Goal: Communication & Community: Answer question/provide support

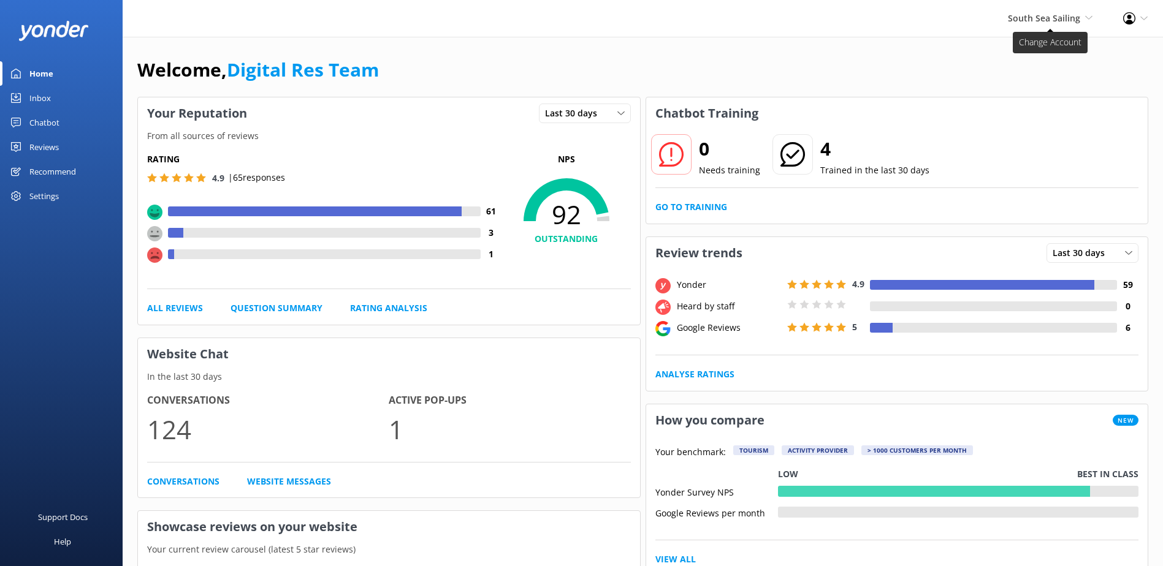
click at [1046, 15] on span "South Sea Sailing" at bounding box center [1044, 18] width 72 height 12
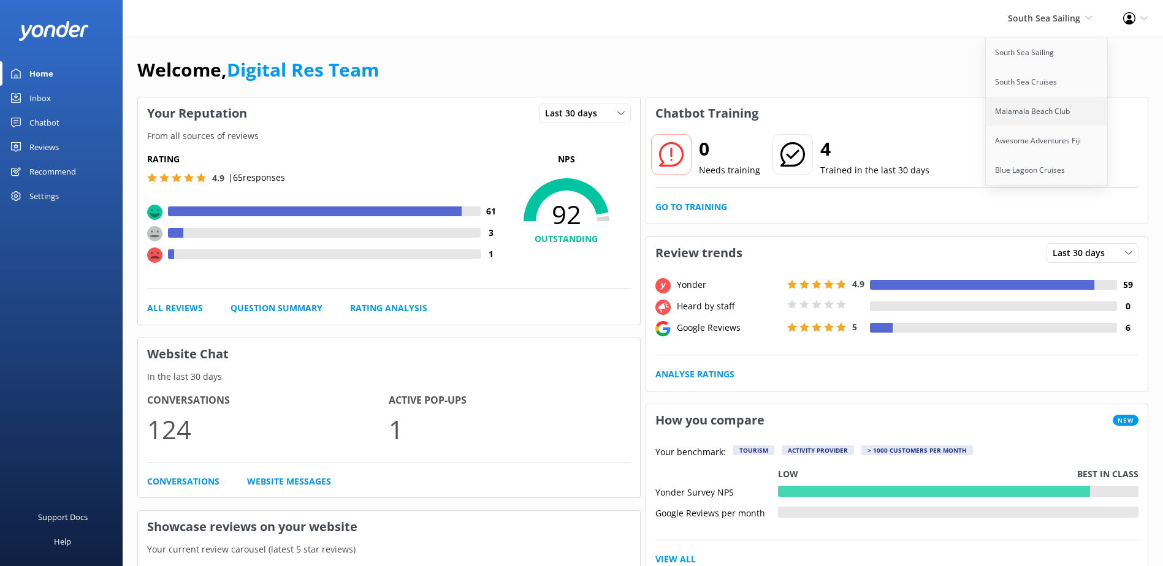
click at [1050, 106] on link "Malamala Beach Club" at bounding box center [1047, 111] width 123 height 29
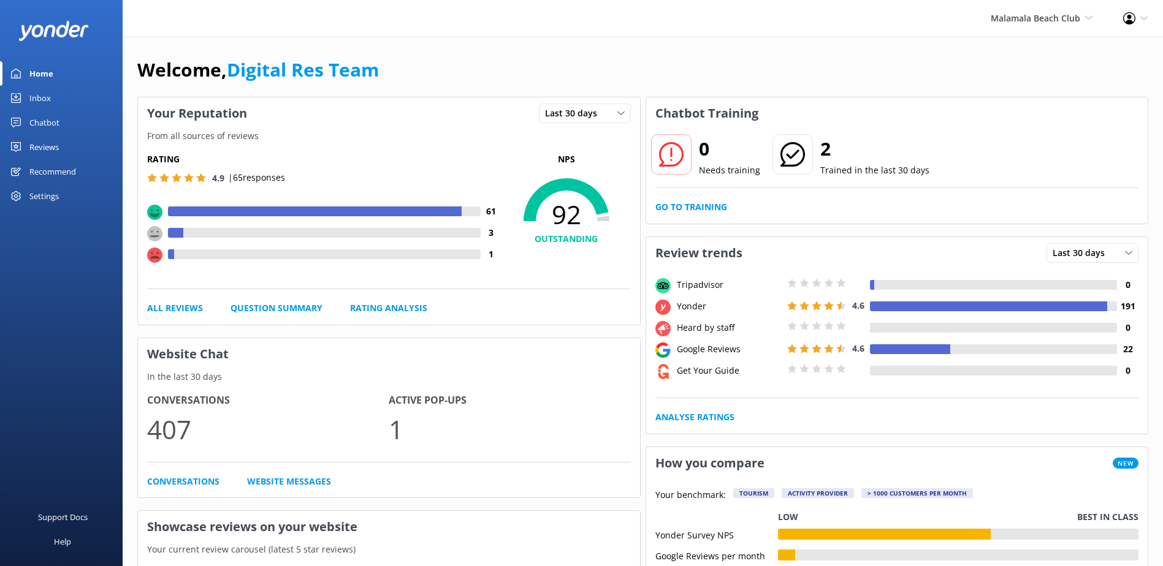
click at [31, 93] on div "Inbox" at bounding box center [39, 98] width 21 height 25
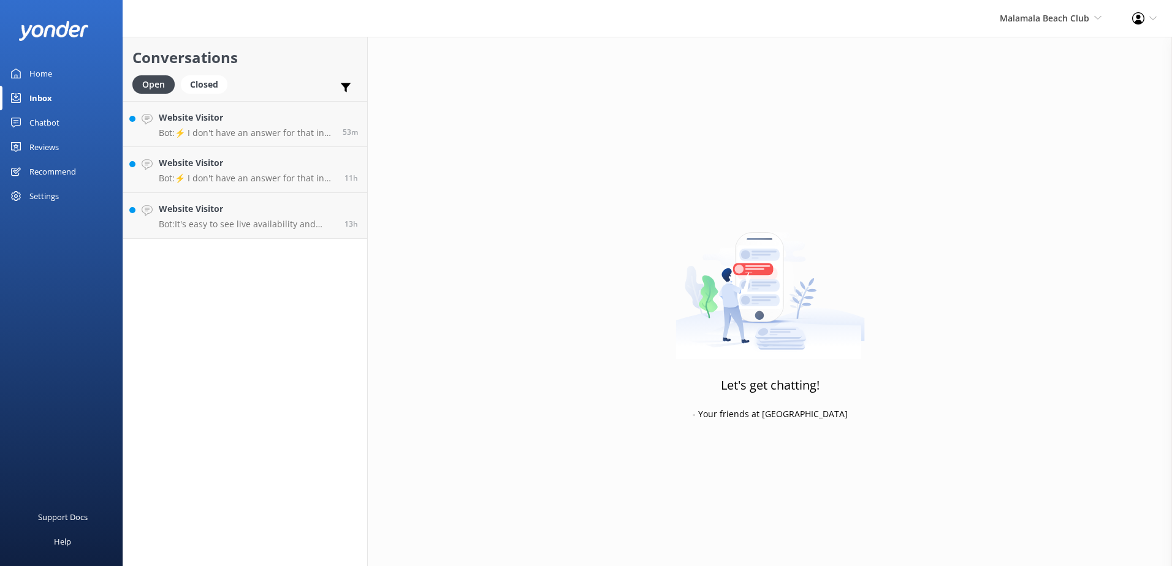
click at [55, 120] on div "Chatbot" at bounding box center [44, 122] width 30 height 25
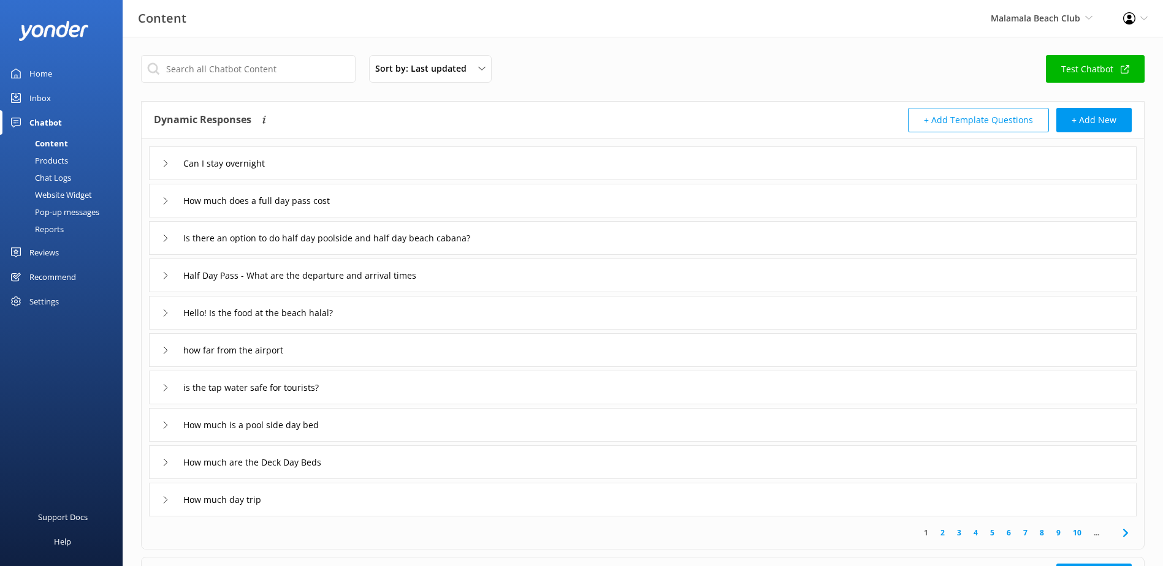
click at [1090, 67] on link "Test Chatbot" at bounding box center [1095, 69] width 99 height 28
click at [34, 95] on div "Inbox" at bounding box center [39, 98] width 21 height 25
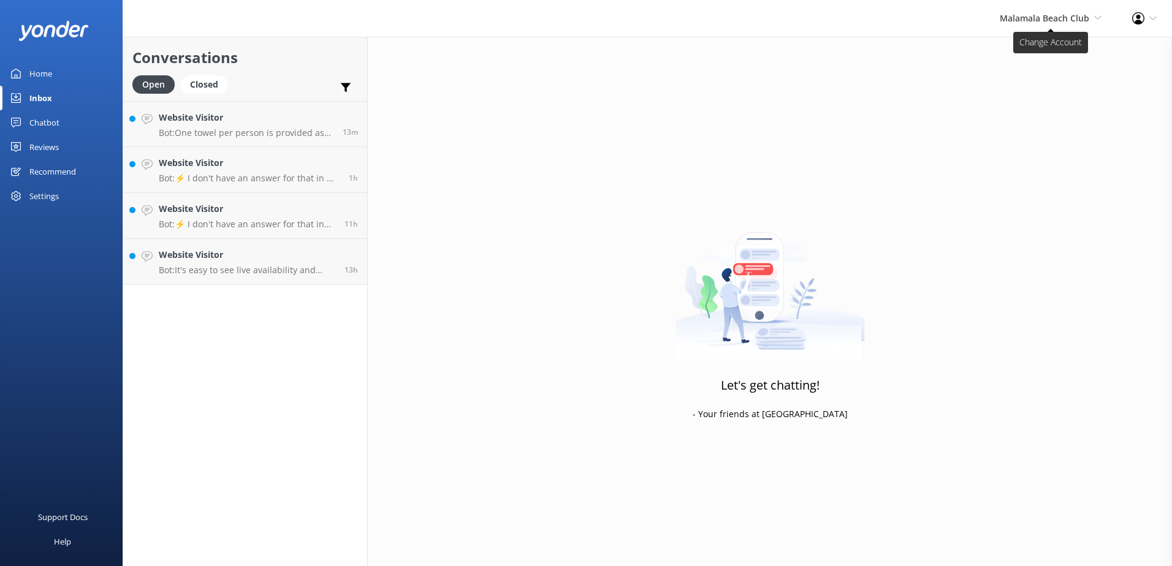
click at [1073, 15] on span "Malamala Beach Club" at bounding box center [1045, 18] width 90 height 12
click at [316, 256] on h4 "Website Visitor" at bounding box center [247, 254] width 177 height 13
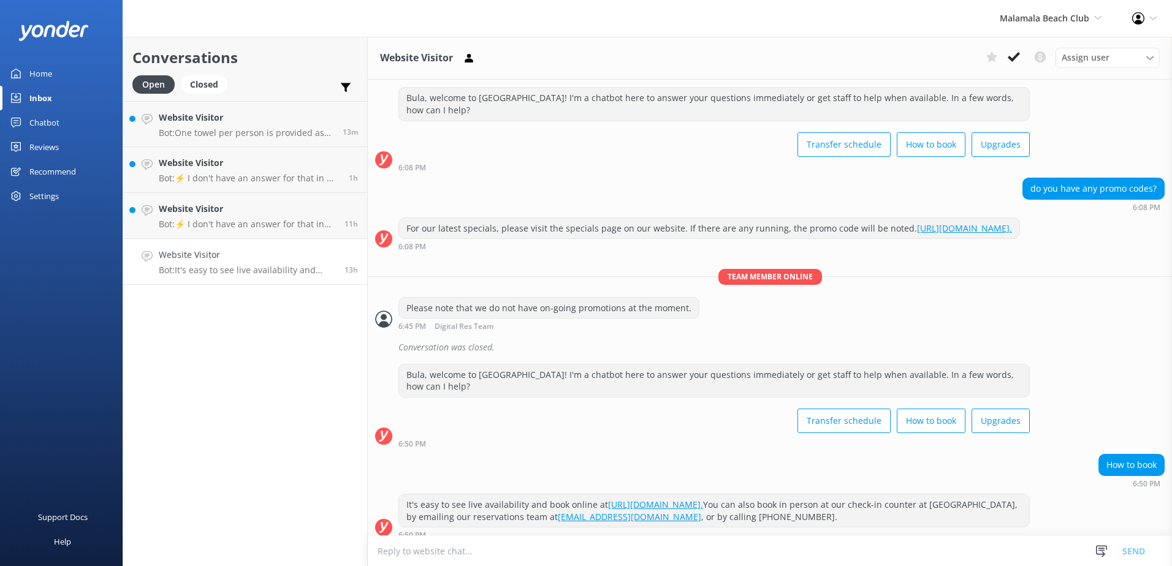
scroll to position [390, 0]
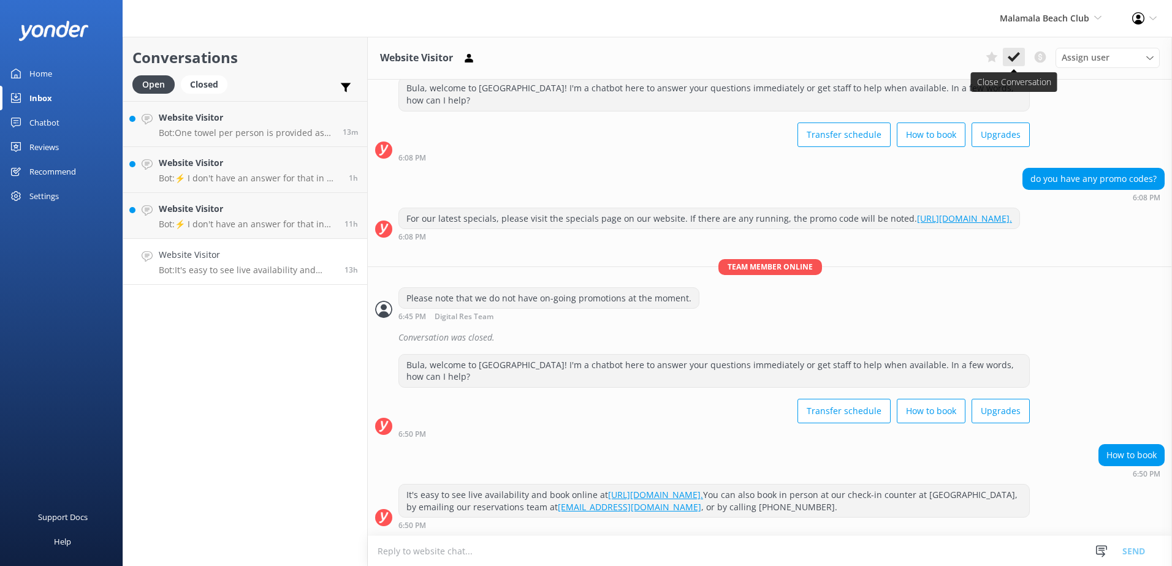
click at [1021, 56] on button at bounding box center [1014, 57] width 22 height 18
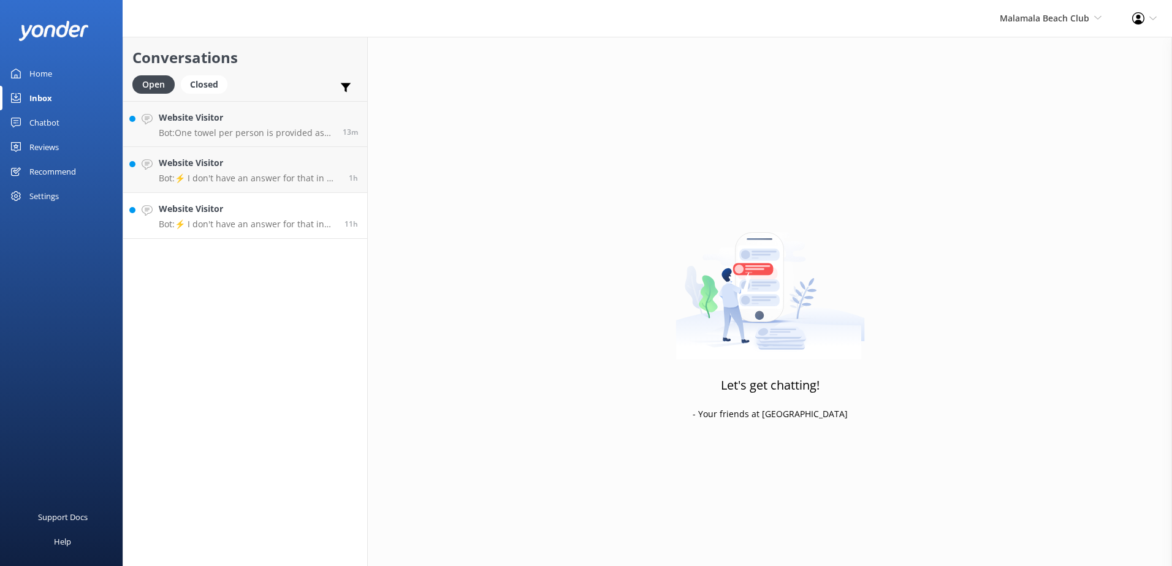
drag, startPoint x: 303, startPoint y: 208, endPoint x: 362, endPoint y: 204, distance: 59.0
click at [303, 208] on h4 "Website Visitor" at bounding box center [247, 208] width 177 height 13
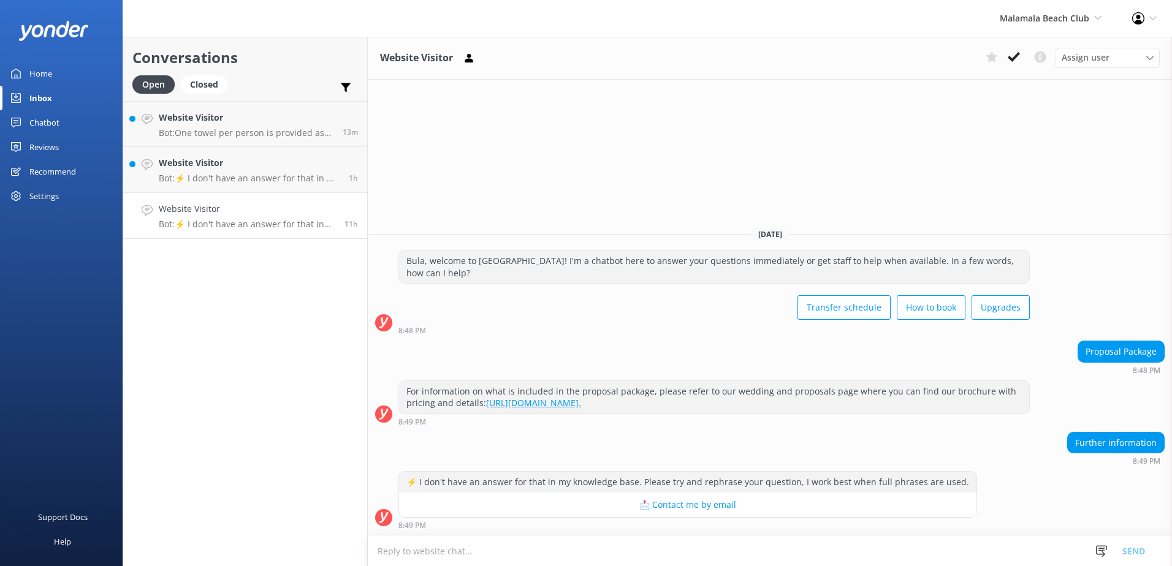
click at [1102, 180] on div "Website Visitor Assign user Sonya Alyssa Digital Res Team Asena Naweilulu Miri …" at bounding box center [770, 302] width 804 height 530
click at [1011, 51] on icon at bounding box center [1014, 57] width 12 height 12
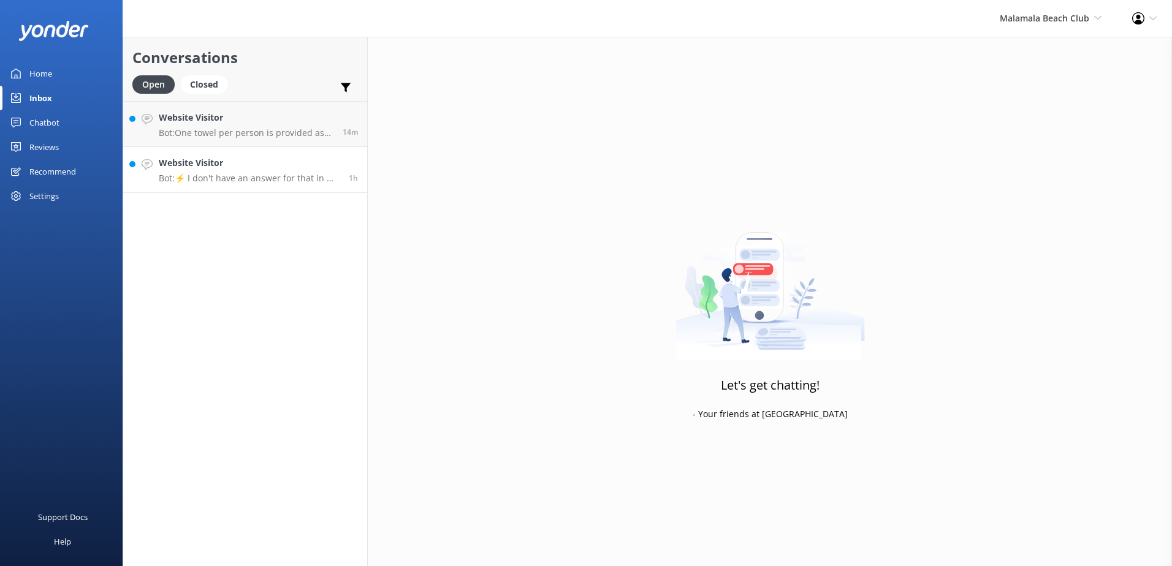
click at [328, 168] on h4 "Website Visitor" at bounding box center [249, 162] width 181 height 13
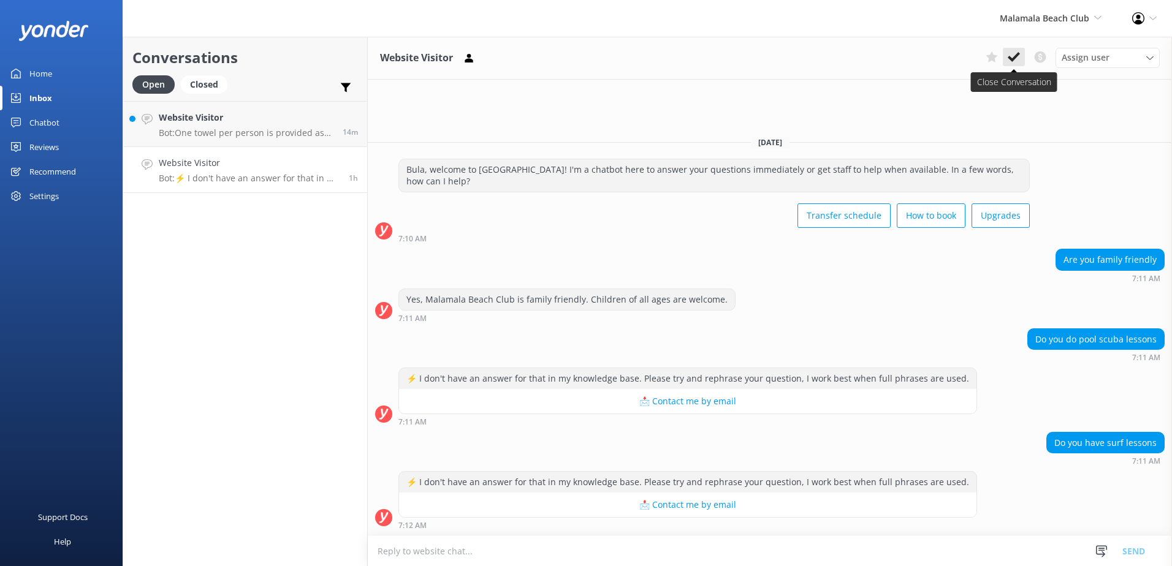
click at [1010, 55] on icon at bounding box center [1014, 57] width 12 height 12
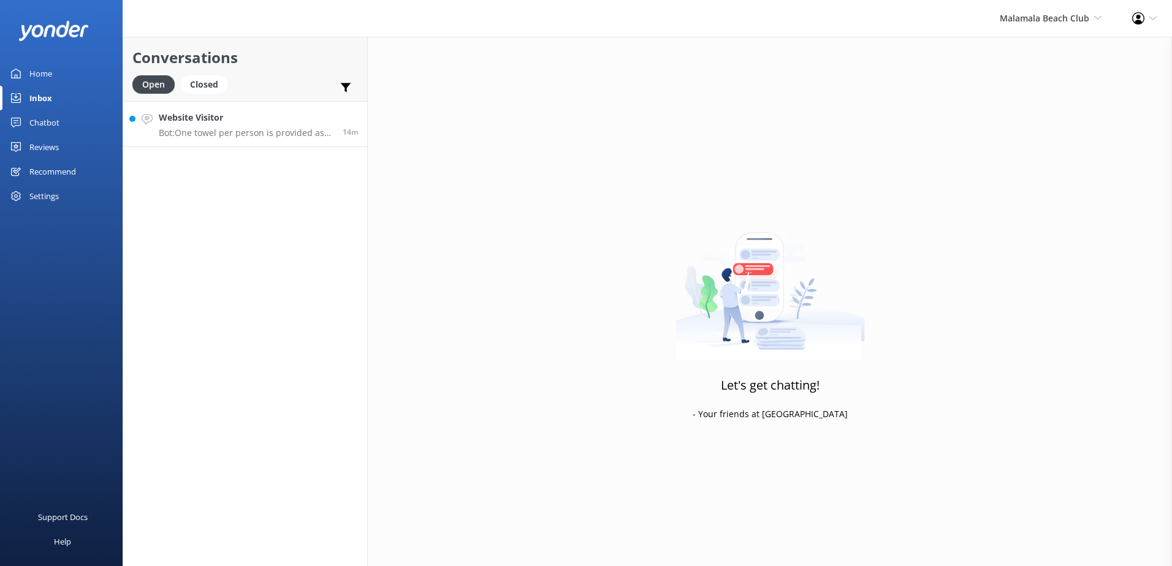
click at [341, 113] on div "14m" at bounding box center [345, 124] width 25 height 26
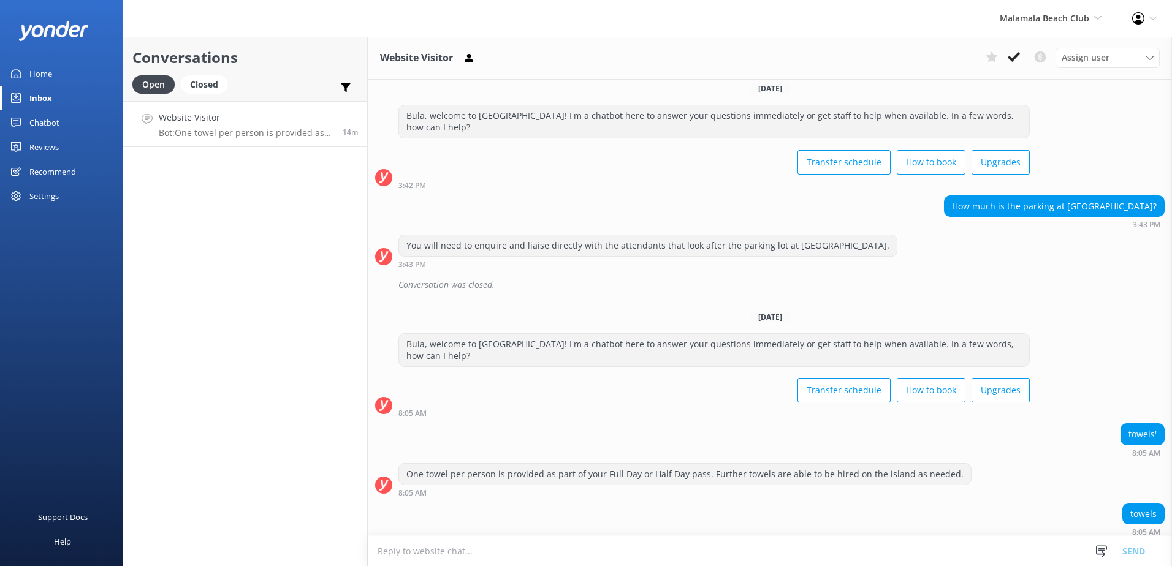
scroll to position [386, 0]
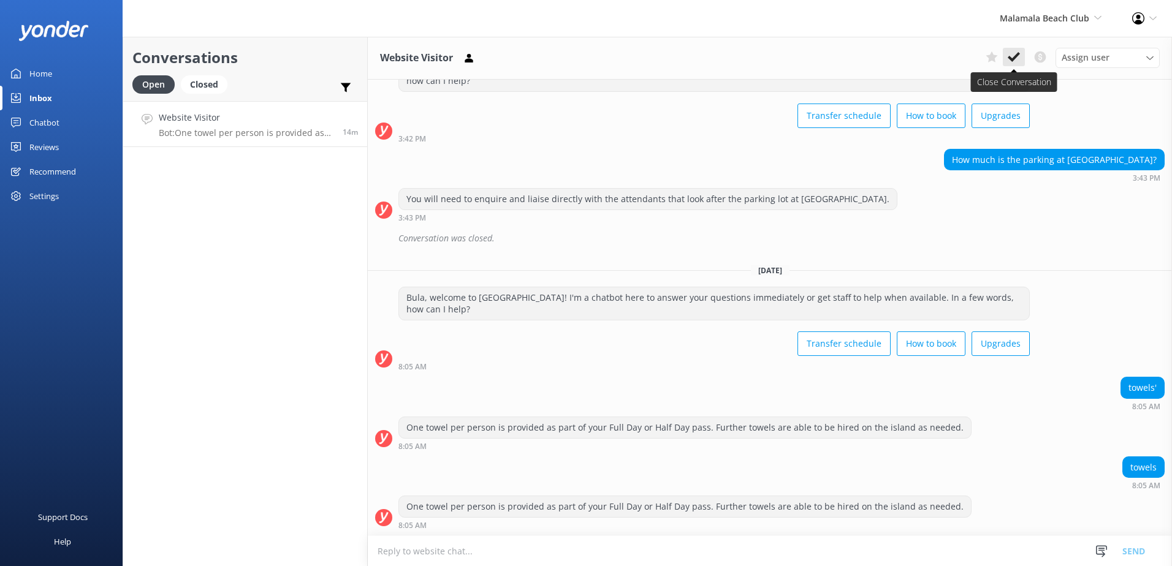
click at [1018, 56] on use at bounding box center [1014, 57] width 12 height 10
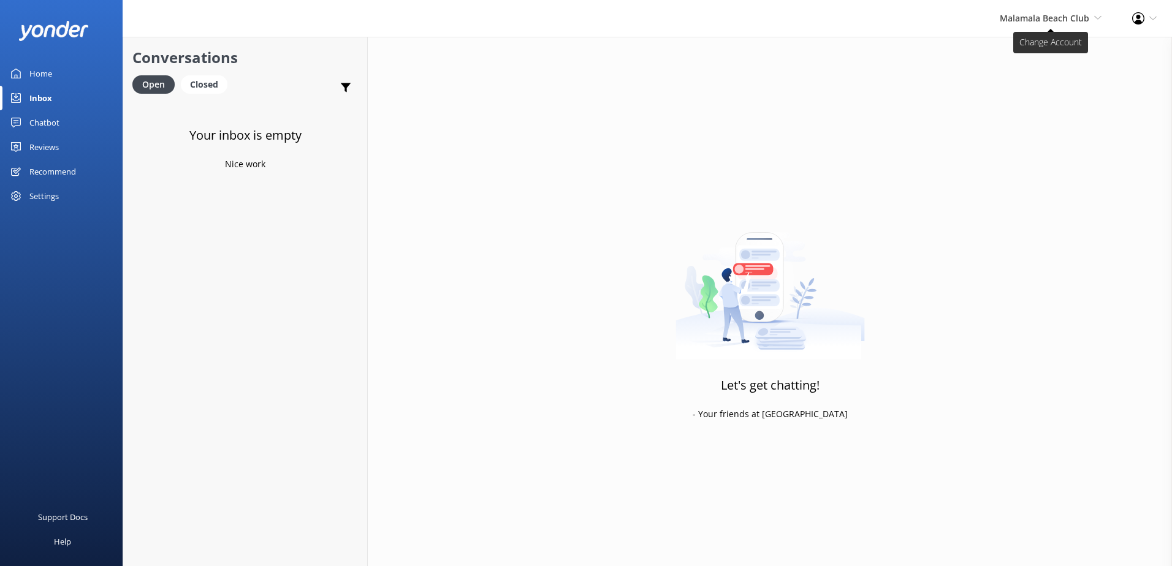
click at [1073, 18] on span "Malamala Beach Club" at bounding box center [1045, 18] width 90 height 12
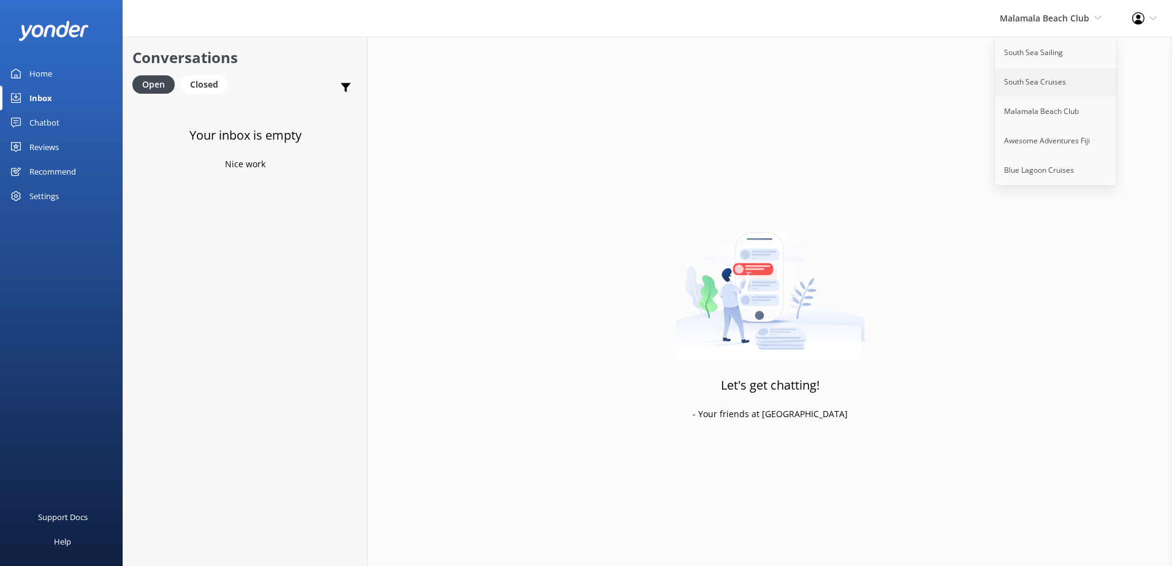
click at [1050, 90] on link "South Sea Cruises" at bounding box center [1056, 81] width 123 height 29
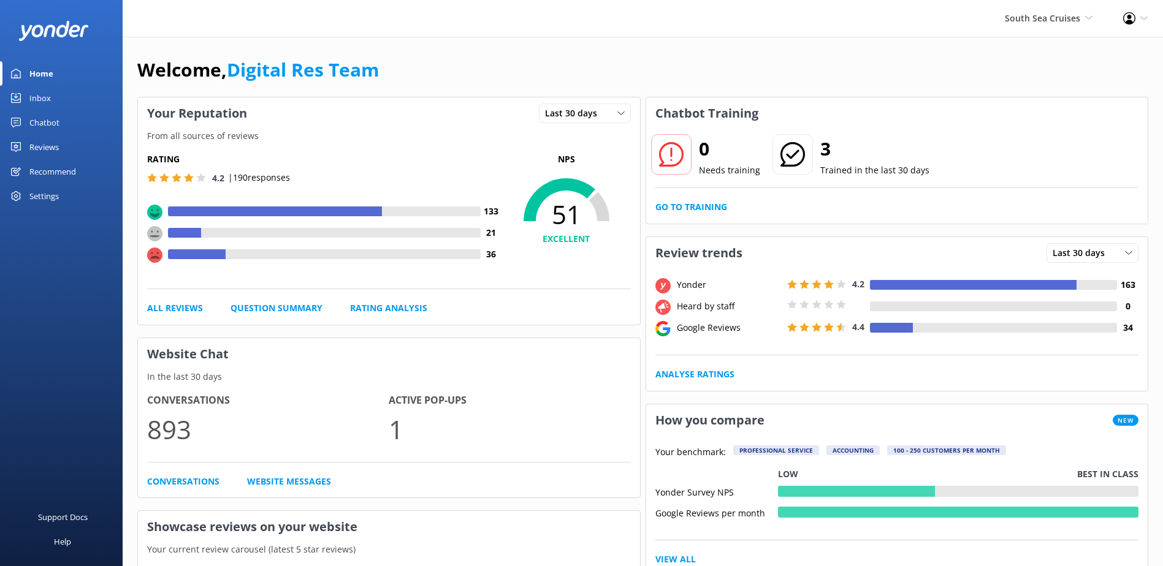
click at [40, 97] on div "Inbox" at bounding box center [39, 98] width 21 height 25
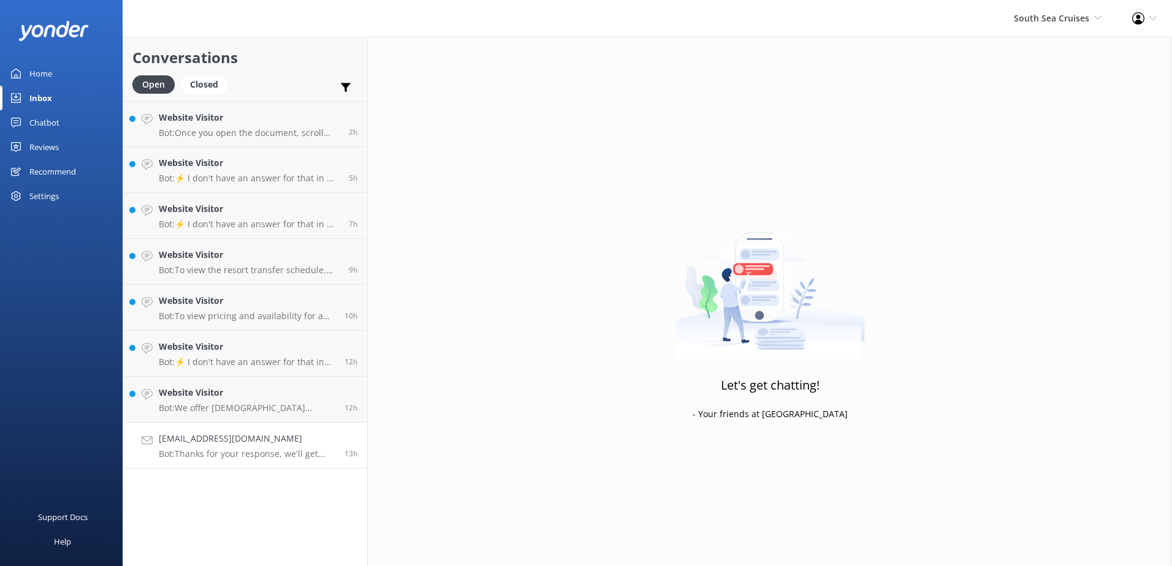
click at [322, 436] on h4 "chambers99@bigpond.com" at bounding box center [247, 438] width 177 height 13
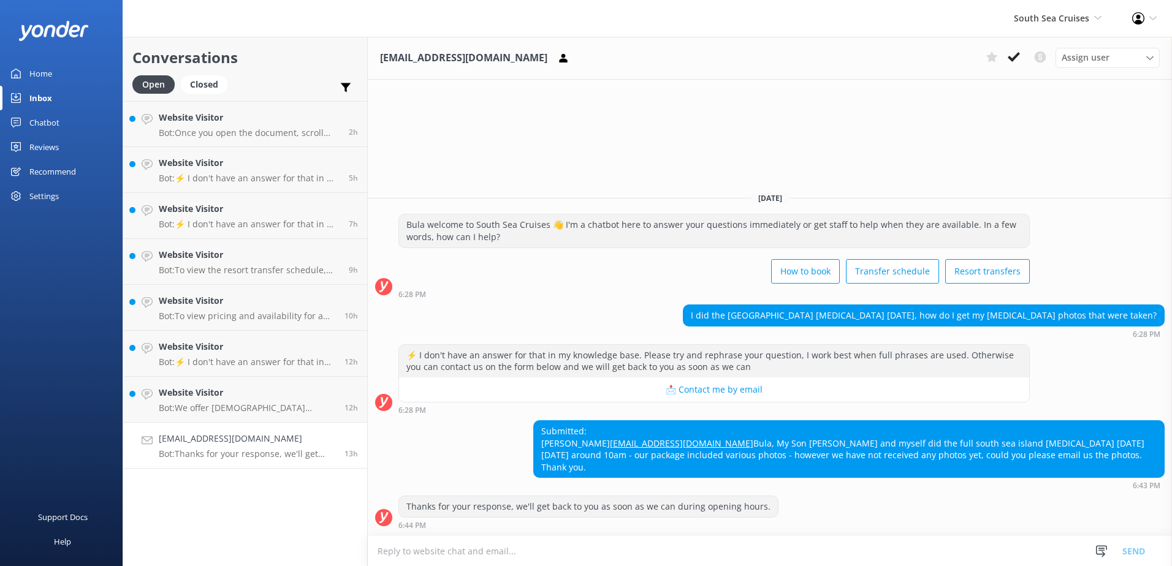
click at [469, 554] on textarea at bounding box center [770, 551] width 804 height 30
paste textarea "Please email the Dive Operators for your dive photos to cbrssouthsea@bfcfiji.co…"
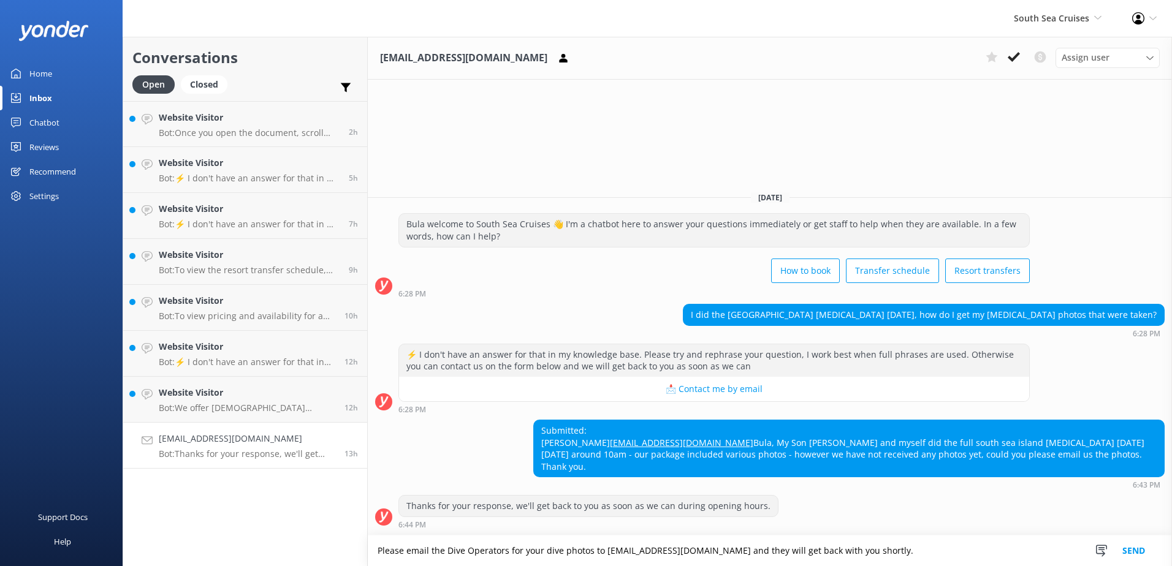
type textarea "Please email the Dive Operators for your dive photos to cbrssouthsea@bfcfiji.co…"
click at [1135, 552] on button "Send" at bounding box center [1134, 551] width 46 height 31
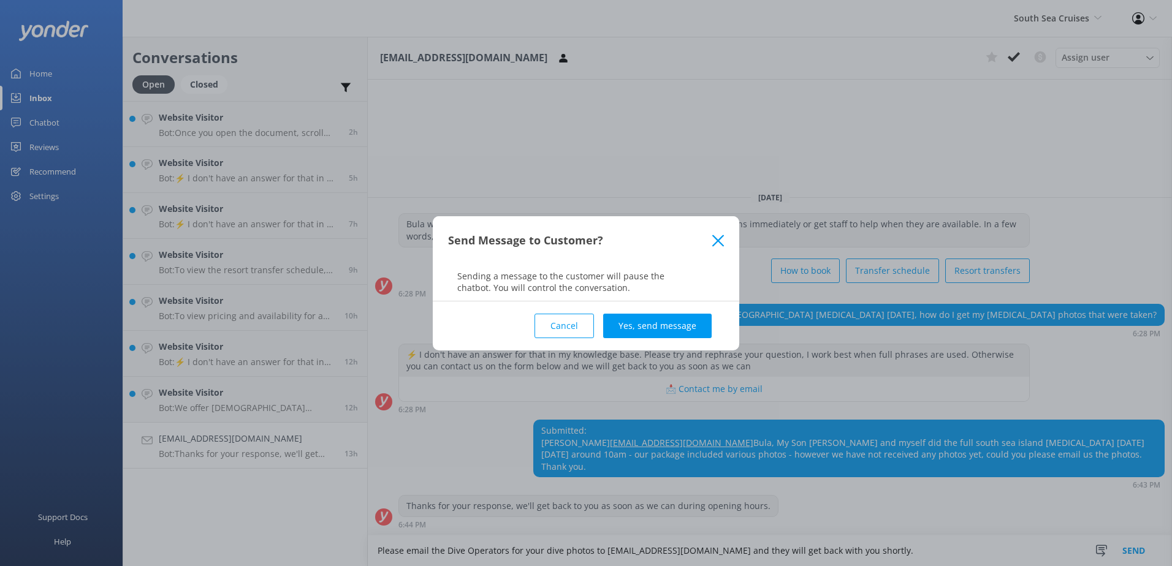
drag, startPoint x: 655, startPoint y: 321, endPoint x: 680, endPoint y: 328, distance: 26.0
click at [655, 321] on button "Yes, send message" at bounding box center [657, 326] width 109 height 25
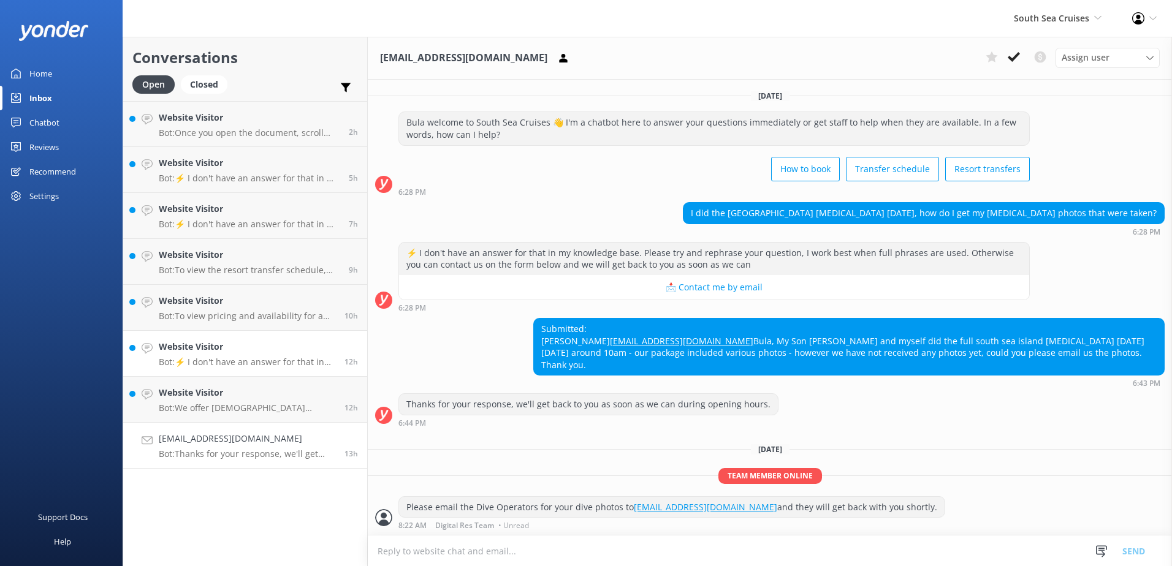
scroll to position [12, 0]
click at [1016, 53] on icon at bounding box center [1014, 57] width 12 height 12
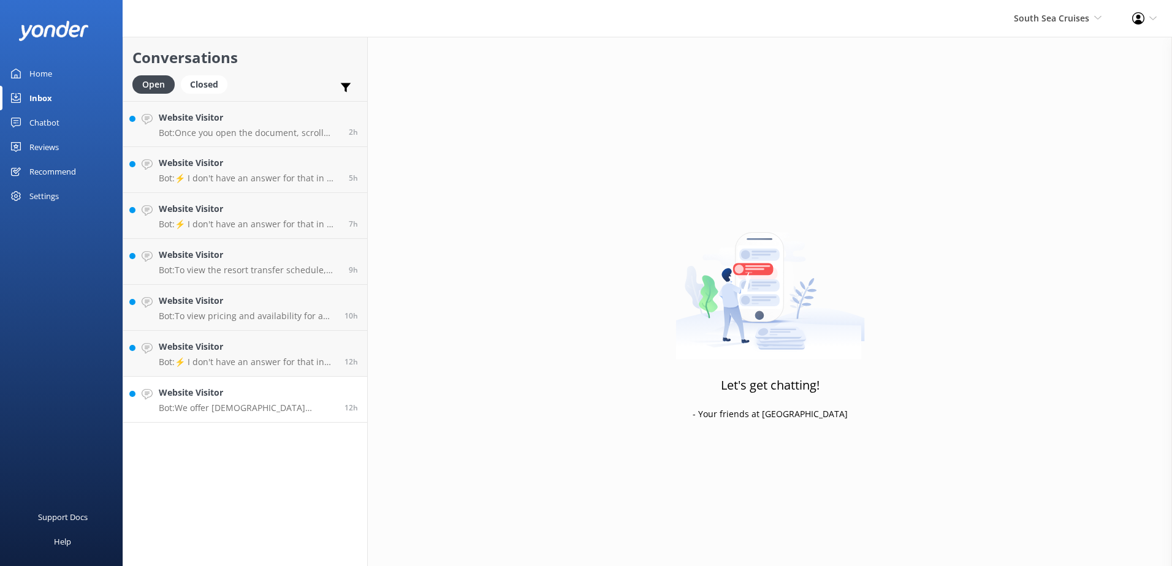
click at [316, 389] on h4 "Website Visitor" at bounding box center [247, 392] width 177 height 13
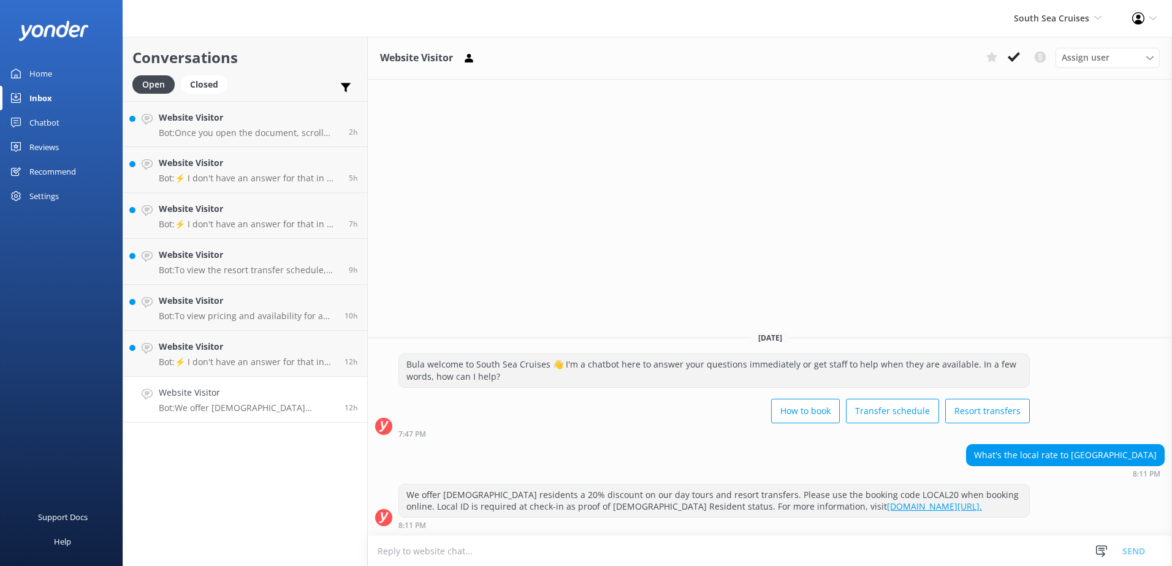
drag, startPoint x: 1015, startPoint y: 59, endPoint x: 1007, endPoint y: 62, distance: 8.0
click at [1013, 59] on use at bounding box center [1014, 57] width 12 height 10
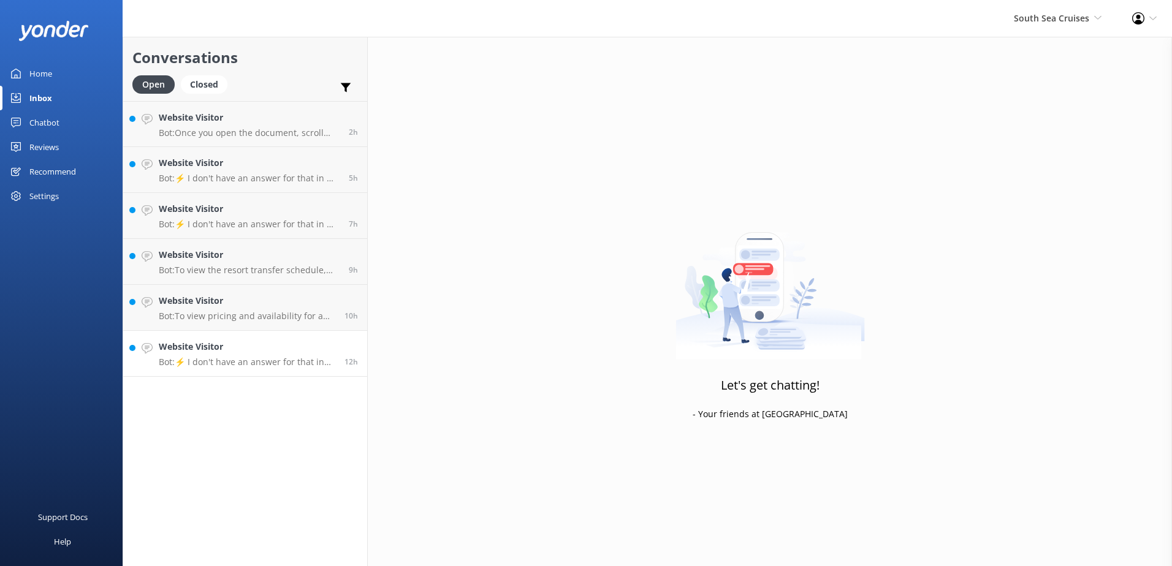
click at [310, 353] on h4 "Website Visitor" at bounding box center [247, 346] width 177 height 13
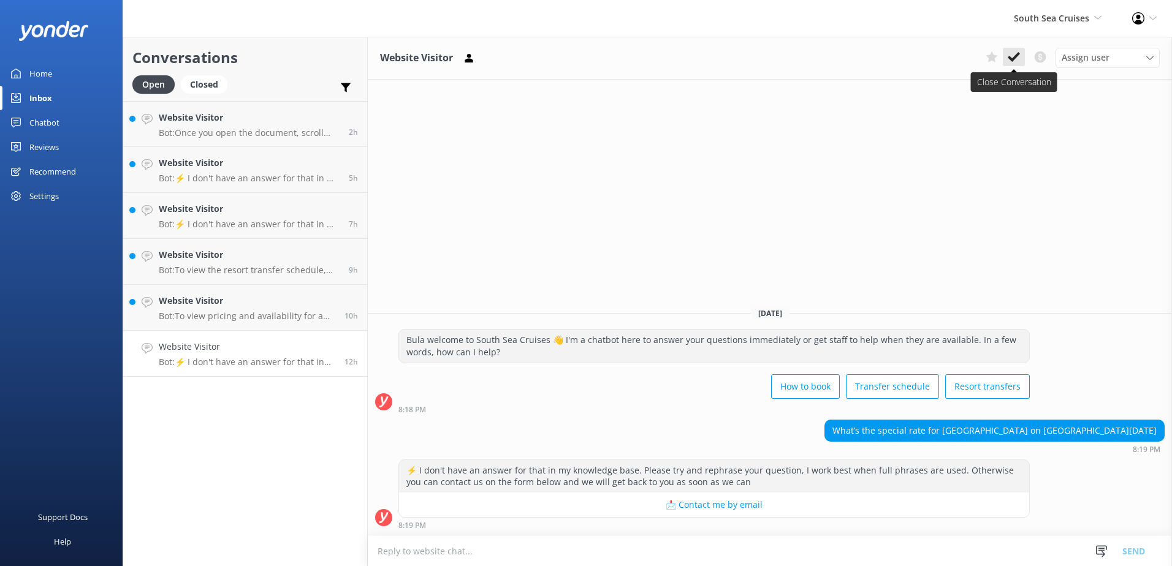
click at [1011, 57] on icon at bounding box center [1014, 57] width 12 height 12
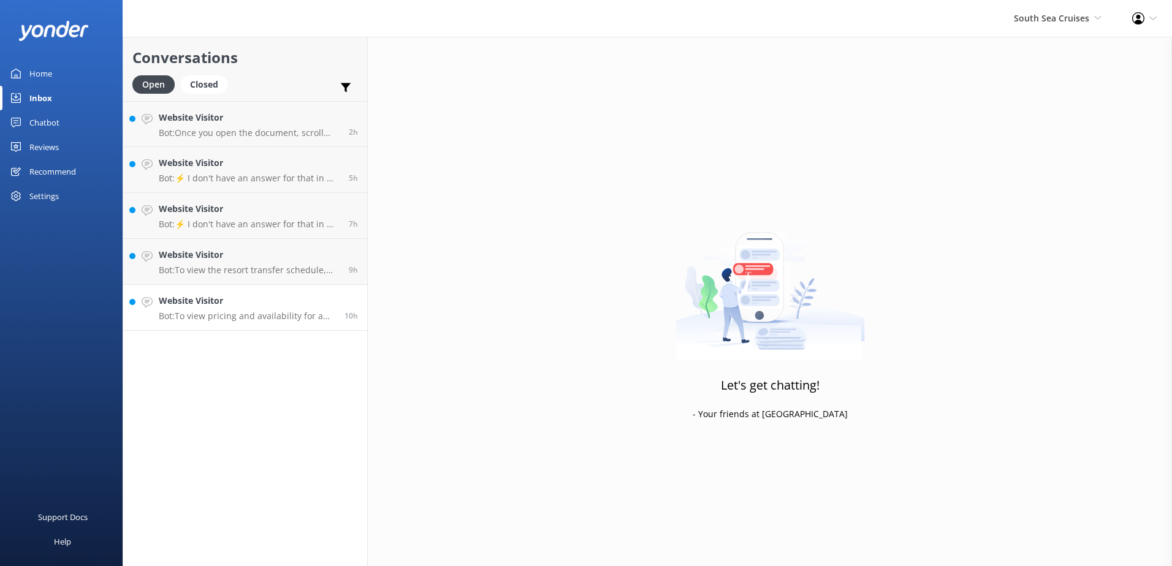
click at [303, 308] on div "Website Visitor Bot: To view pricing and availability for a South Sea Island ha…" at bounding box center [247, 307] width 177 height 27
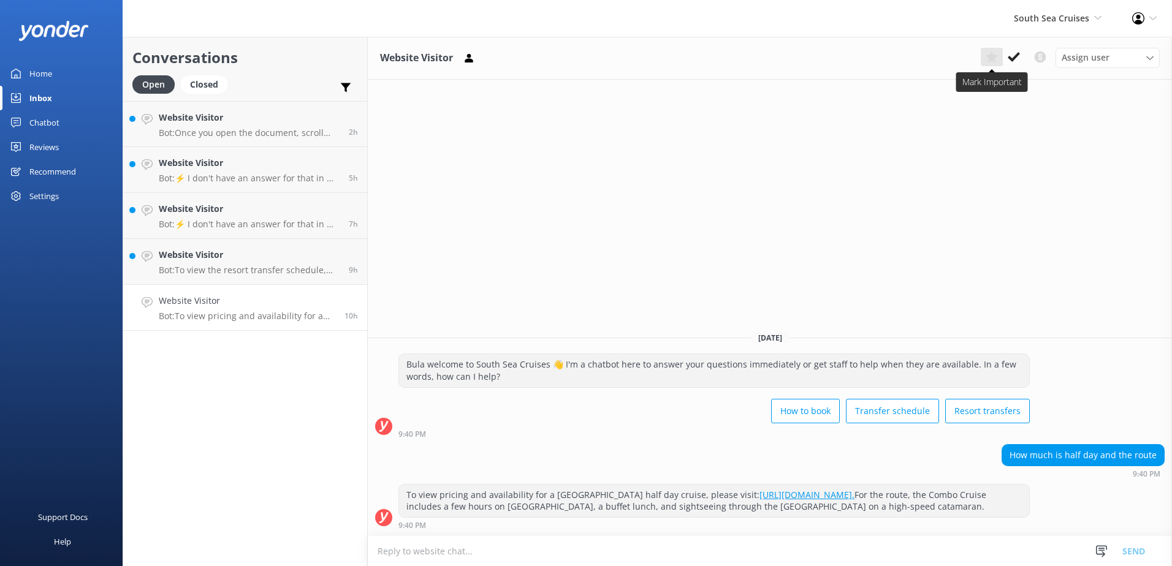
drag, startPoint x: 1017, startPoint y: 54, endPoint x: 989, endPoint y: 56, distance: 27.7
click at [1016, 53] on icon at bounding box center [1014, 57] width 12 height 12
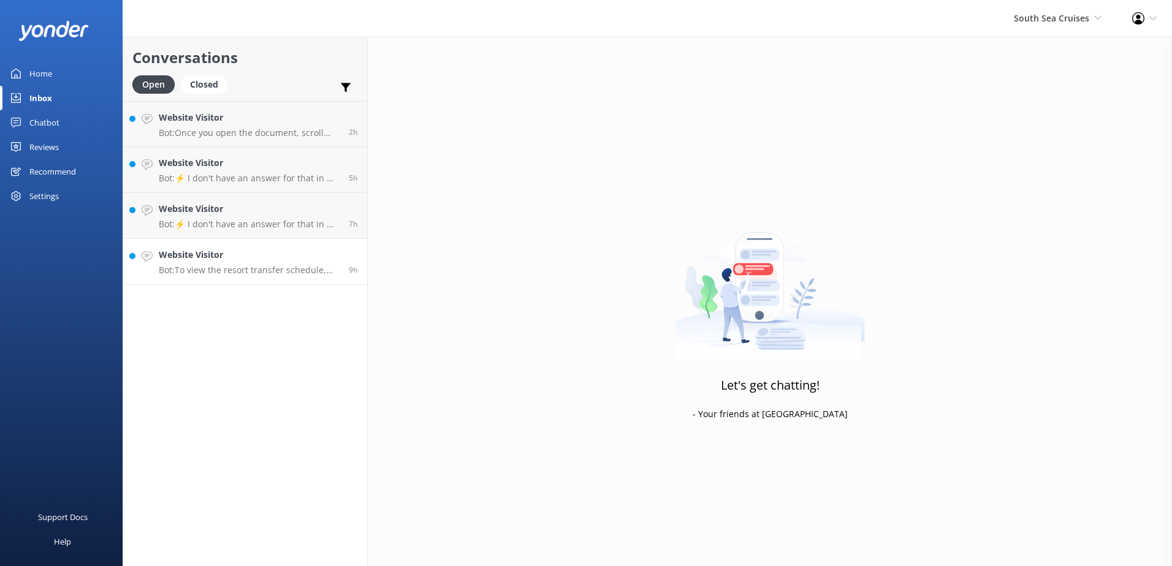
click at [299, 257] on h4 "Website Visitor" at bounding box center [249, 254] width 181 height 13
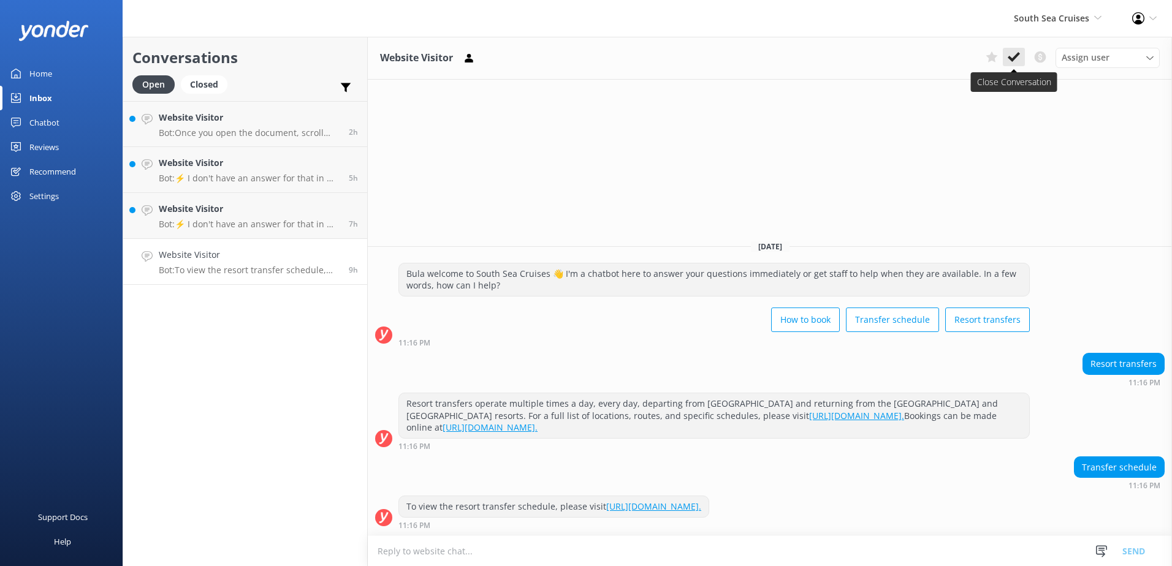
click at [1005, 56] on button at bounding box center [1014, 57] width 22 height 18
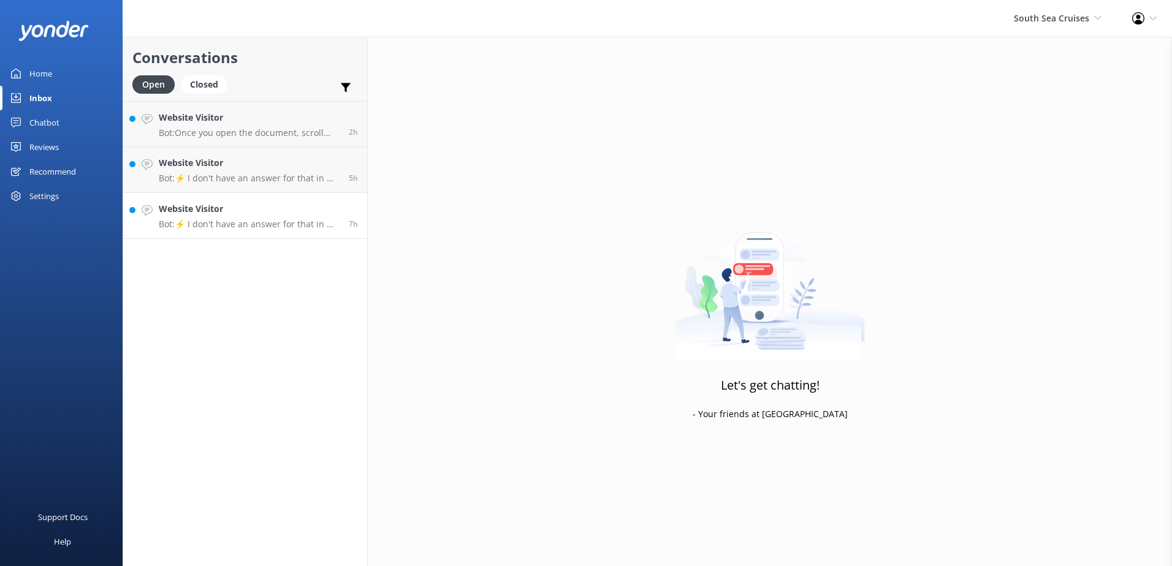
click at [294, 207] on h4 "Website Visitor" at bounding box center [249, 208] width 181 height 13
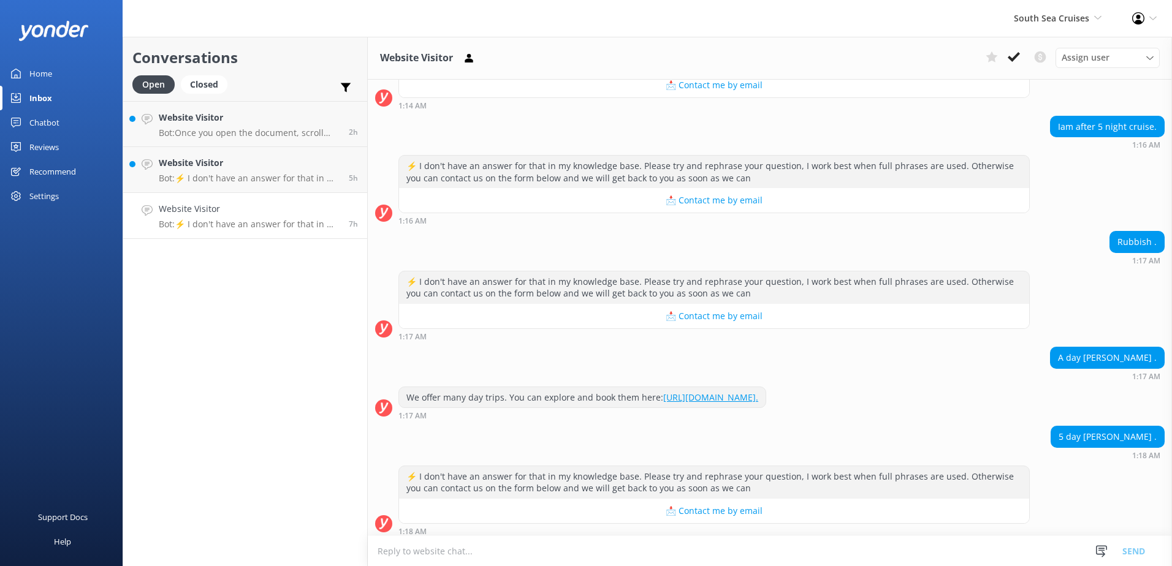
scroll to position [364, 0]
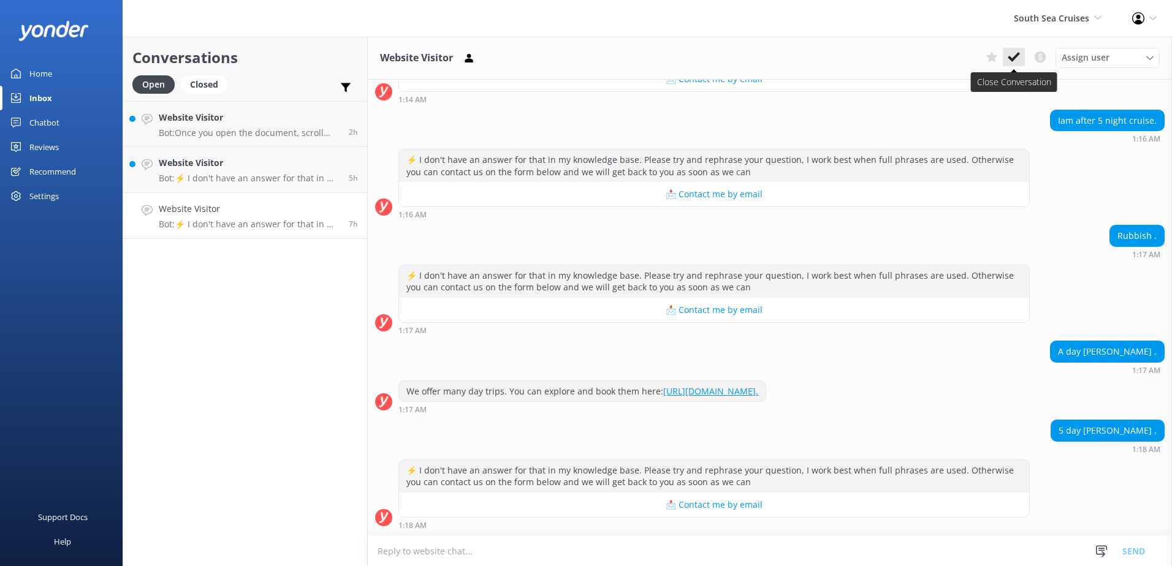
click at [1013, 51] on icon at bounding box center [1014, 57] width 12 height 12
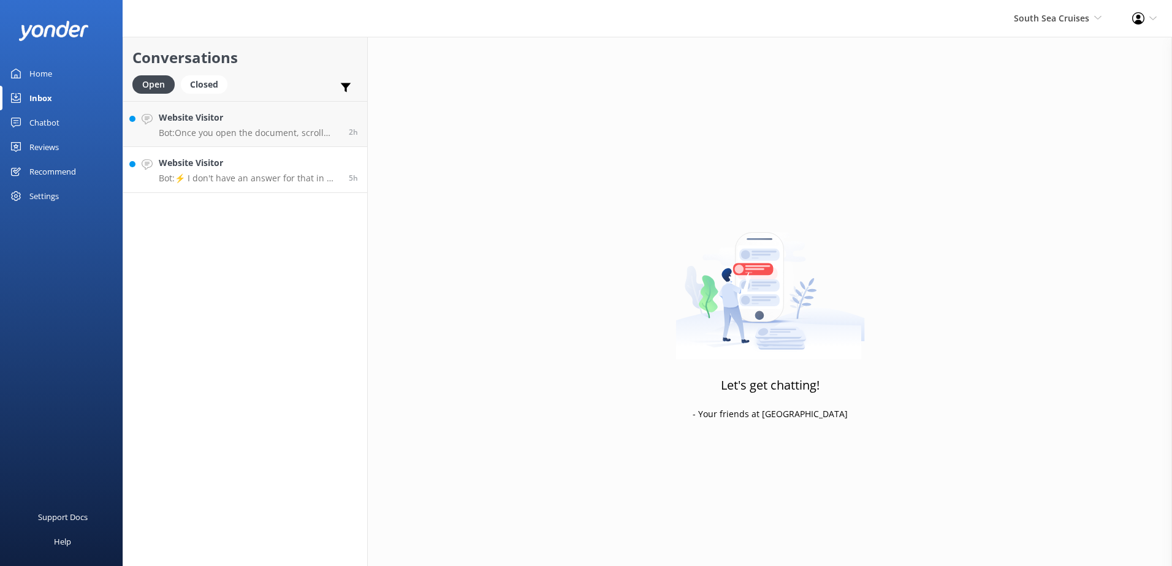
click at [310, 154] on link "Website Visitor Bot: ⚡ I don't have an answer for that in my knowledge base. Pl…" at bounding box center [245, 170] width 244 height 46
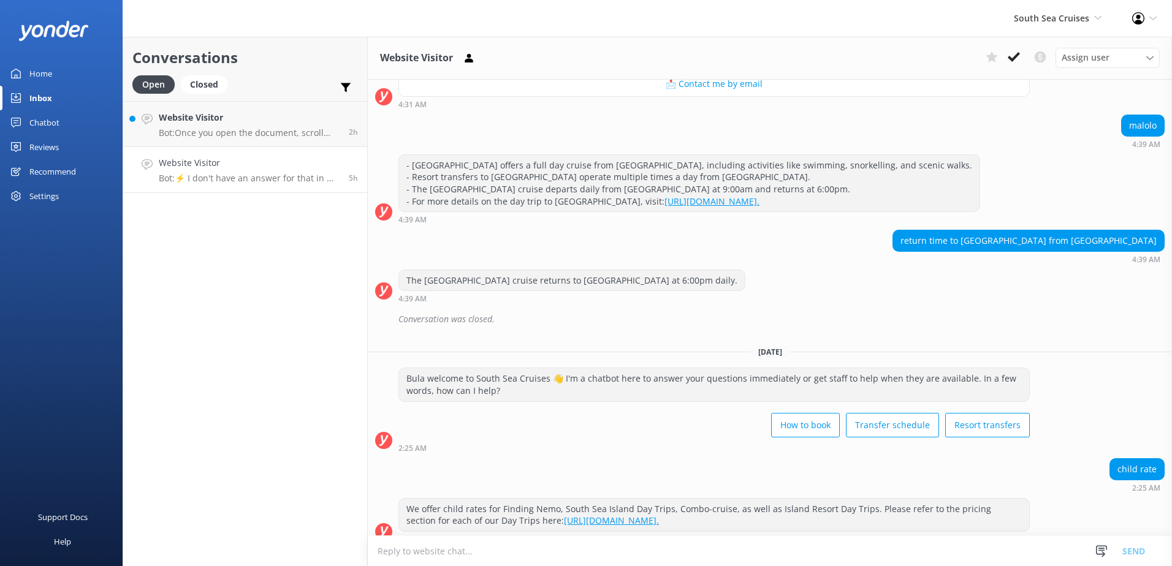
scroll to position [1522, 0]
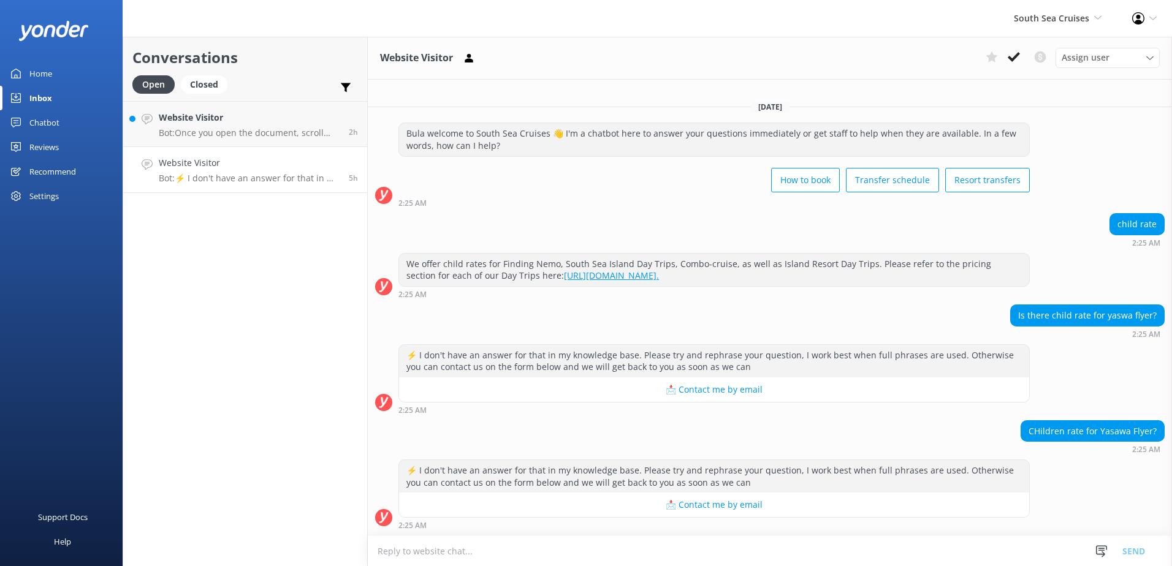
click at [579, 552] on textarea at bounding box center [770, 551] width 804 height 30
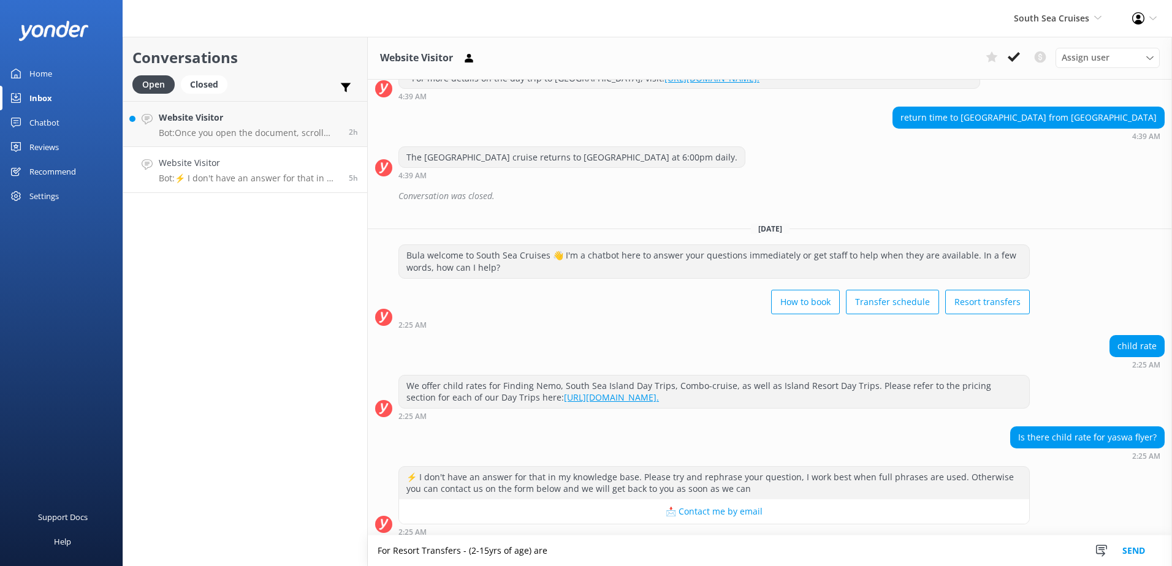
scroll to position [1523, 0]
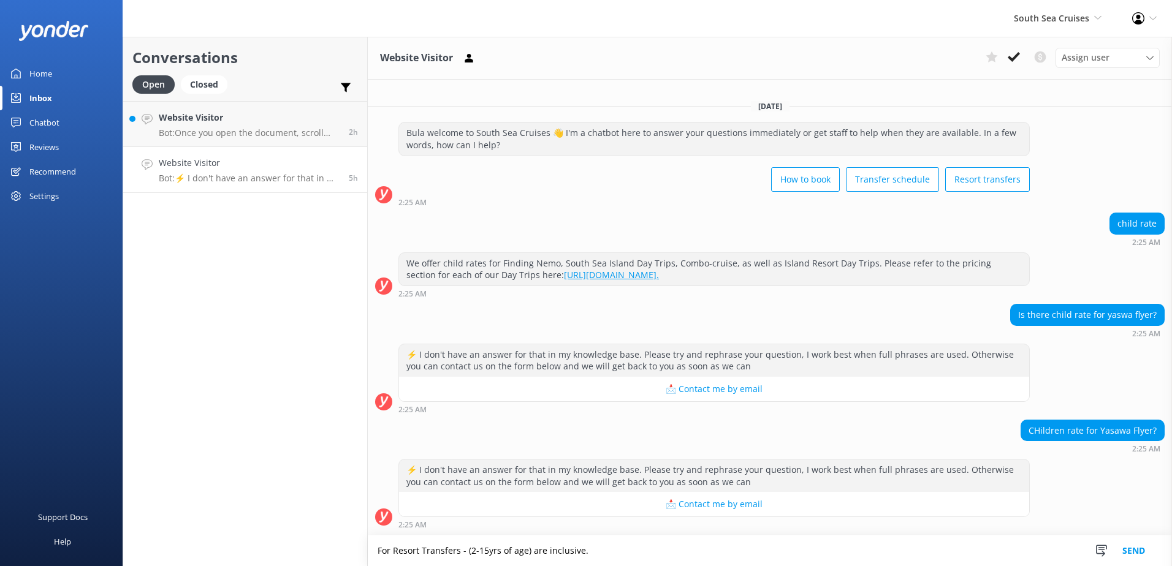
click at [598, 550] on textarea "For Resort Transfers - (2-15yrs of age) are inclusive." at bounding box center [770, 551] width 804 height 31
click at [582, 546] on textarea "For Resort Transfers - (2-15yrs of age) are inclusive. Depending on the Island …" at bounding box center [770, 551] width 804 height 31
click at [584, 549] on textarea "For Resort Transfers - (2-15yrs of age) are inclusive. Depending on the Island …" at bounding box center [770, 551] width 804 height 31
drag, startPoint x: 584, startPoint y: 549, endPoint x: 779, endPoint y: 546, distance: 194.4
click at [776, 547] on textarea "For Resort Transfers - (2-15yrs of age) are inclusive. Depending on the Island …" at bounding box center [770, 551] width 804 height 31
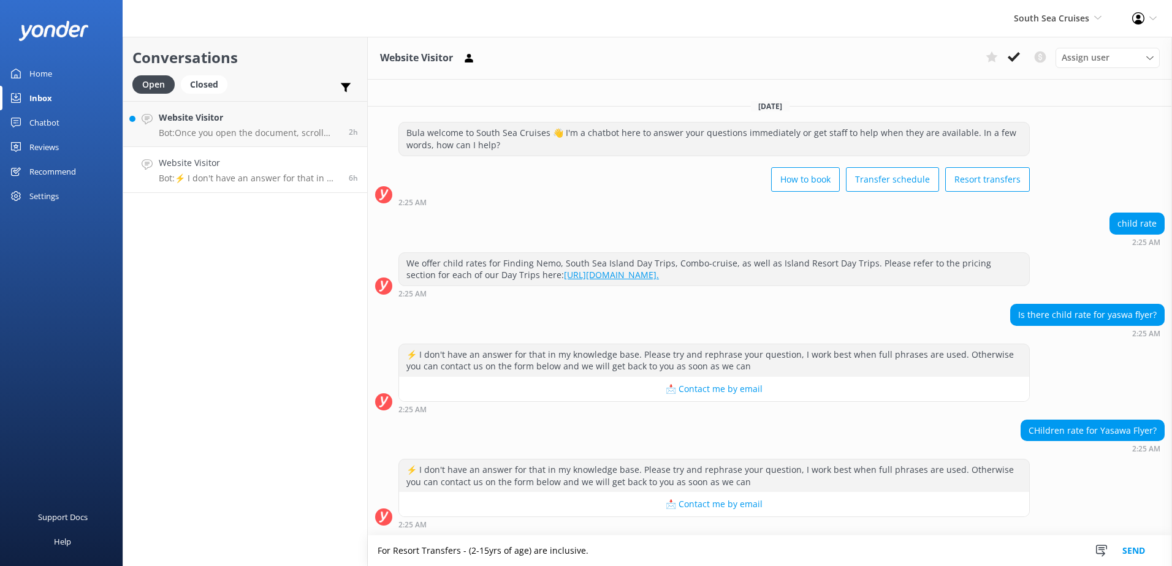
paste textarea "https://southseacruisesfiji.com/resort-transfers/"
click at [585, 547] on textarea "For Resort Transfers - (2-15yrs of age) are inclusive. https://southseacruisesf…" at bounding box center [770, 551] width 804 height 31
drag, startPoint x: 585, startPoint y: 548, endPoint x: 954, endPoint y: 558, distance: 369.8
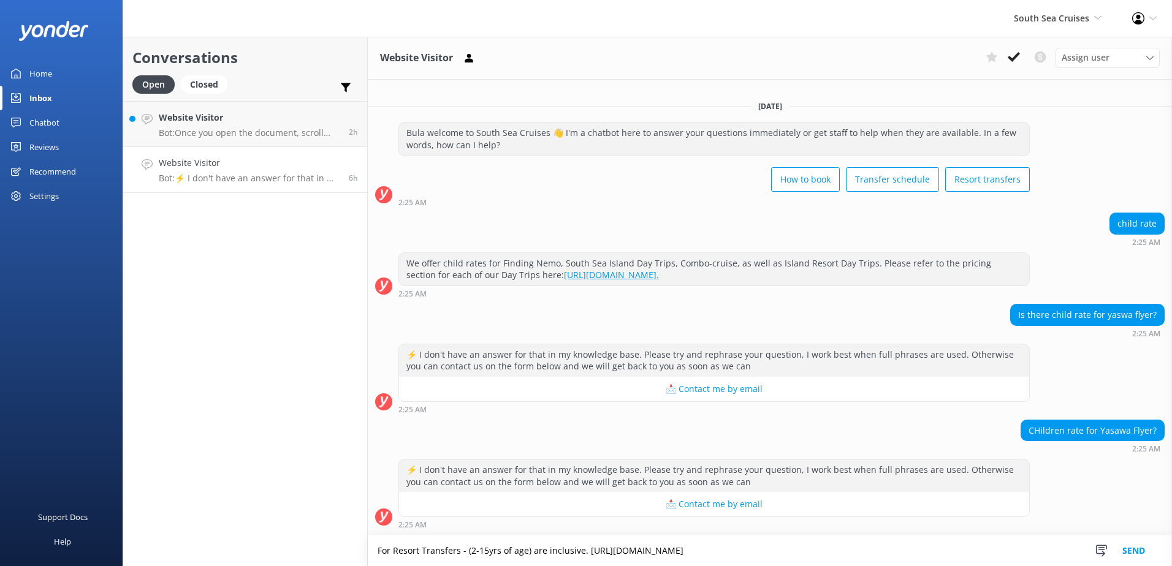
click at [939, 563] on textarea "For Resort Transfers - (2-15yrs of age) are inclusive. https://southseacruisesf…" at bounding box center [770, 551] width 804 height 31
type textarea "For Resort Transfers - (2-15yrs of age) are inclusive."
click at [1019, 56] on icon at bounding box center [1014, 57] width 12 height 12
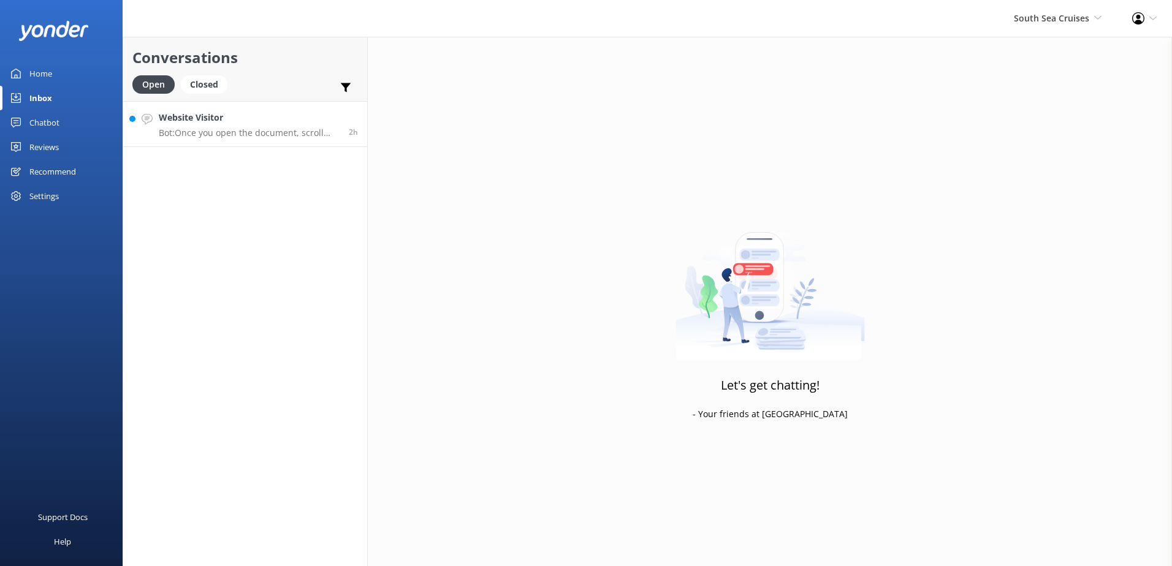
click at [310, 122] on h4 "Website Visitor" at bounding box center [249, 117] width 181 height 13
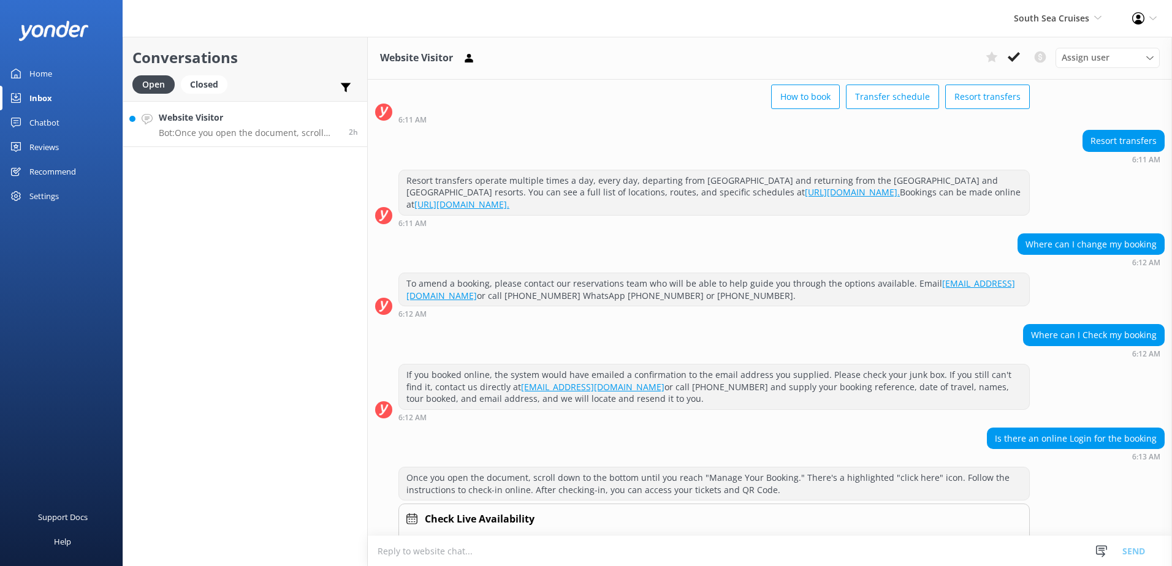
scroll to position [107, 0]
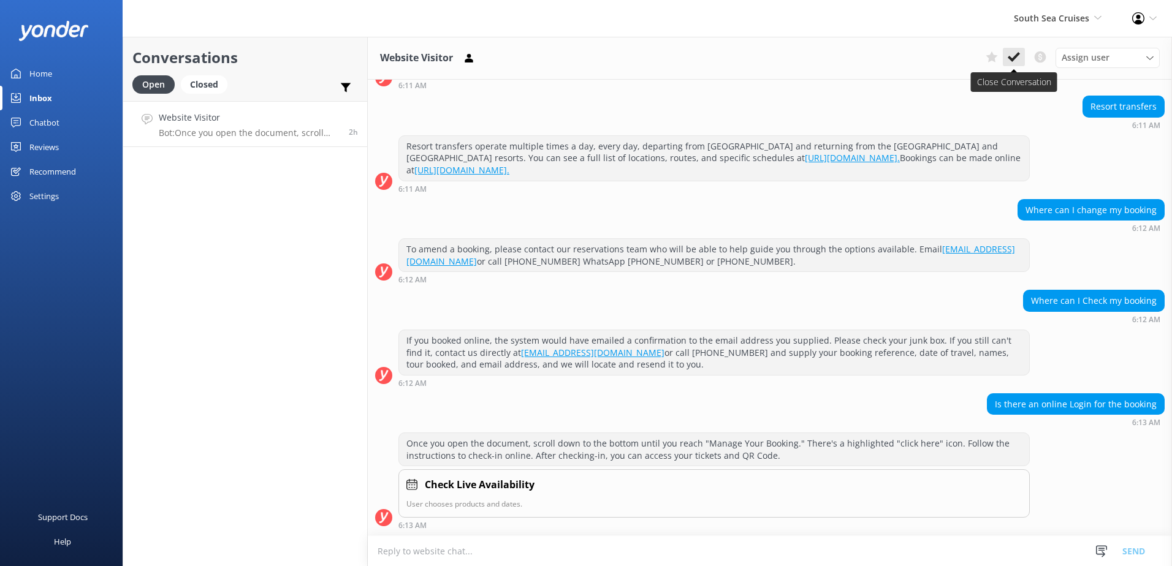
click at [1019, 55] on icon at bounding box center [1014, 57] width 12 height 12
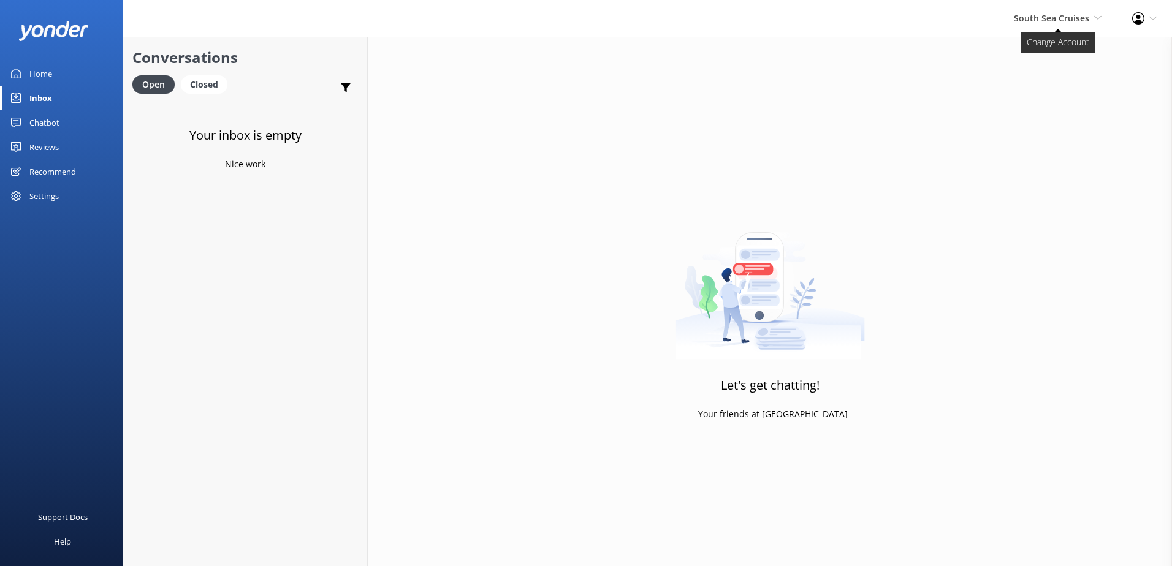
click at [1073, 17] on span "South Sea Cruises" at bounding box center [1051, 18] width 75 height 12
click at [1051, 112] on link "Malamala Beach Club" at bounding box center [1056, 111] width 123 height 29
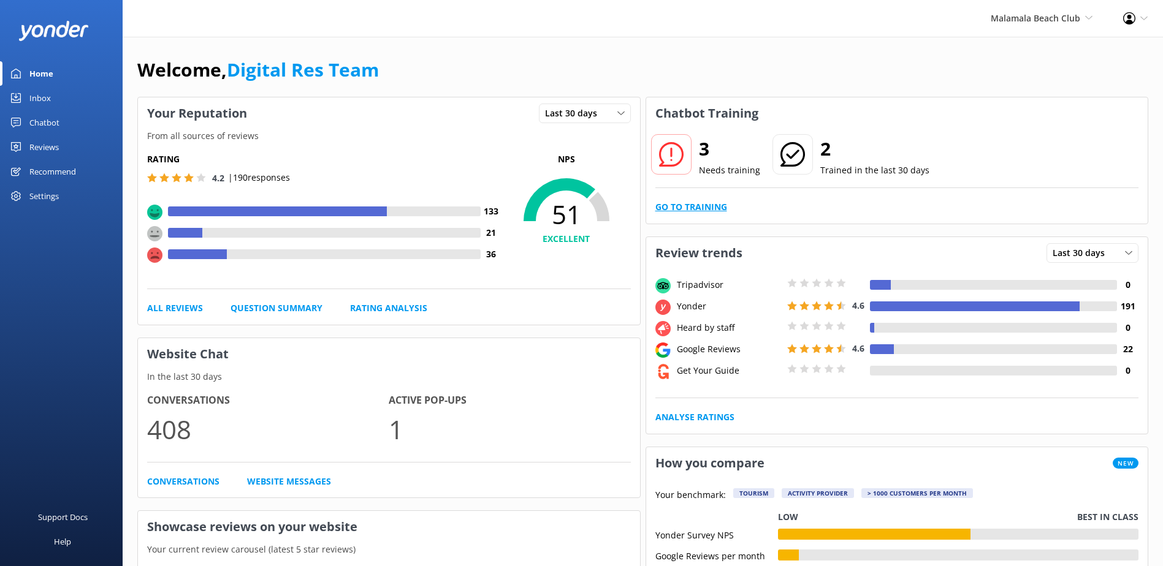
click at [715, 208] on link "Go to Training" at bounding box center [691, 206] width 72 height 13
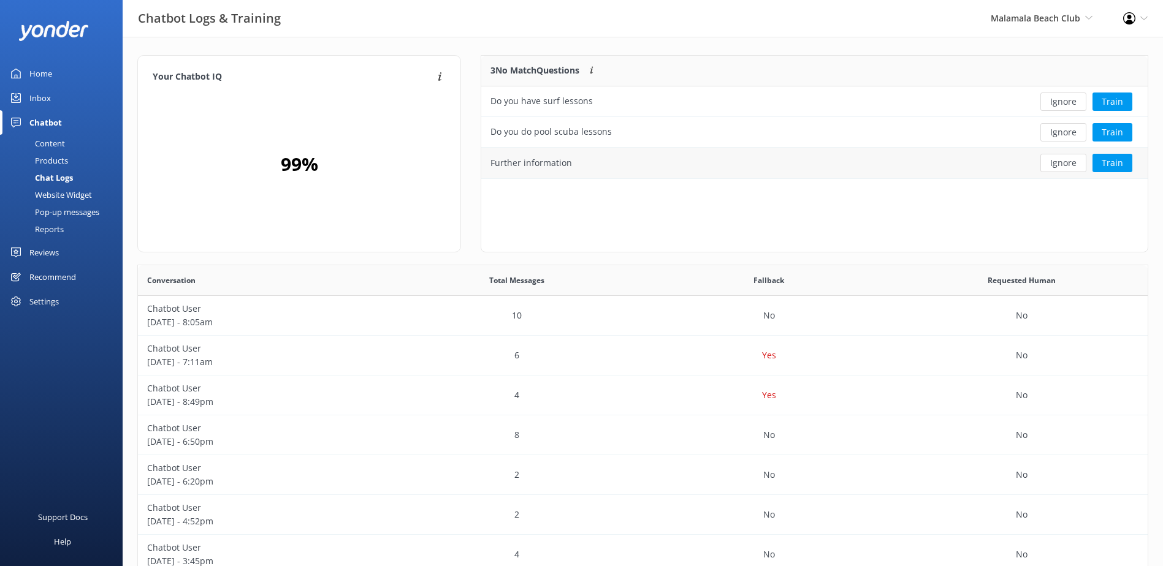
scroll to position [421, 1000]
click at [1064, 102] on button "Ignore" at bounding box center [1063, 102] width 46 height 18
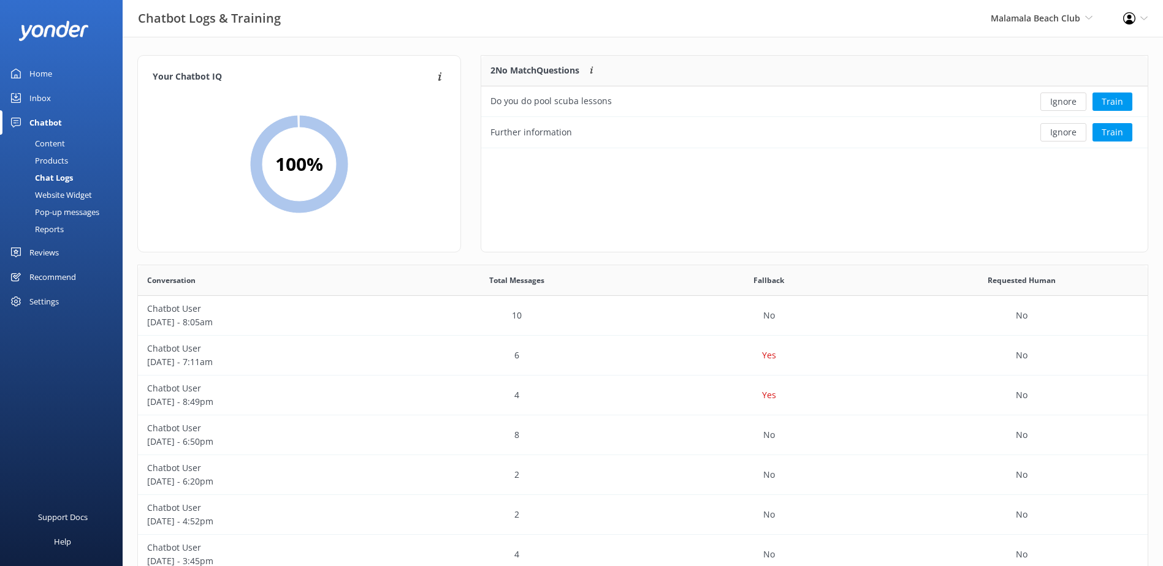
scroll to position [83, 657]
click at [1065, 102] on button "Ignore" at bounding box center [1063, 102] width 46 height 18
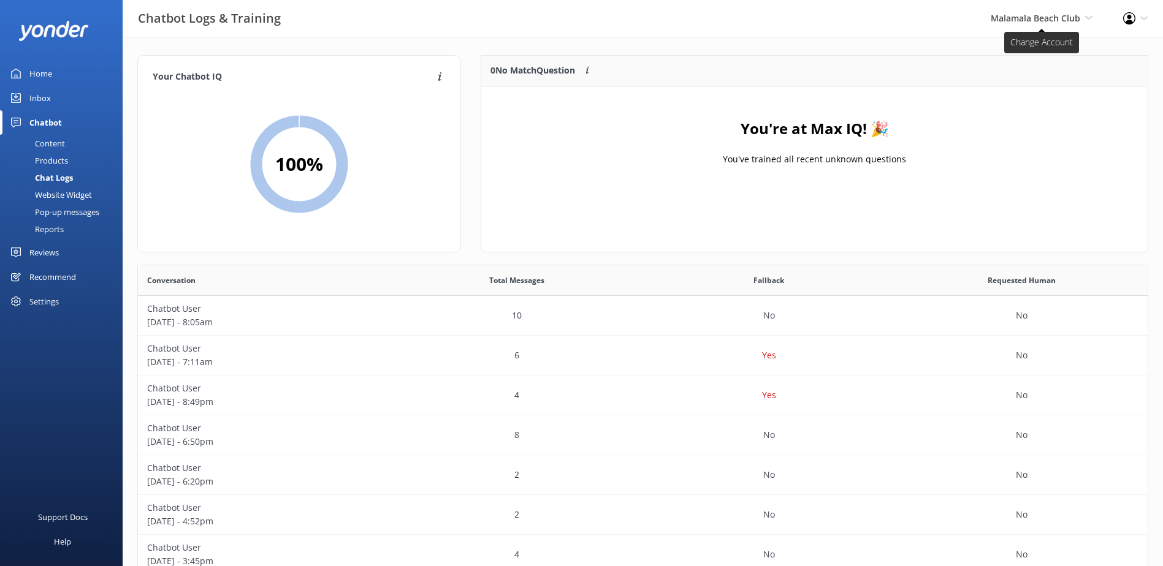
click at [1057, 19] on span "Malamala Beach Club" at bounding box center [1036, 18] width 90 height 12
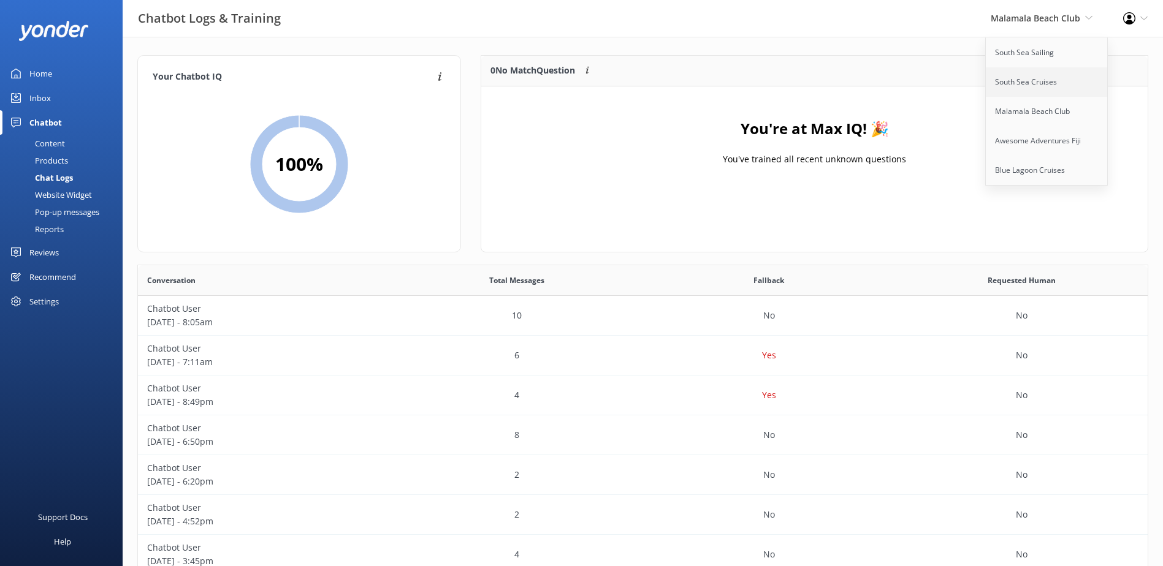
click at [1029, 77] on link "South Sea Cruises" at bounding box center [1047, 81] width 123 height 29
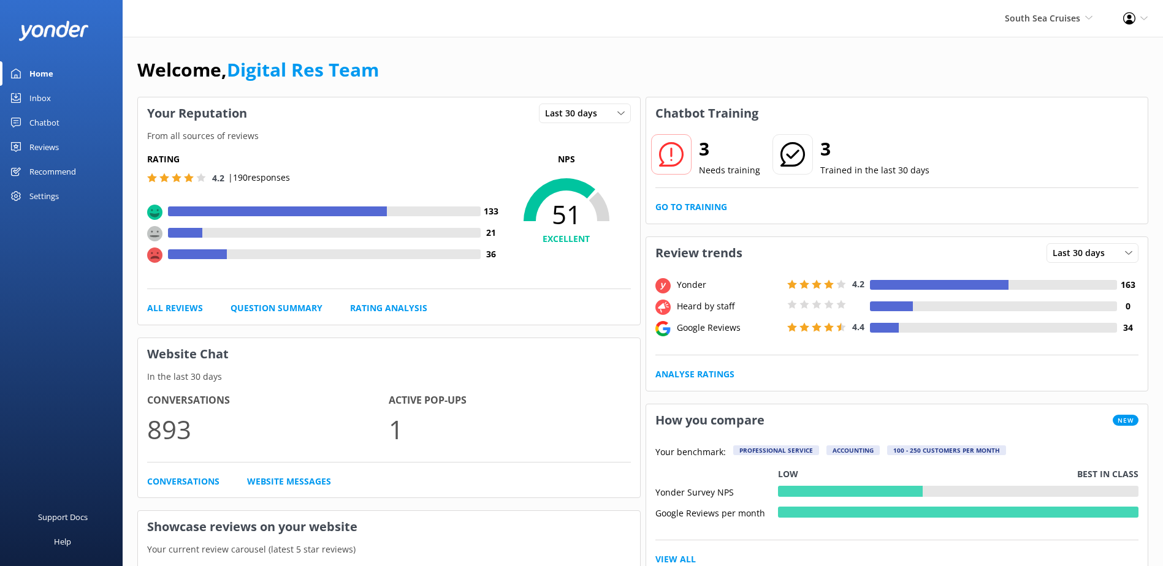
click at [33, 96] on div "Inbox" at bounding box center [39, 98] width 21 height 25
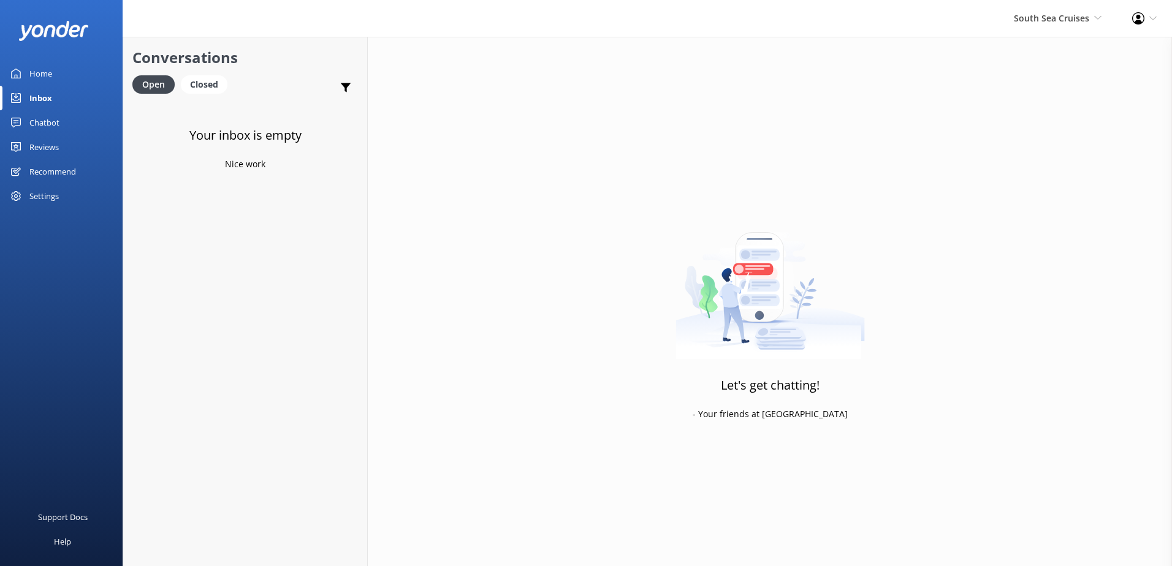
click at [43, 116] on div "Chatbot" at bounding box center [44, 122] width 30 height 25
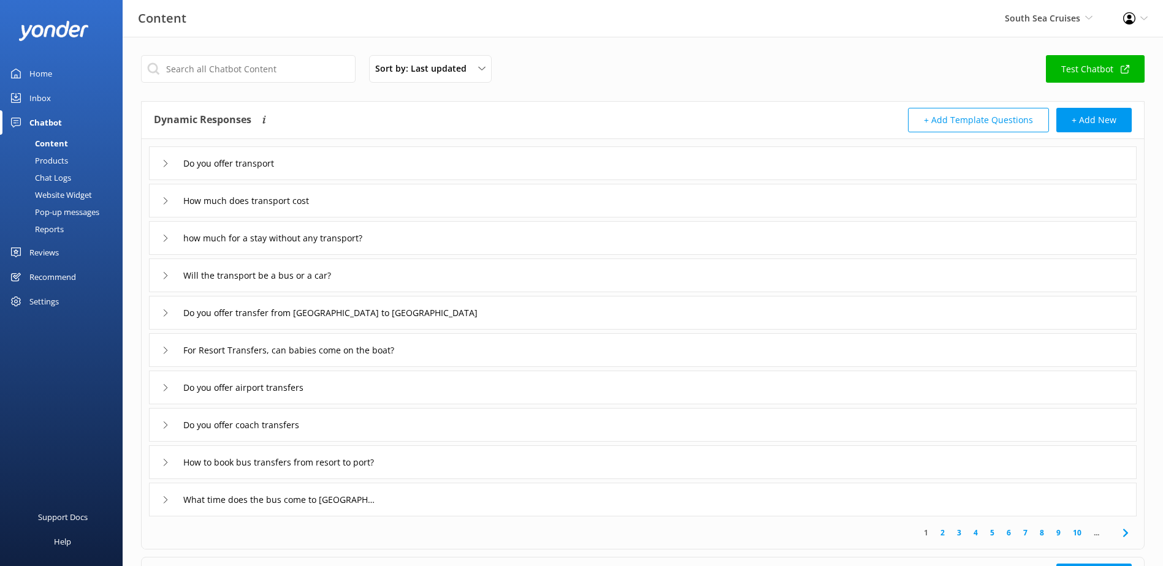
click at [44, 175] on div "Chat Logs" at bounding box center [39, 177] width 64 height 17
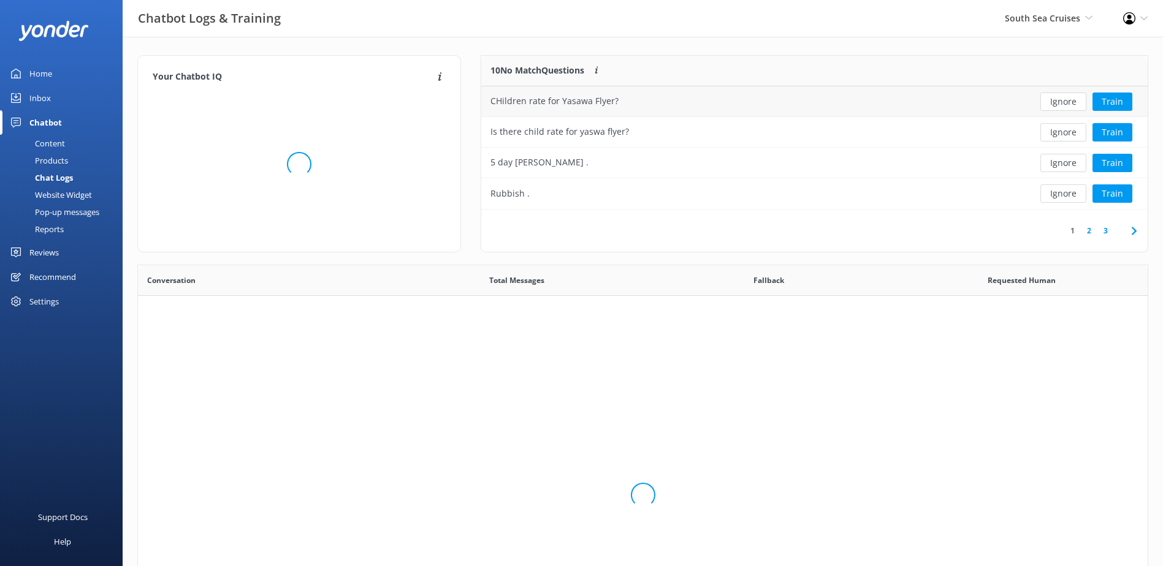
scroll to position [145, 657]
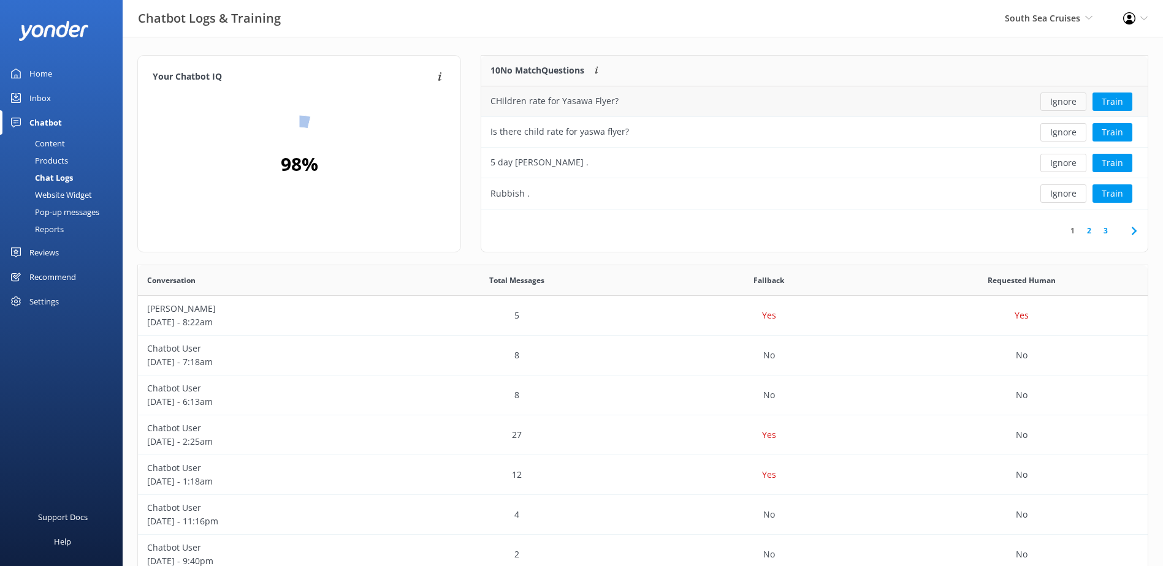
click at [1066, 101] on button "Ignore" at bounding box center [1063, 102] width 46 height 18
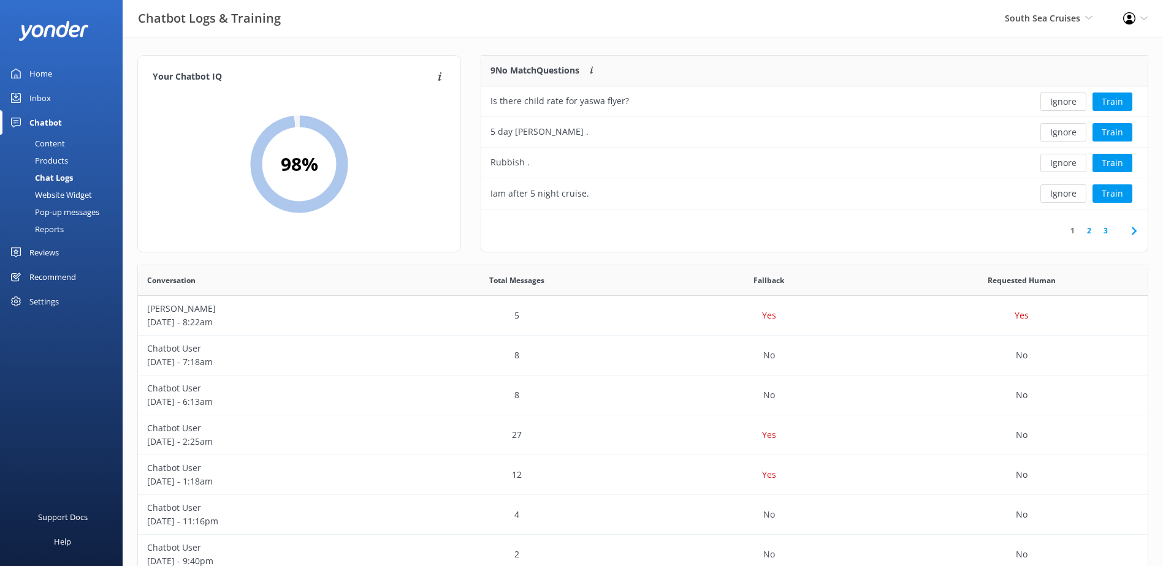
click at [1066, 101] on button "Ignore" at bounding box center [1063, 102] width 46 height 18
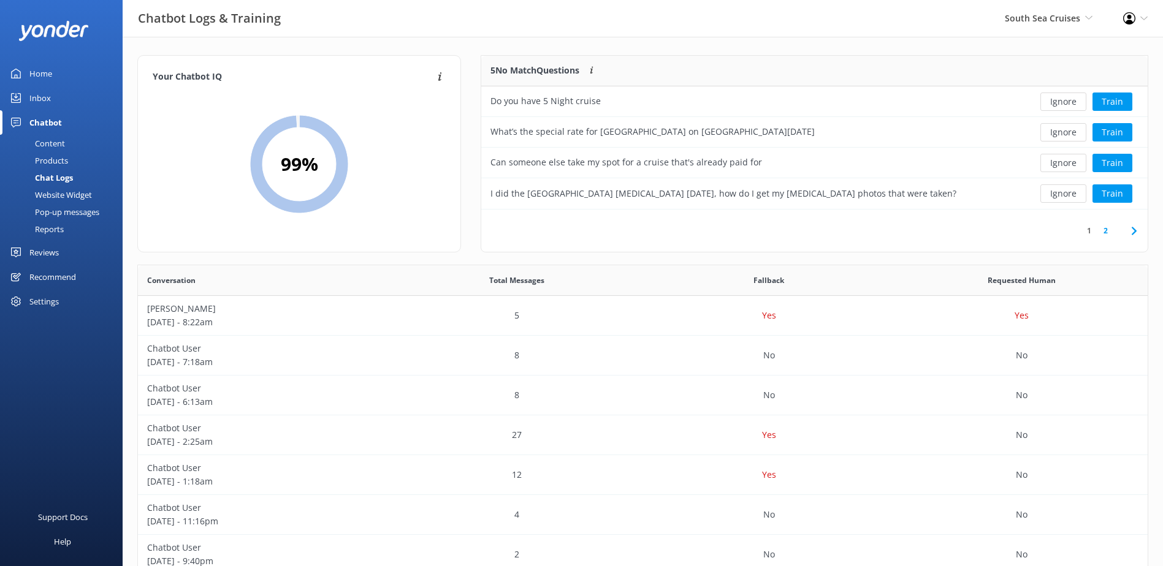
click at [1066, 101] on button "Ignore" at bounding box center [1063, 102] width 46 height 18
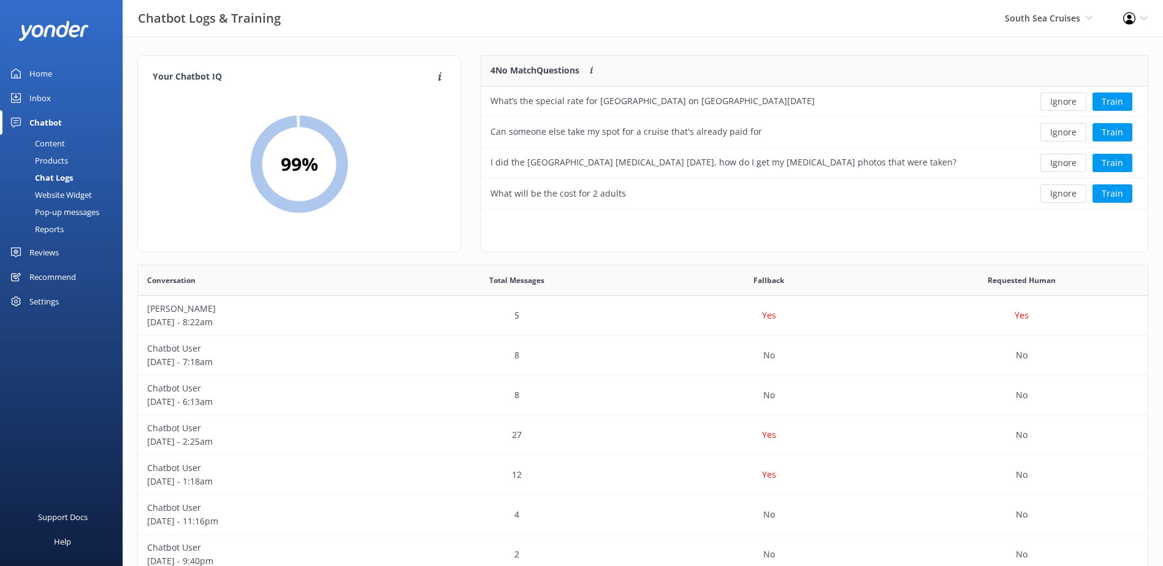
click at [1066, 101] on button "Ignore" at bounding box center [1063, 102] width 46 height 18
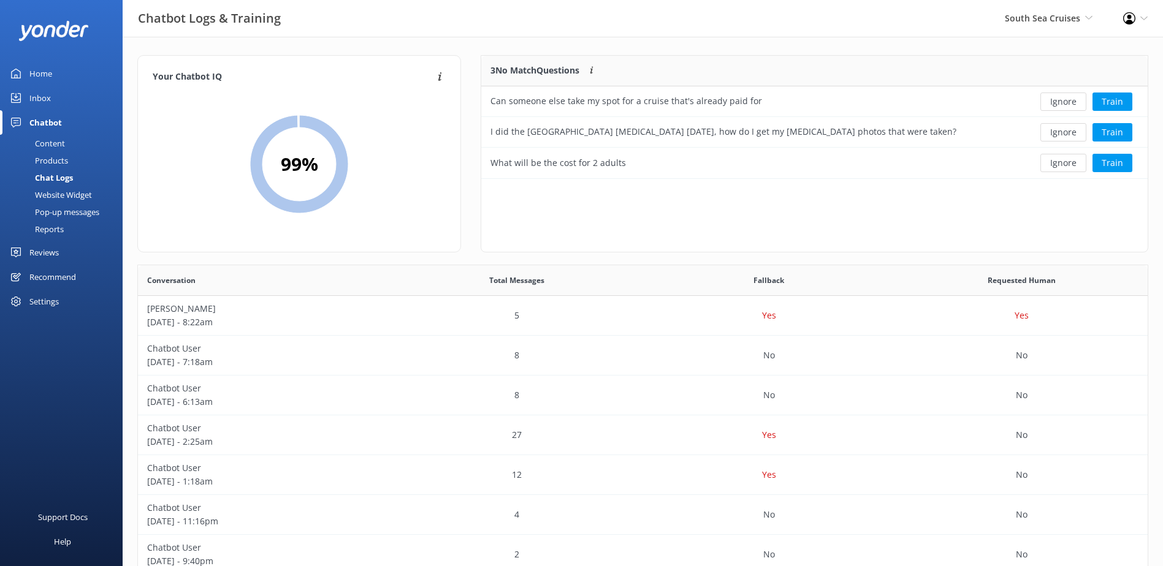
scroll to position [114, 657]
click at [1066, 101] on button "Ignore" at bounding box center [1063, 102] width 46 height 18
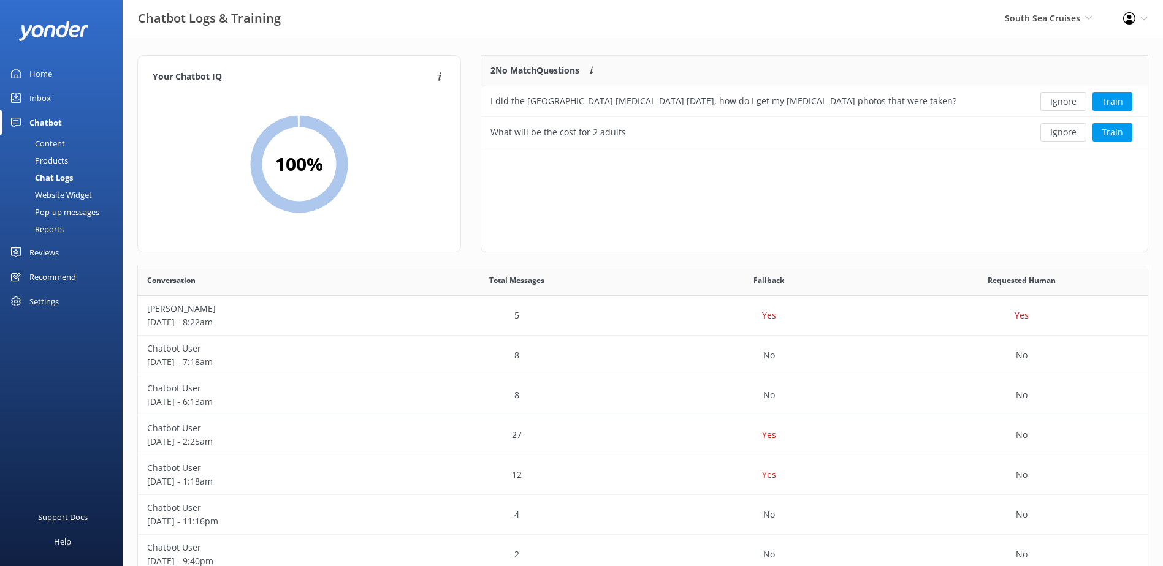
scroll to position [83, 657]
click at [1066, 101] on button "Ignore" at bounding box center [1063, 102] width 46 height 18
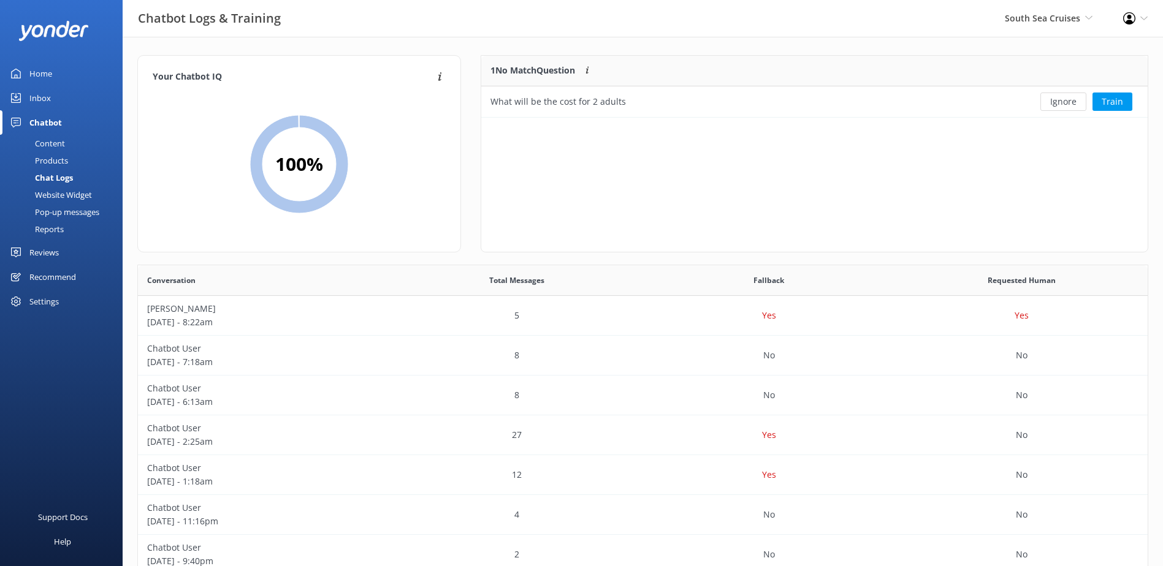
scroll to position [53, 657]
click at [1066, 101] on button "Ignore" at bounding box center [1063, 102] width 46 height 18
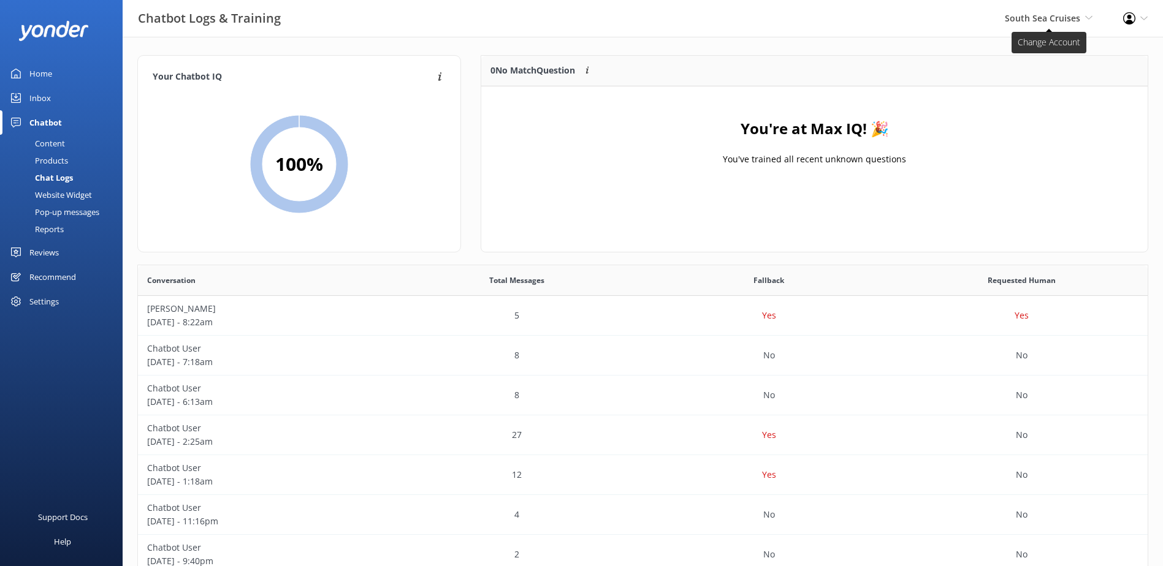
click at [1071, 24] on span "South Sea Cruises South Sea Sailing South Sea Cruises Malamala Beach Club Aweso…" at bounding box center [1049, 18] width 88 height 13
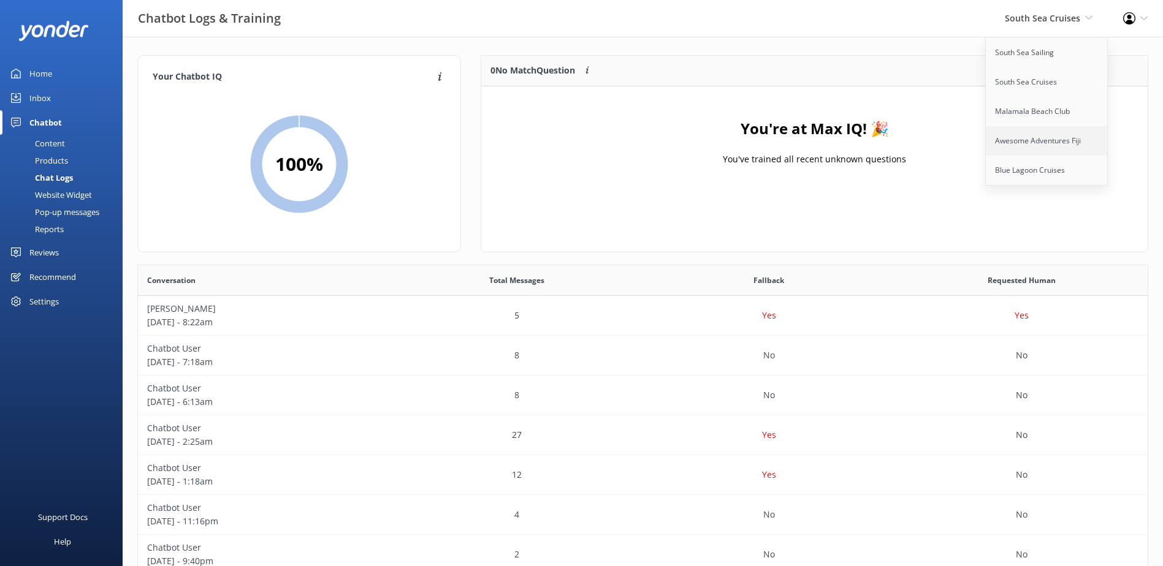
click at [1050, 145] on link "Awesome Adventures Fiji" at bounding box center [1047, 140] width 123 height 29
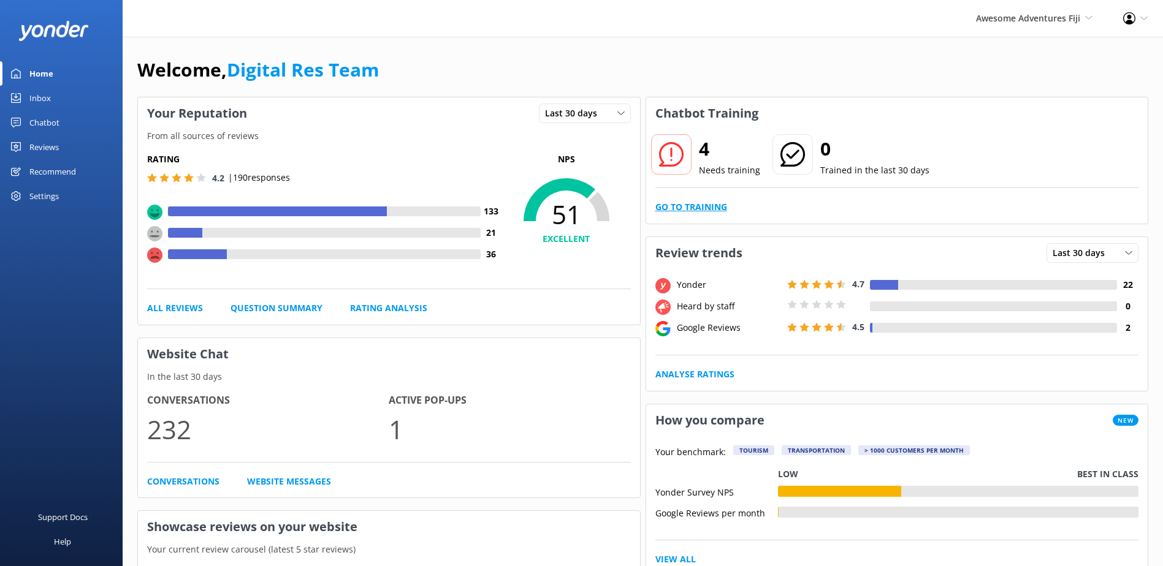
click at [714, 210] on link "Go to Training" at bounding box center [691, 206] width 72 height 13
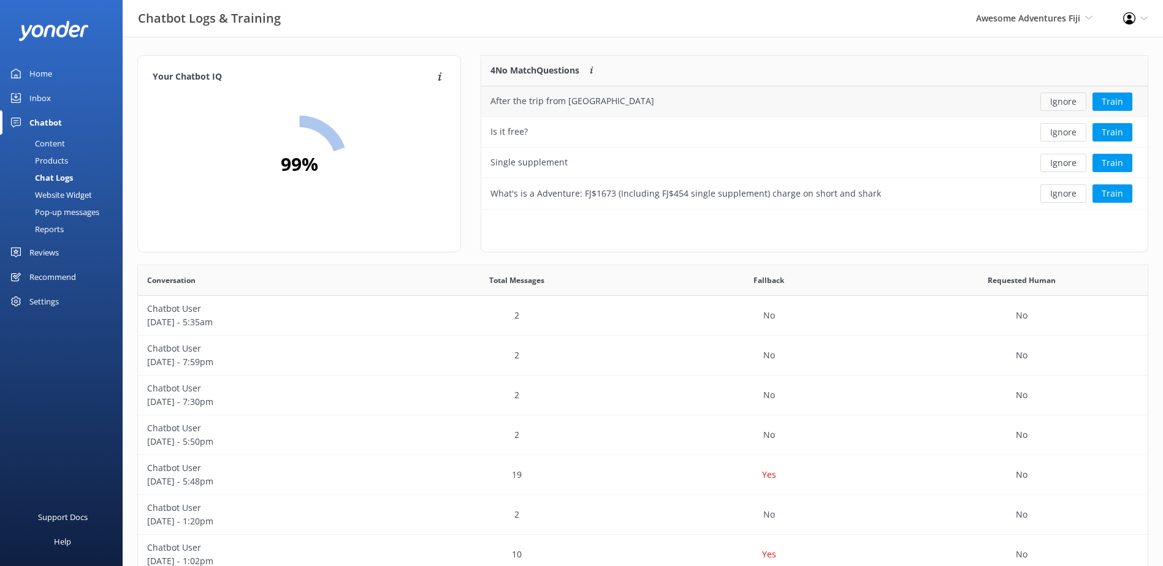
click at [1061, 99] on button "Ignore" at bounding box center [1063, 102] width 46 height 18
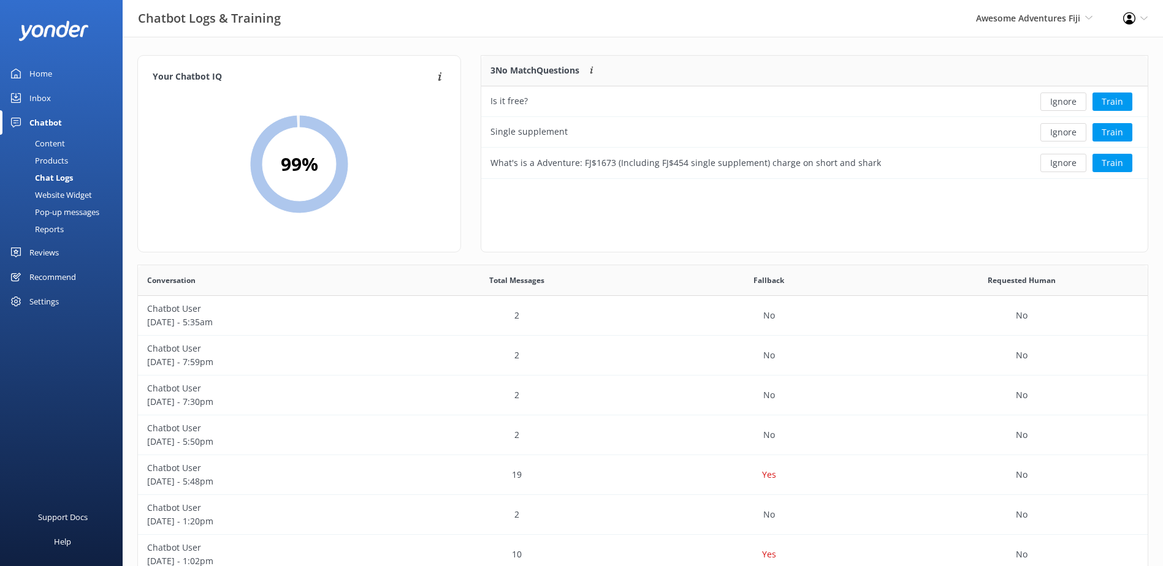
click at [1061, 99] on button "Ignore" at bounding box center [1063, 102] width 46 height 18
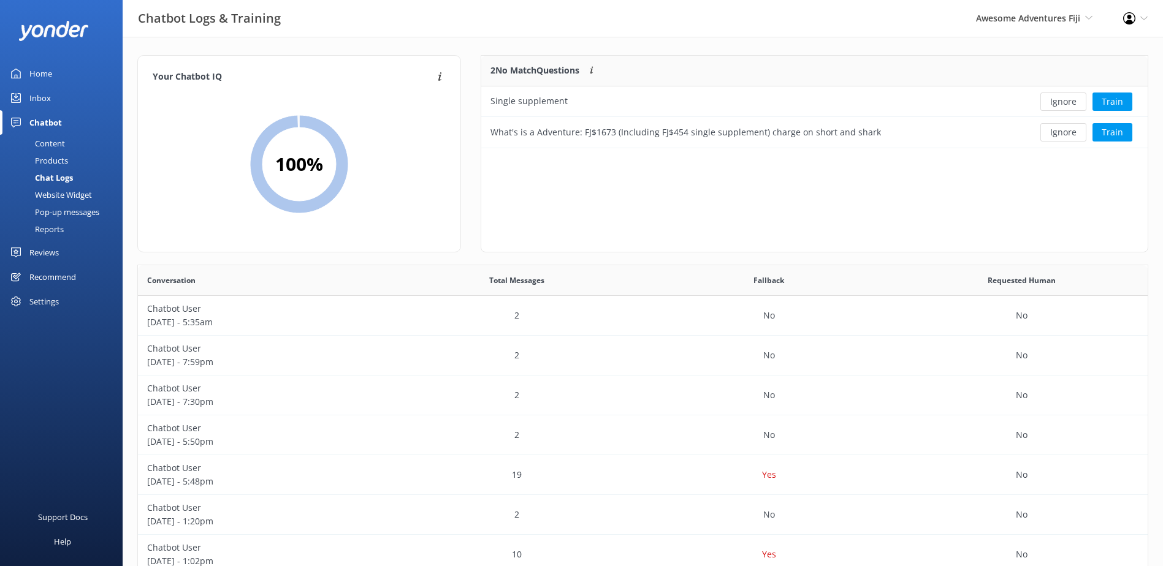
click at [1061, 99] on button "Ignore" at bounding box center [1063, 102] width 46 height 18
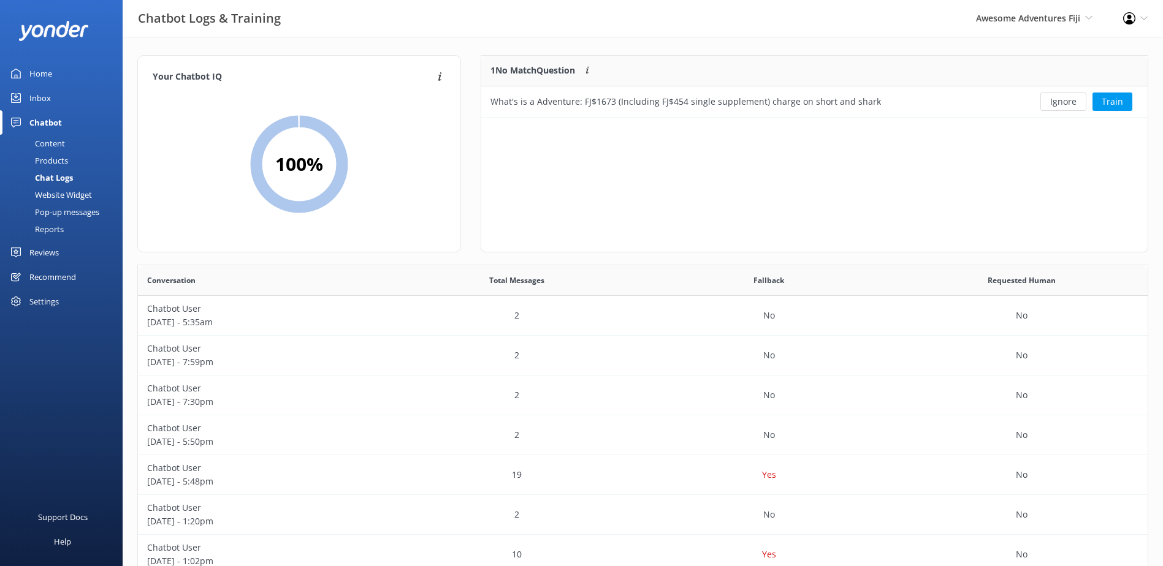
click at [1061, 99] on button "Ignore" at bounding box center [1063, 102] width 46 height 18
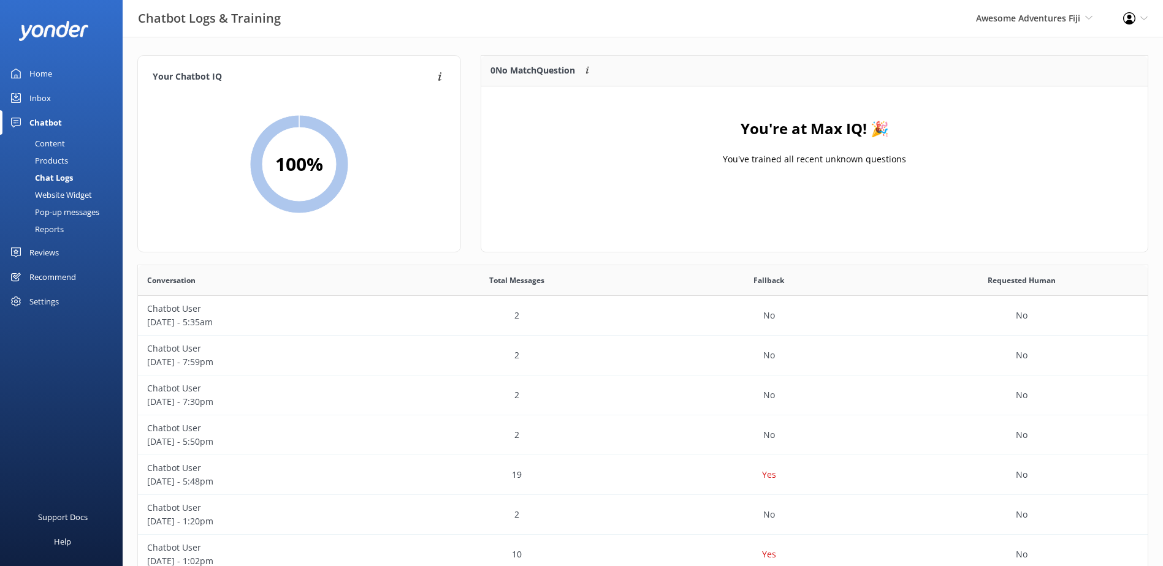
click at [34, 98] on div "Inbox" at bounding box center [39, 98] width 21 height 25
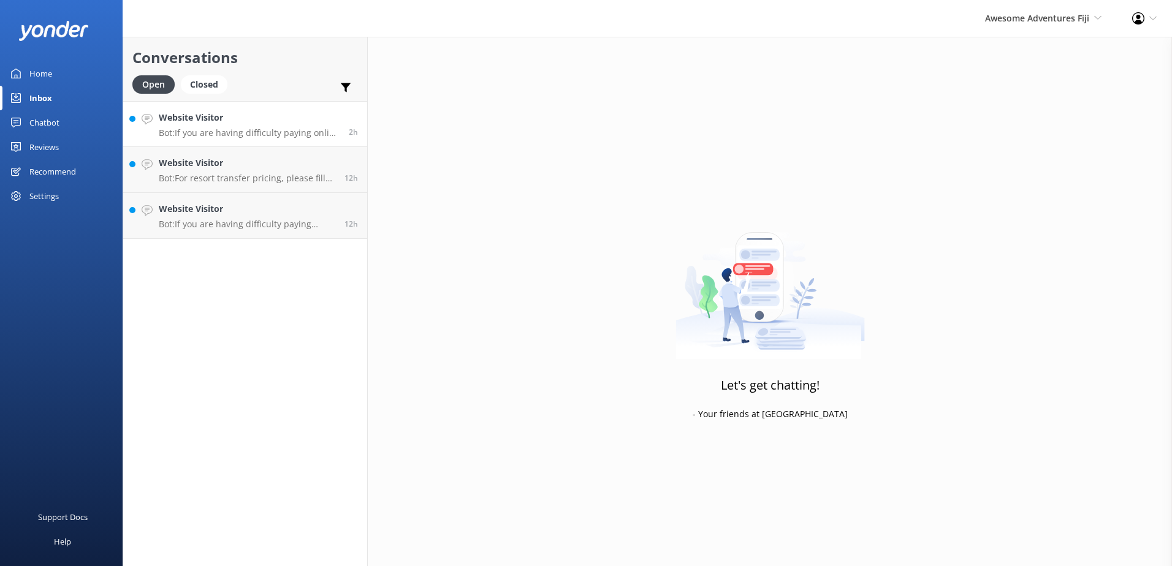
click at [242, 117] on h4 "Website Visitor" at bounding box center [249, 117] width 181 height 13
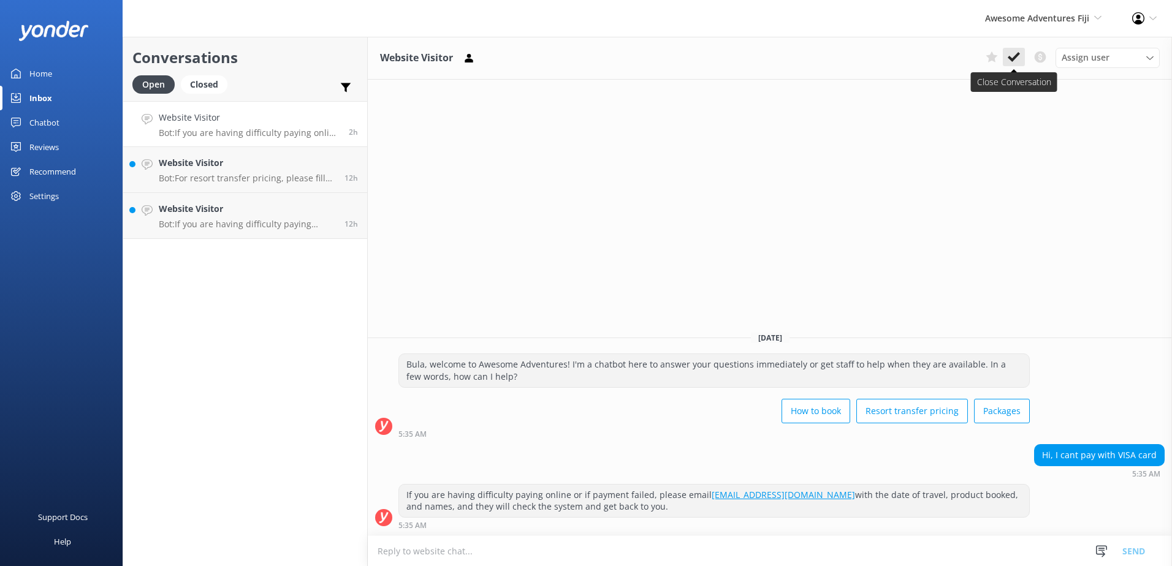
click at [1014, 55] on icon at bounding box center [1014, 57] width 12 height 12
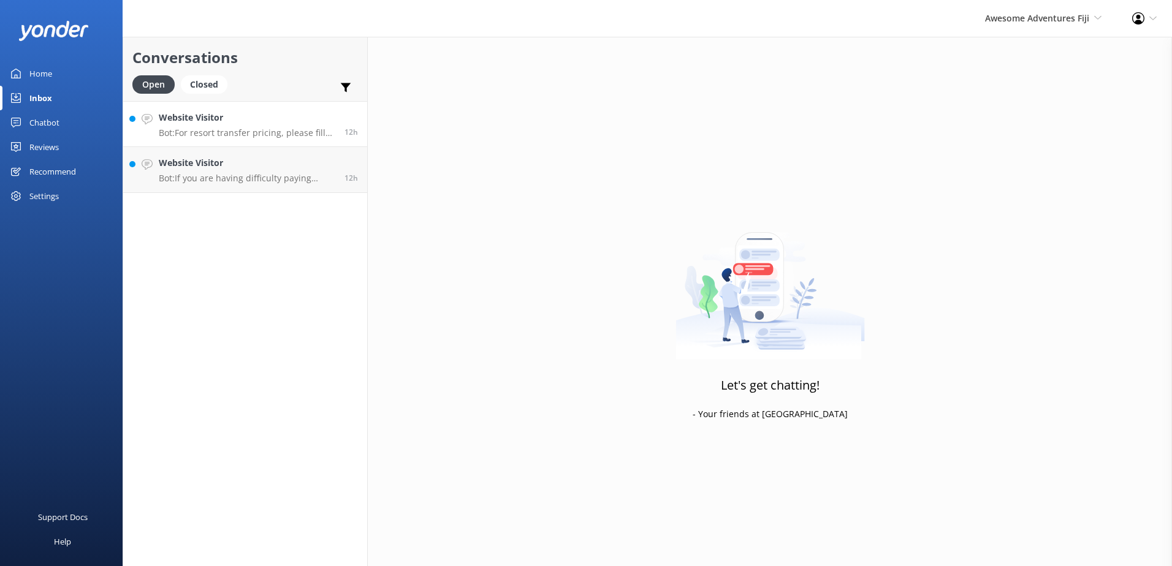
click at [274, 119] on h4 "Website Visitor" at bounding box center [247, 117] width 177 height 13
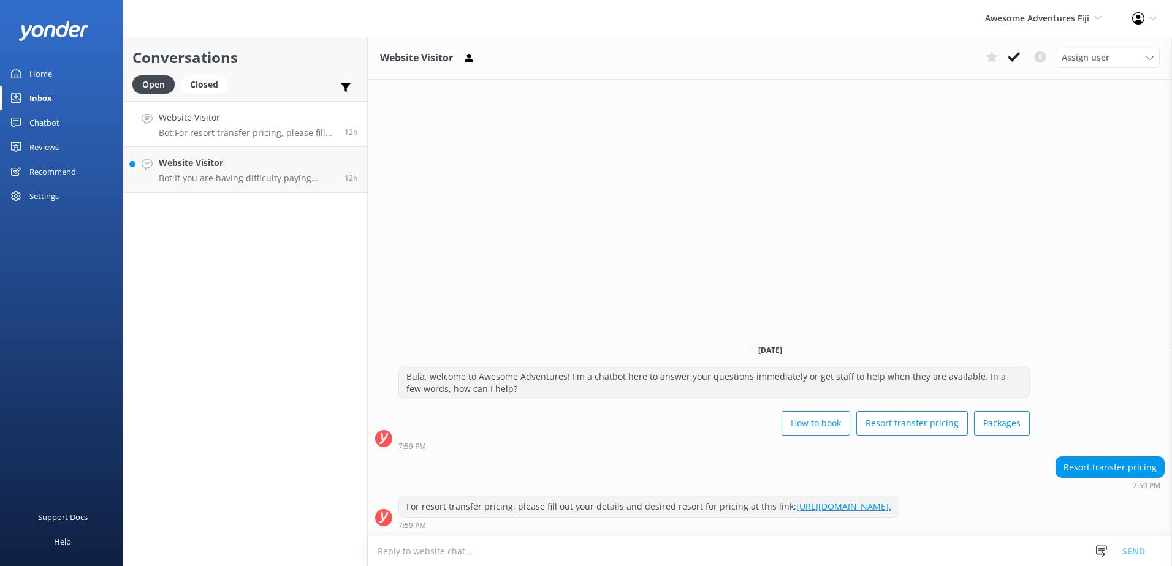
click at [1013, 59] on use at bounding box center [1014, 57] width 12 height 10
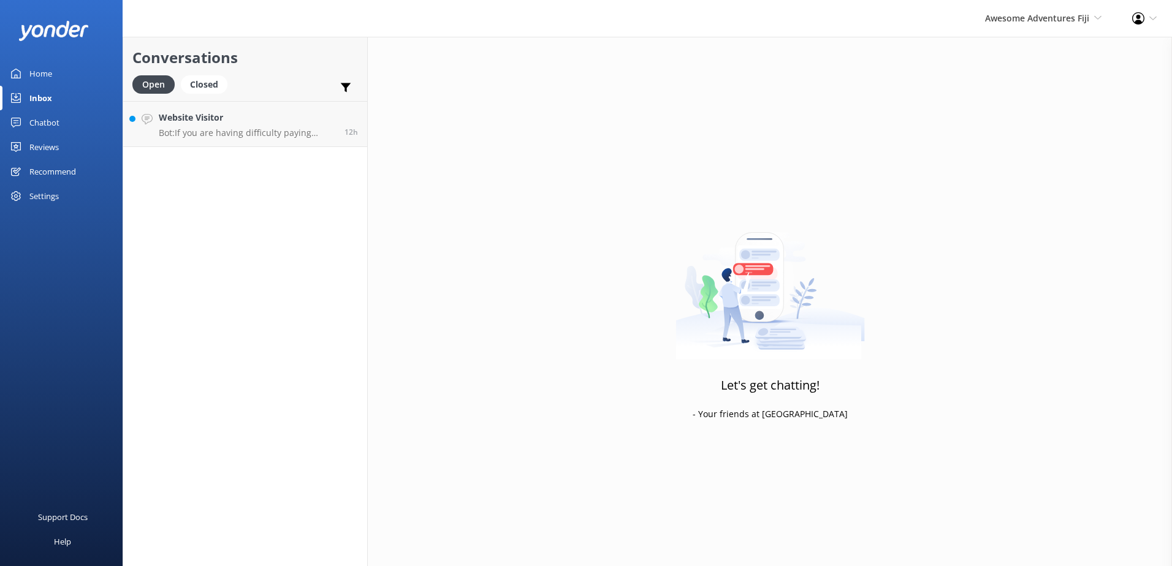
click at [321, 112] on h4 "Website Visitor" at bounding box center [247, 117] width 177 height 13
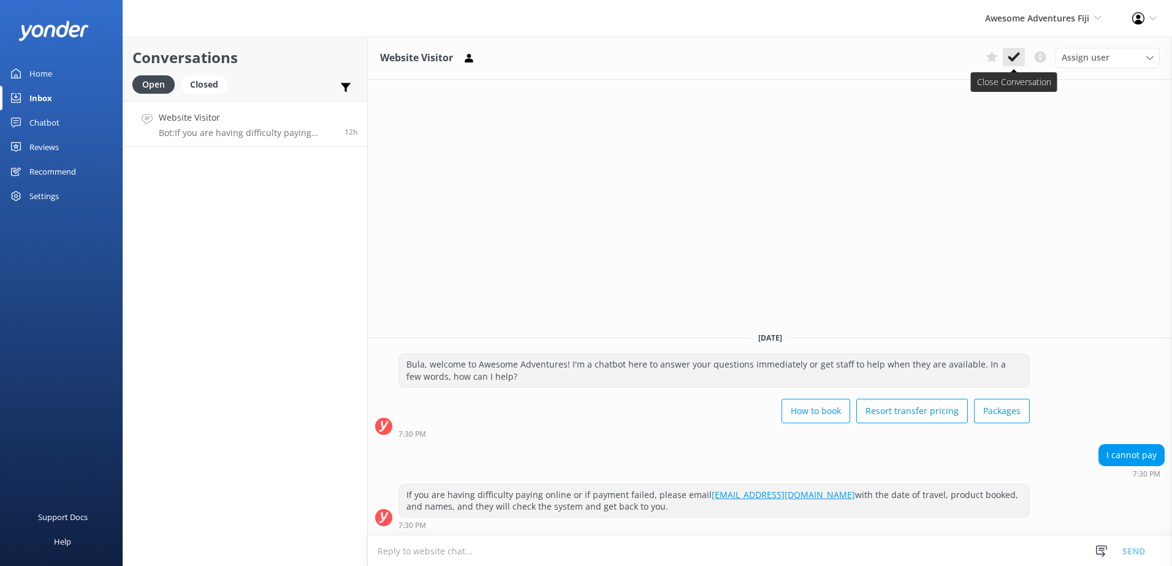
click at [1011, 57] on icon at bounding box center [1014, 57] width 12 height 12
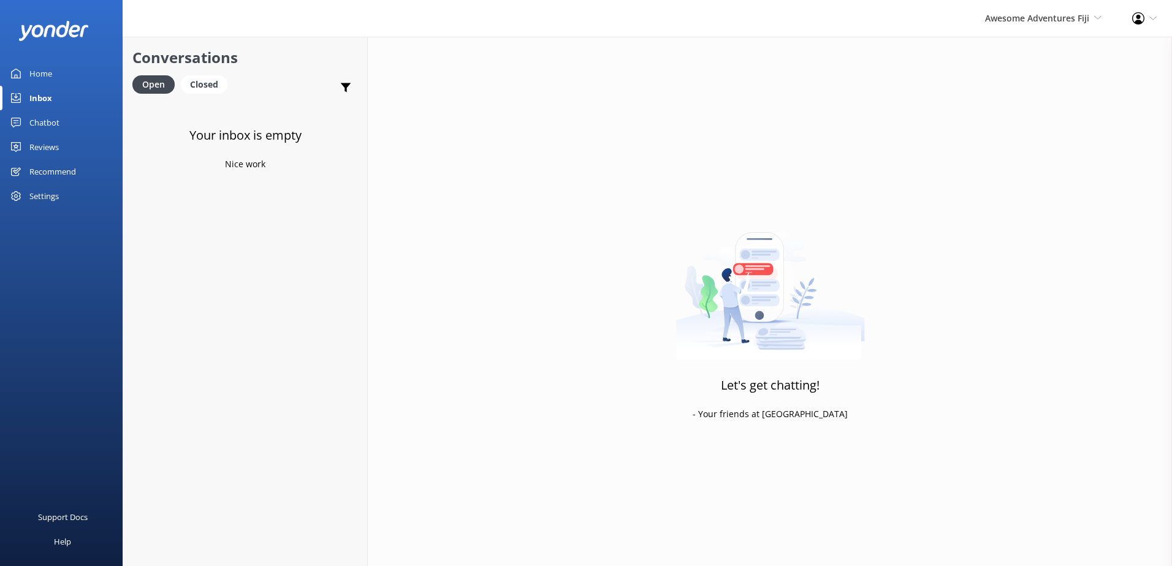
click at [50, 117] on div "Chatbot" at bounding box center [44, 122] width 30 height 25
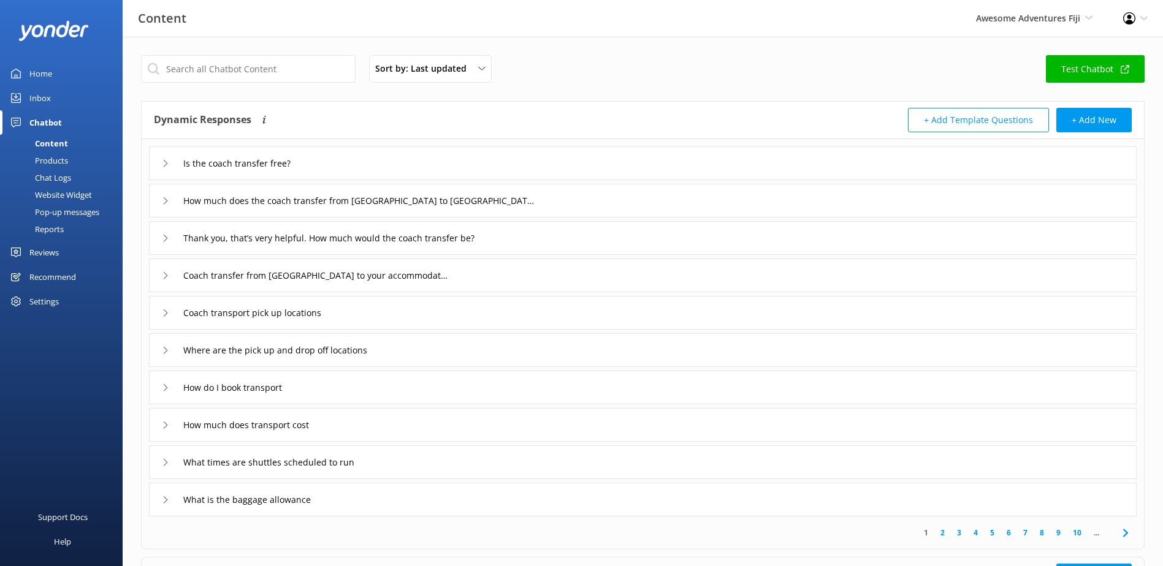
click at [48, 173] on div "Chat Logs" at bounding box center [39, 177] width 64 height 17
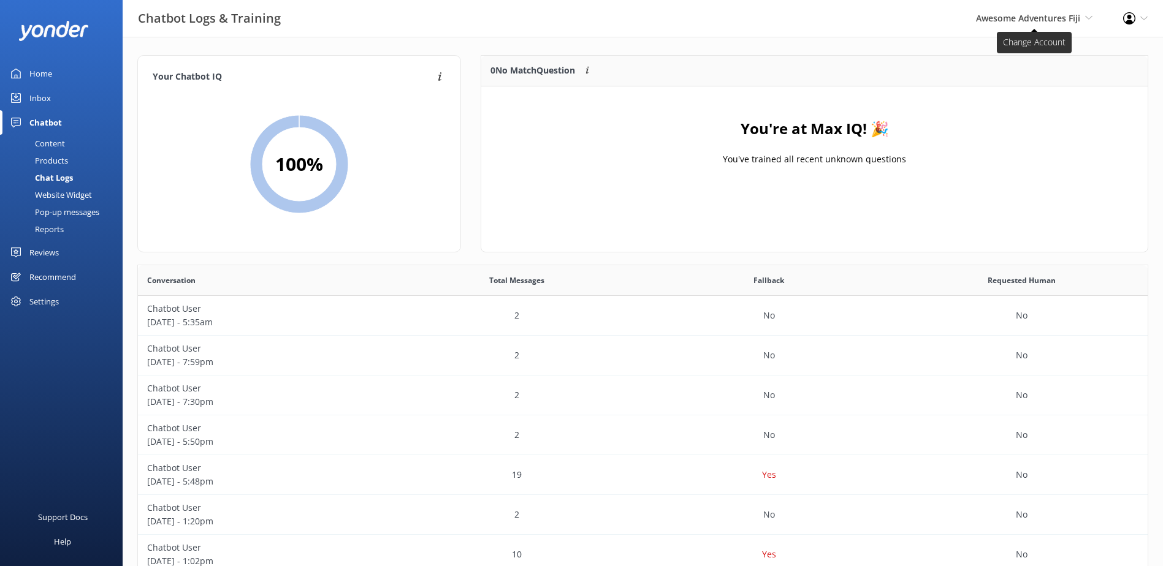
click at [1029, 13] on span "Awesome Adventures Fiji" at bounding box center [1028, 18] width 104 height 12
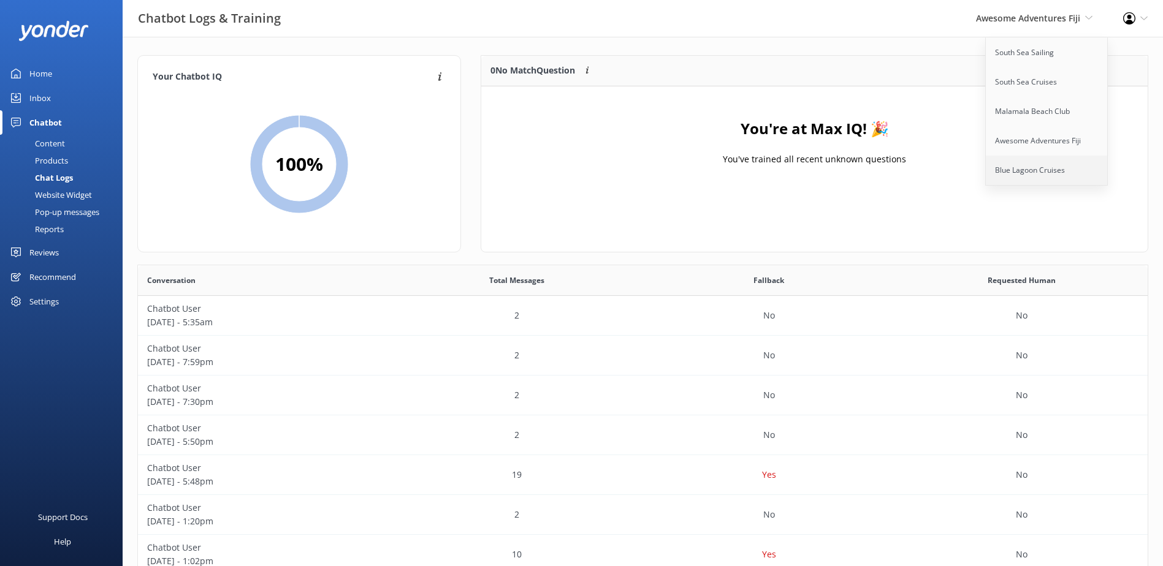
click at [1030, 165] on link "Blue Lagoon Cruises" at bounding box center [1047, 170] width 123 height 29
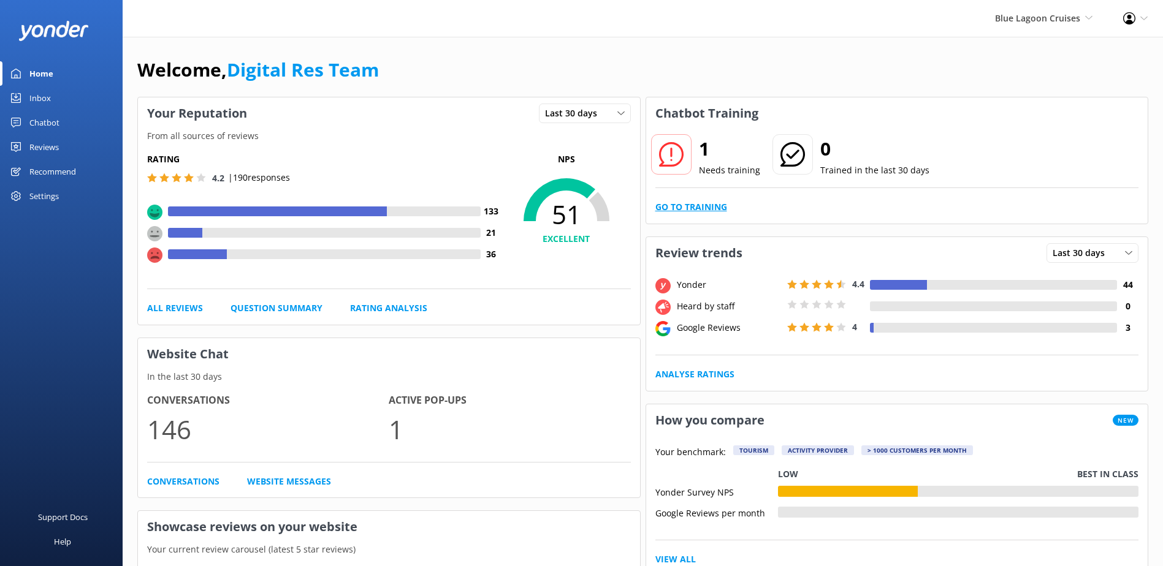
click at [709, 207] on link "Go to Training" at bounding box center [691, 206] width 72 height 13
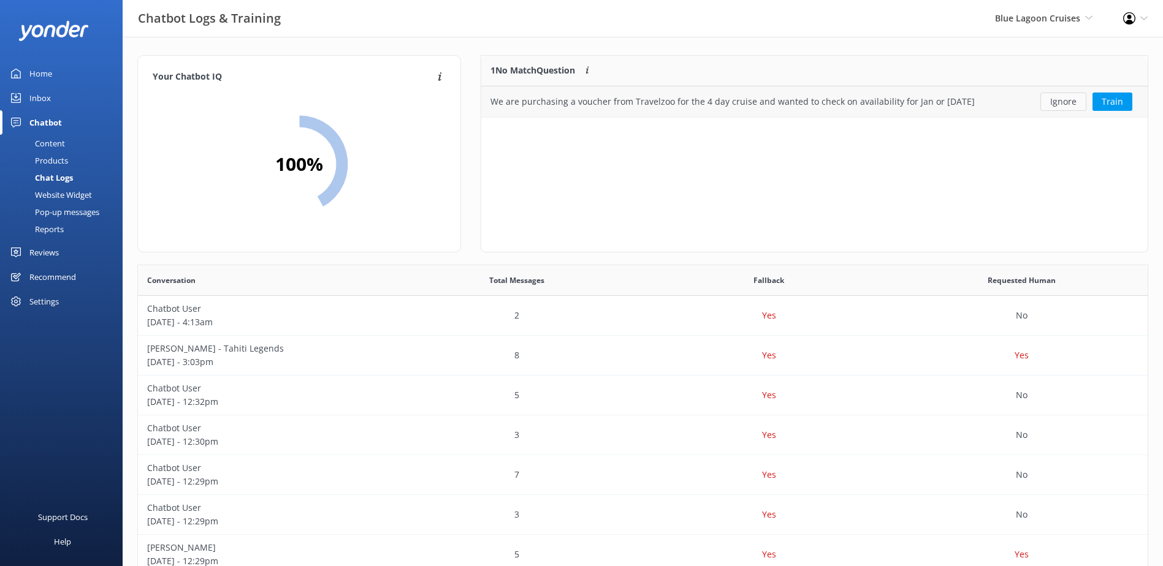
click at [1064, 101] on button "Ignore" at bounding box center [1063, 102] width 46 height 18
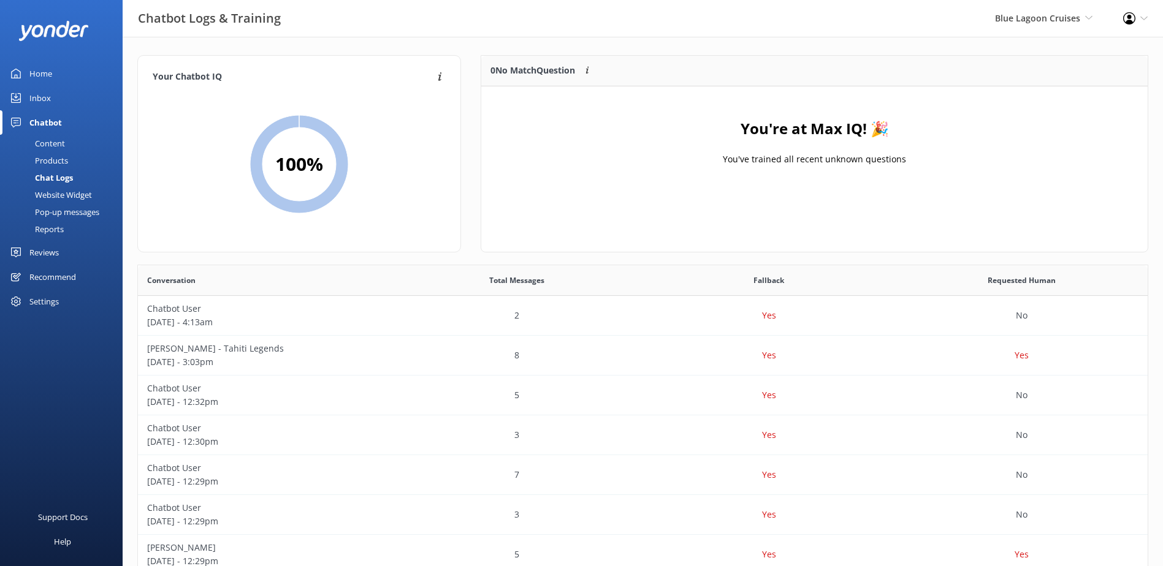
click at [44, 94] on div "Inbox" at bounding box center [39, 98] width 21 height 25
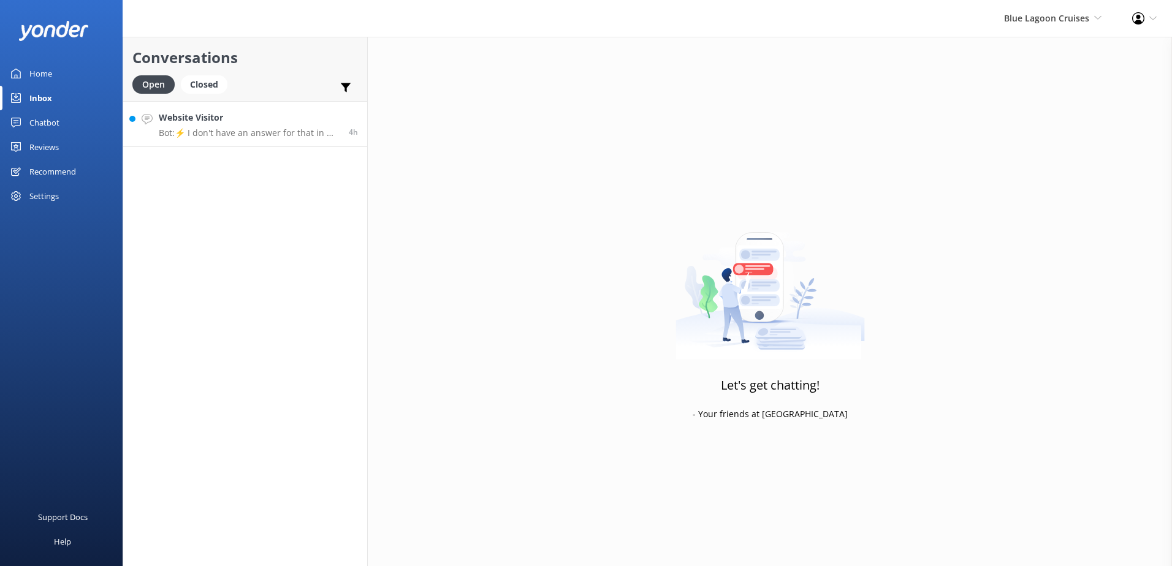
click at [308, 124] on h4 "Website Visitor" at bounding box center [249, 117] width 181 height 13
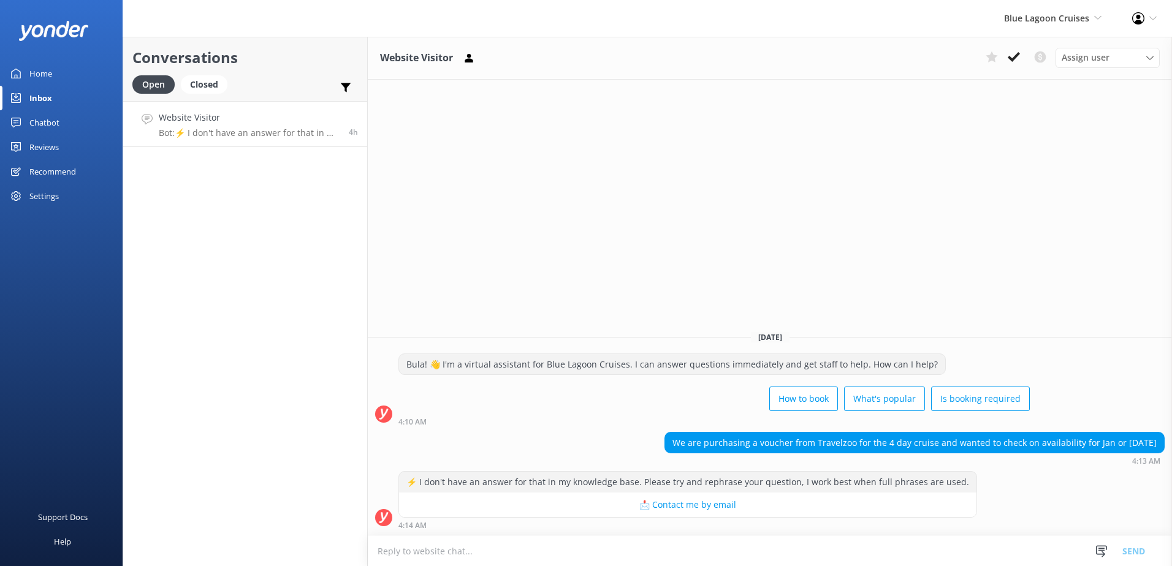
click at [474, 555] on textarea at bounding box center [770, 551] width 804 height 30
paste textarea "Bula, Thanks so much for your patience. For more information please visit our B…"
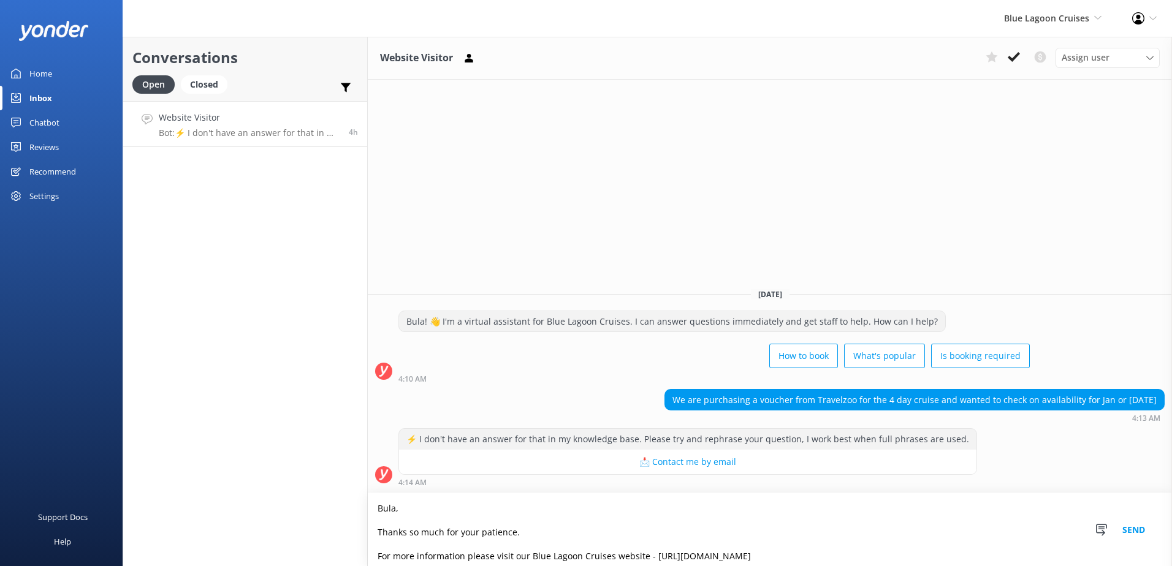
type textarea "Bula, Thanks so much for your patience. For more information please visit our B…"
click at [1136, 529] on button "Send" at bounding box center [1134, 529] width 46 height 73
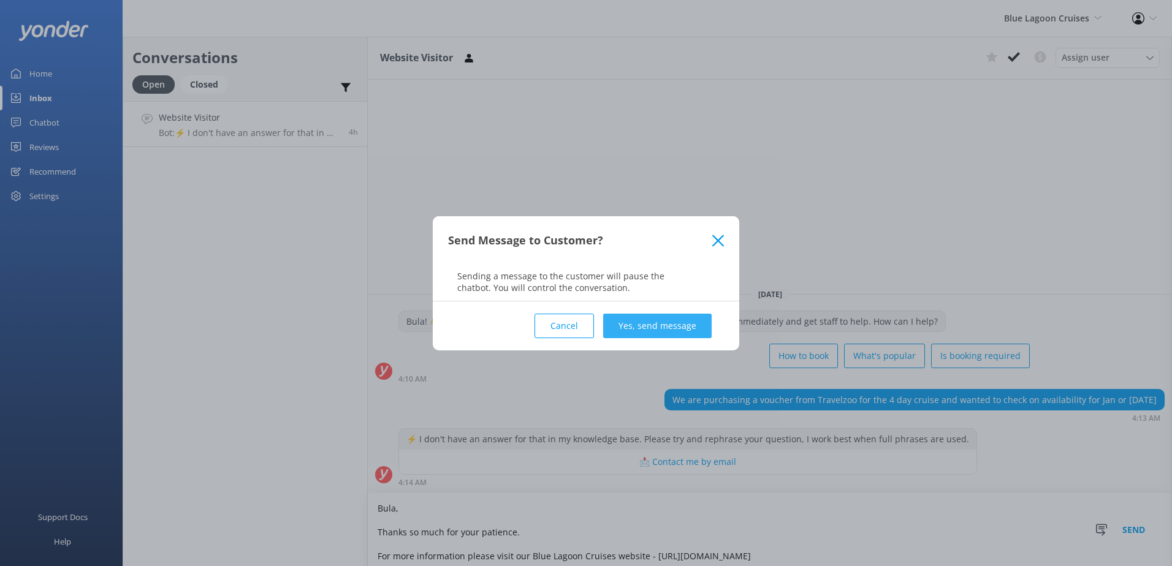
click at [670, 328] on button "Yes, send message" at bounding box center [657, 326] width 109 height 25
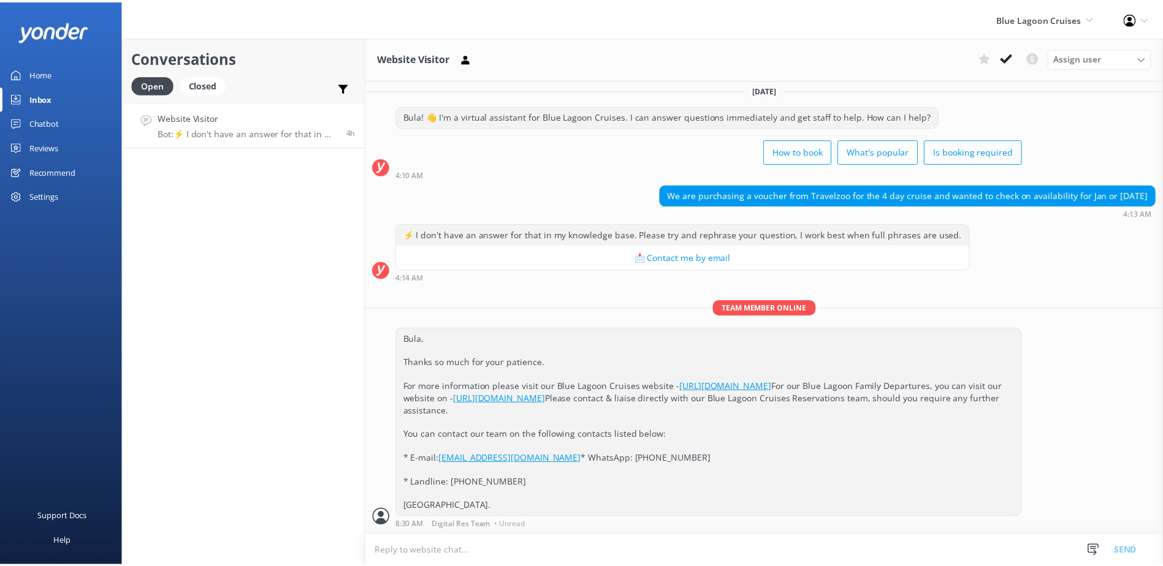
scroll to position [54, 0]
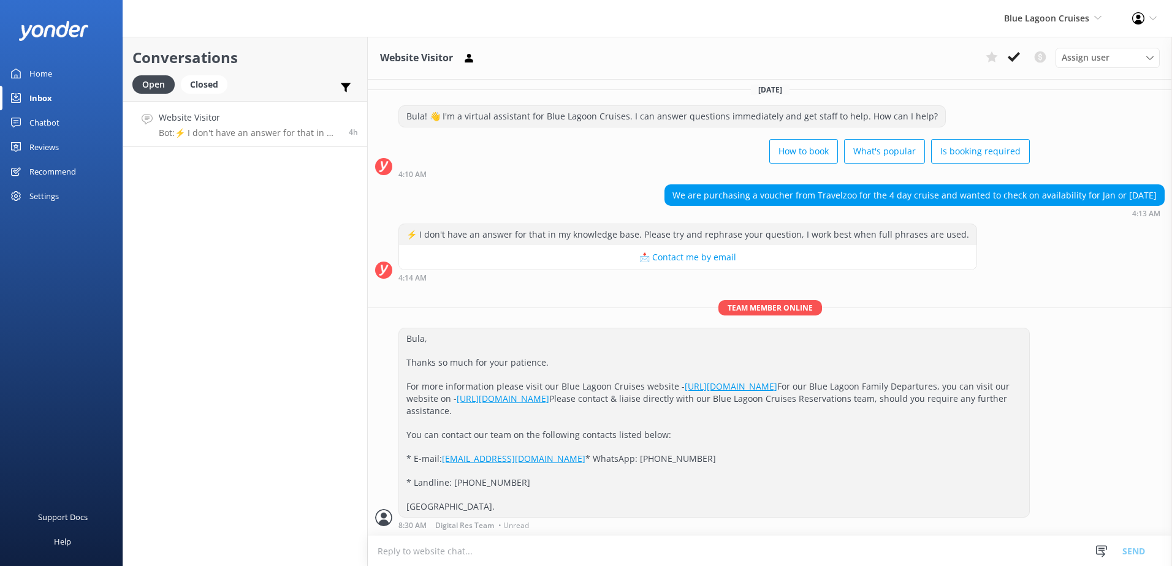
click at [1011, 55] on icon at bounding box center [1014, 57] width 12 height 12
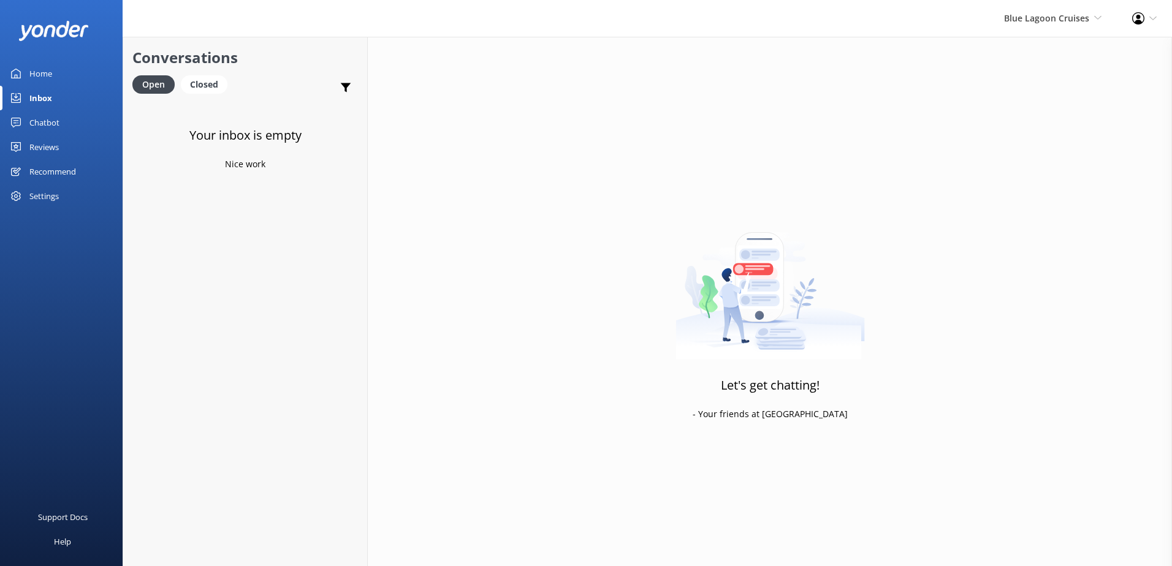
drag, startPoint x: 43, startPoint y: 117, endPoint x: 77, endPoint y: 121, distance: 33.9
click at [42, 117] on div "Chatbot" at bounding box center [44, 122] width 30 height 25
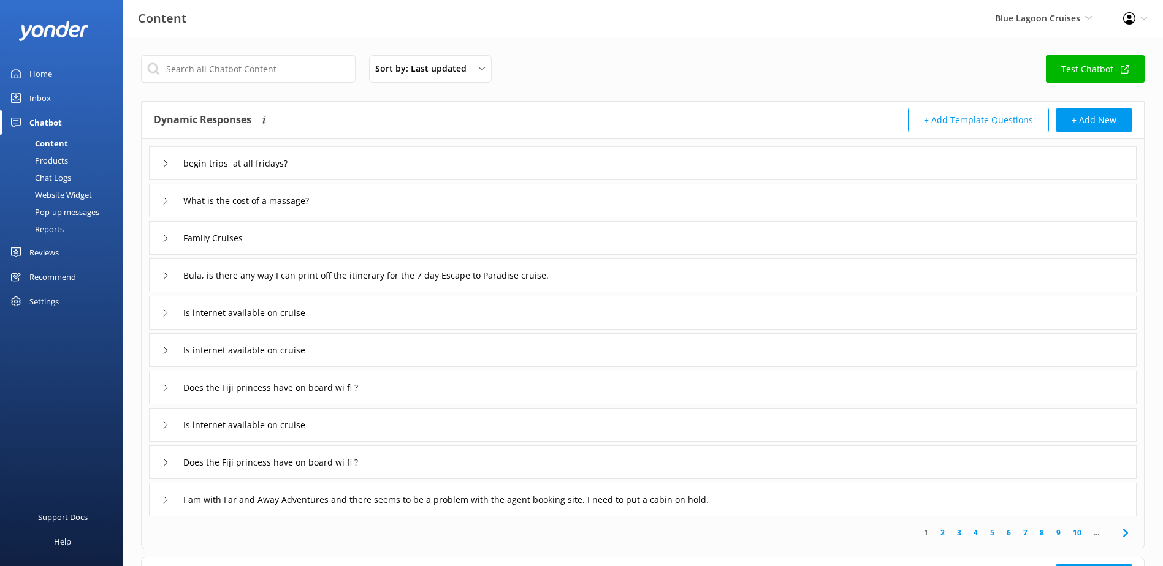
click at [51, 178] on div "Chat Logs" at bounding box center [39, 177] width 64 height 17
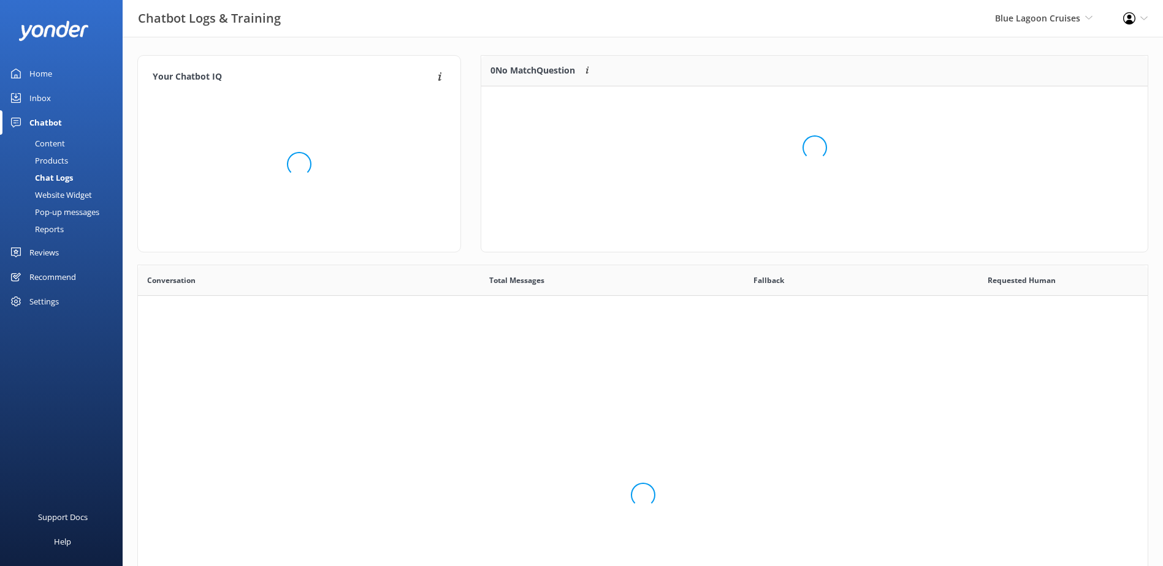
scroll to position [421, 1000]
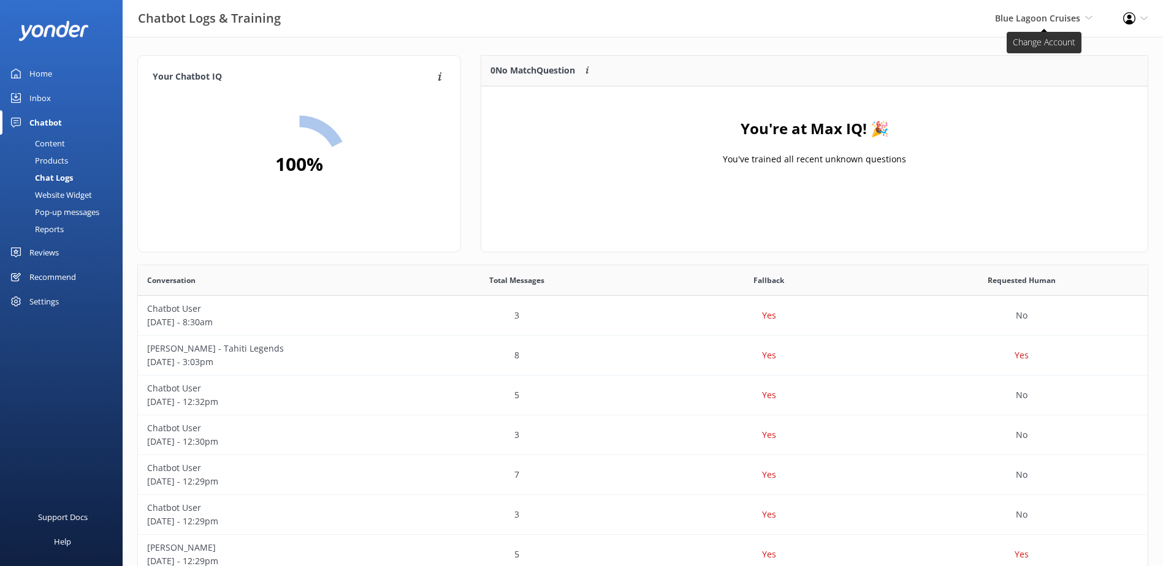
click at [1067, 20] on span "Blue Lagoon Cruises" at bounding box center [1037, 18] width 85 height 12
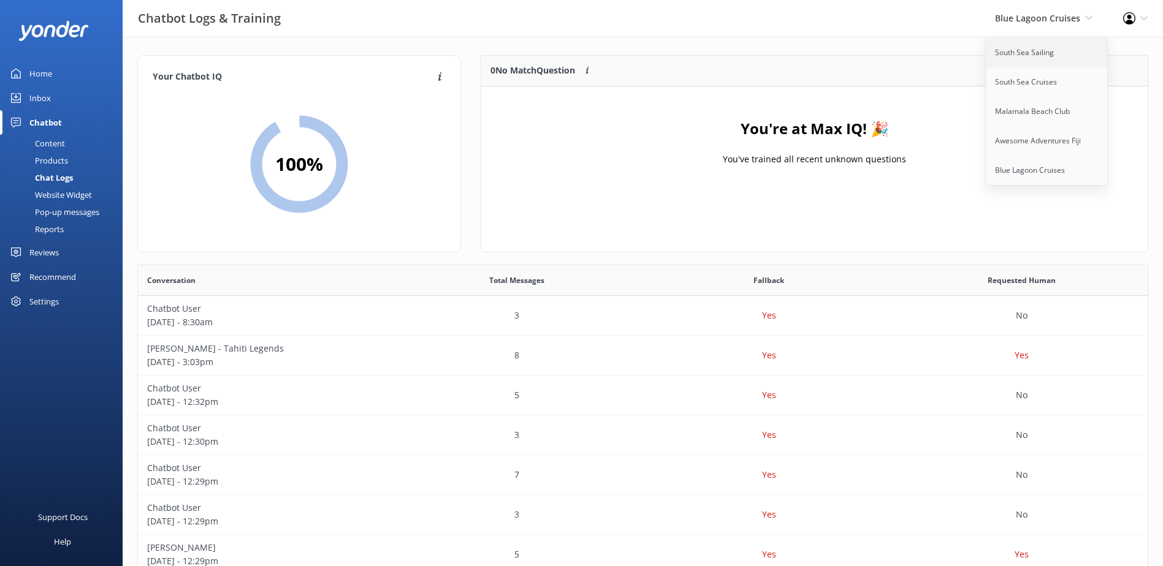
click at [1048, 56] on link "South Sea Sailing" at bounding box center [1047, 52] width 123 height 29
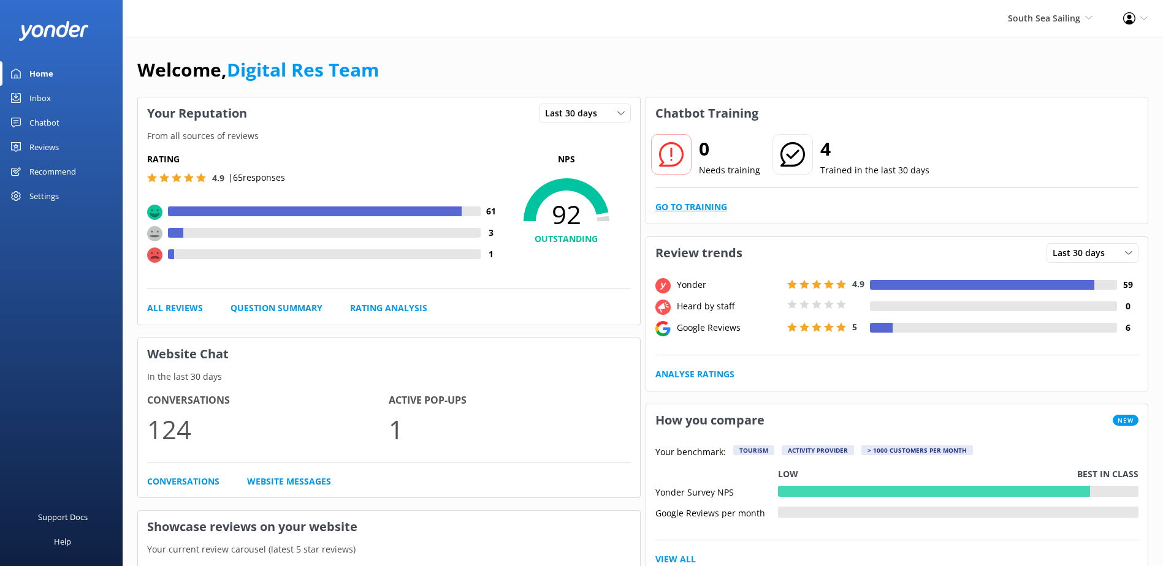
click at [712, 203] on link "Go to Training" at bounding box center [691, 206] width 72 height 13
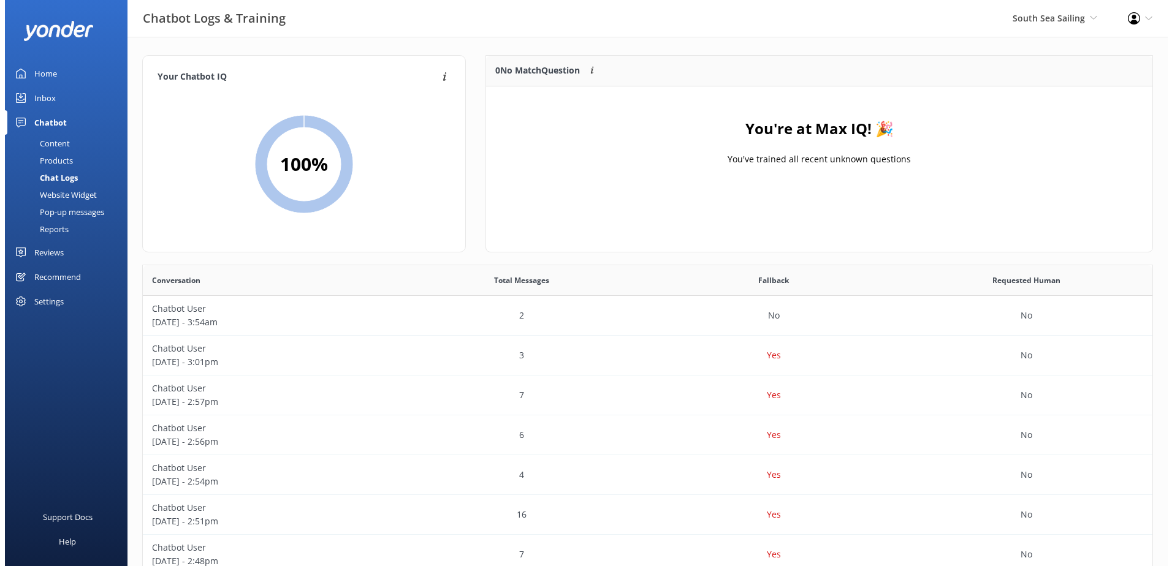
scroll to position [144, 657]
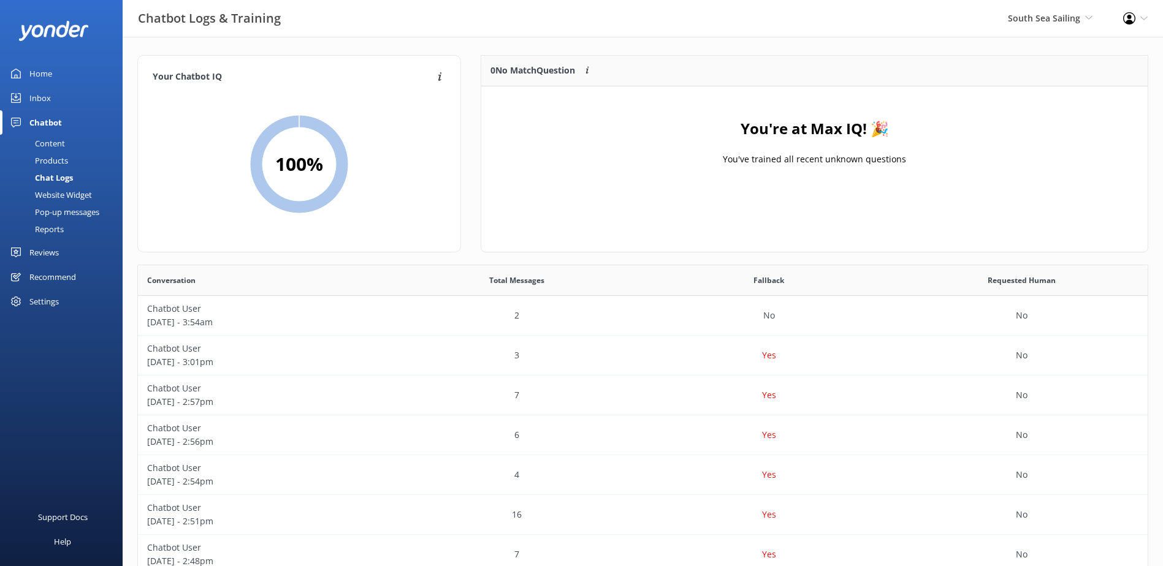
click at [44, 96] on div "Inbox" at bounding box center [39, 98] width 21 height 25
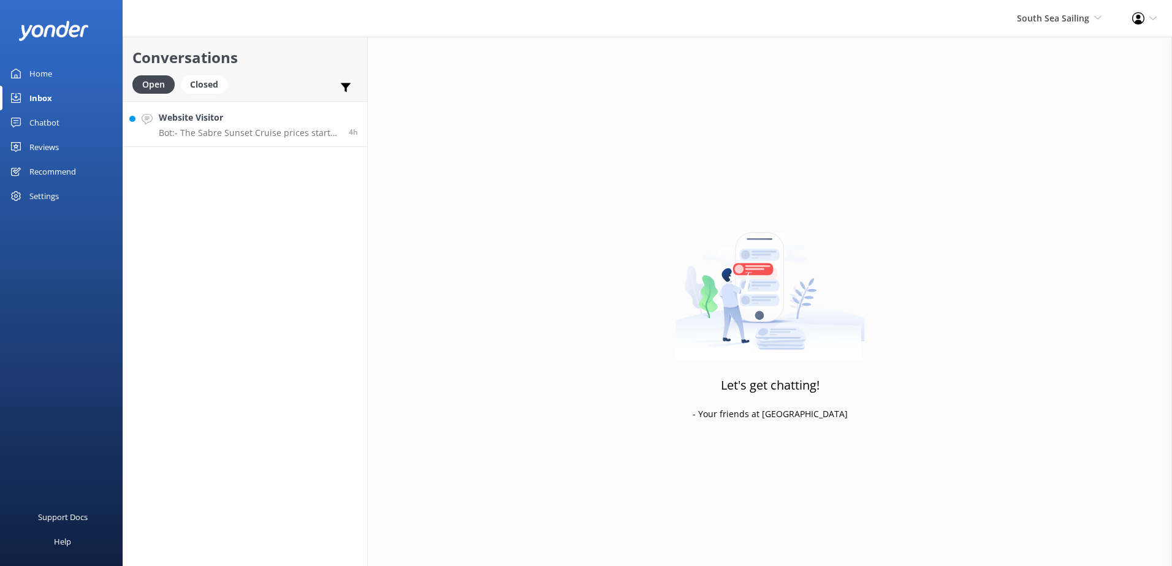
click at [310, 112] on h4 "Website Visitor" at bounding box center [249, 117] width 181 height 13
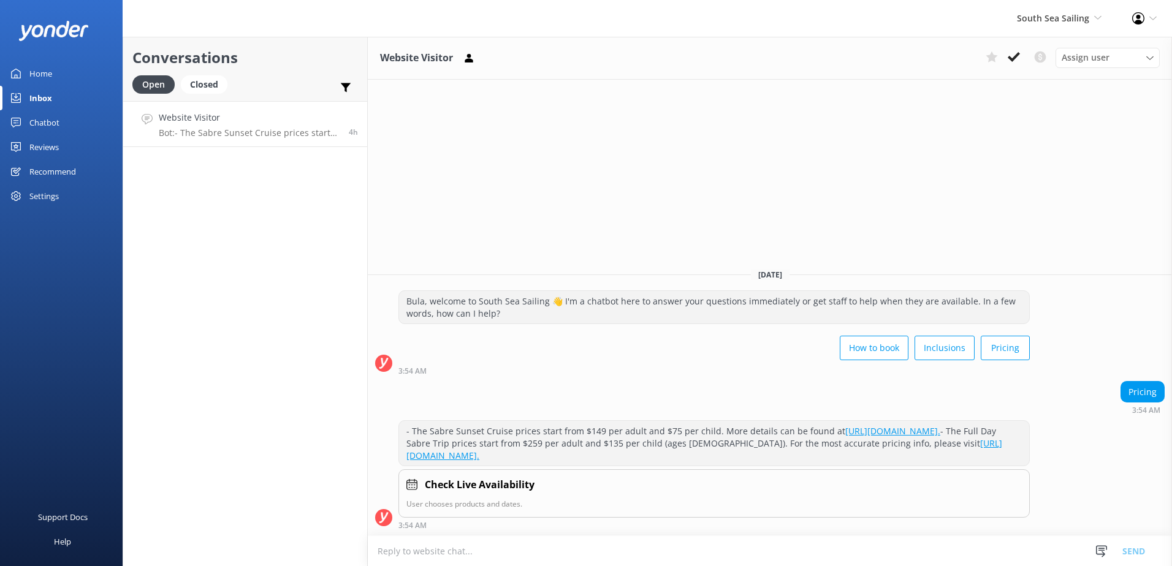
click at [443, 557] on textarea at bounding box center [770, 551] width 804 height 30
paste textarea "PRICING: For our South Sea Sailing daytrip, it is $255.00(FJD) per Adult and $1…"
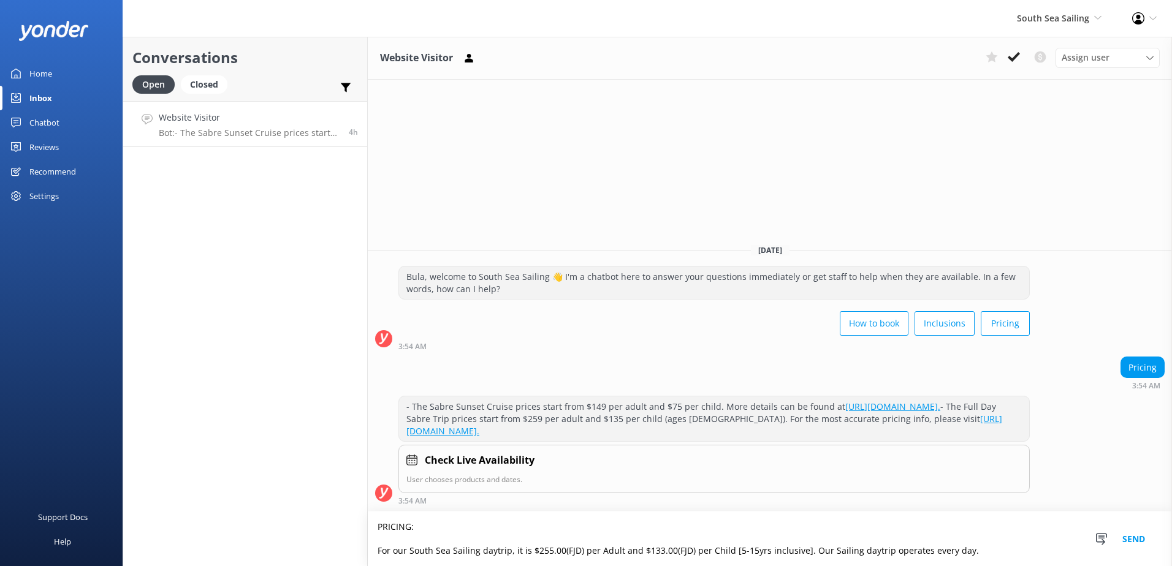
type textarea "PRICING: For our South Sea Sailing daytrip, it is $255.00(FJD) per Adult and $1…"
click at [1138, 537] on button "Send" at bounding box center [1134, 539] width 46 height 55
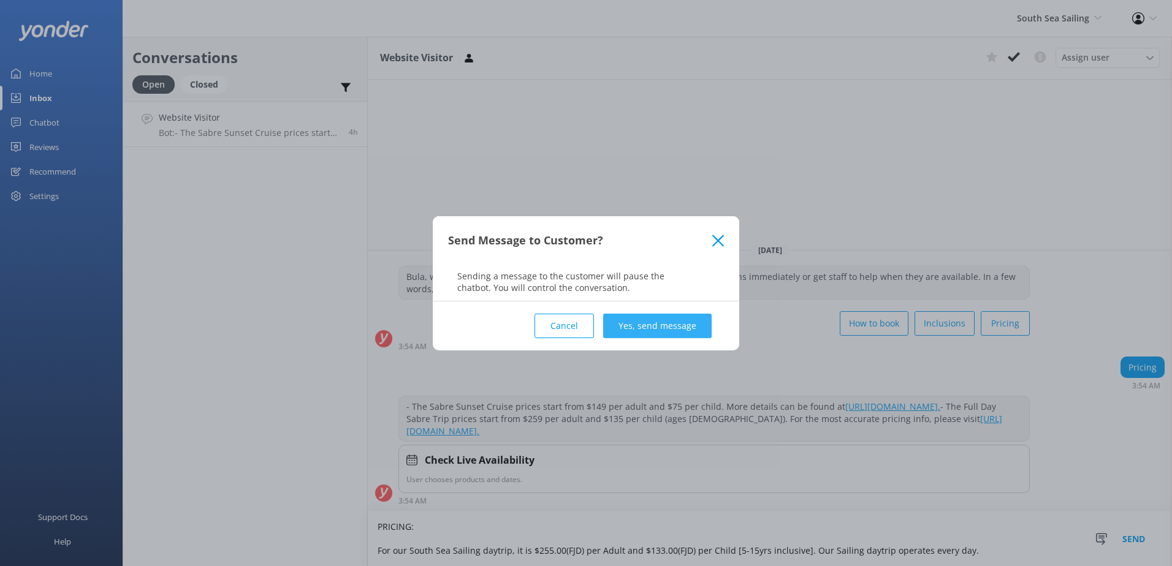
click at [649, 327] on button "Yes, send message" at bounding box center [657, 326] width 109 height 25
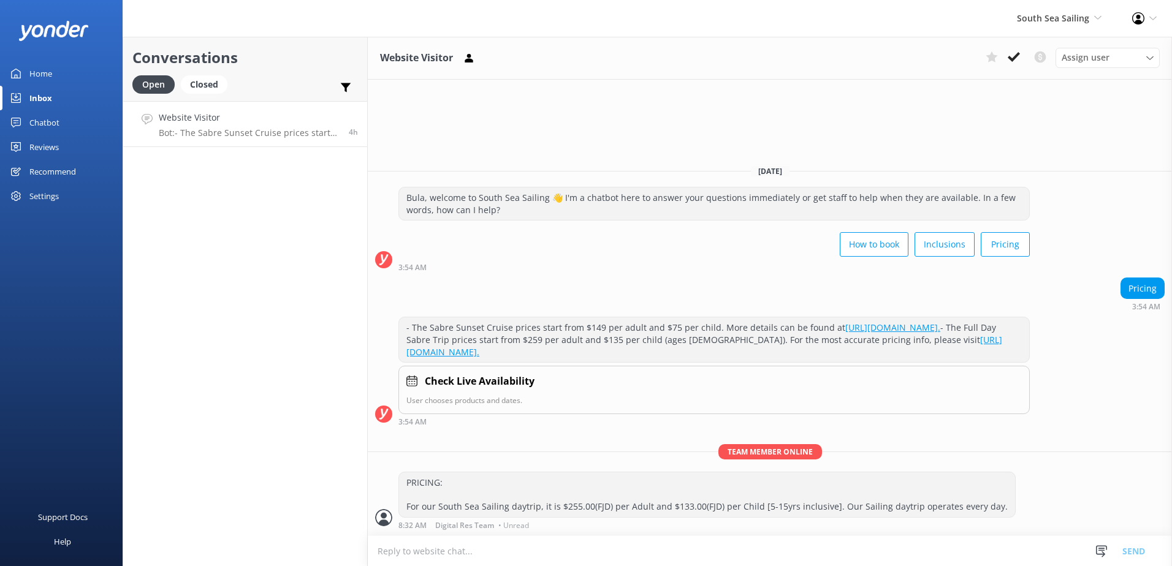
click at [421, 554] on textarea at bounding box center [770, 551] width 804 height 30
paste textarea "PRICING: For our Sabre Sunset Cruise it is $147.00(FJD) per Adult and $74.00(FJ…"
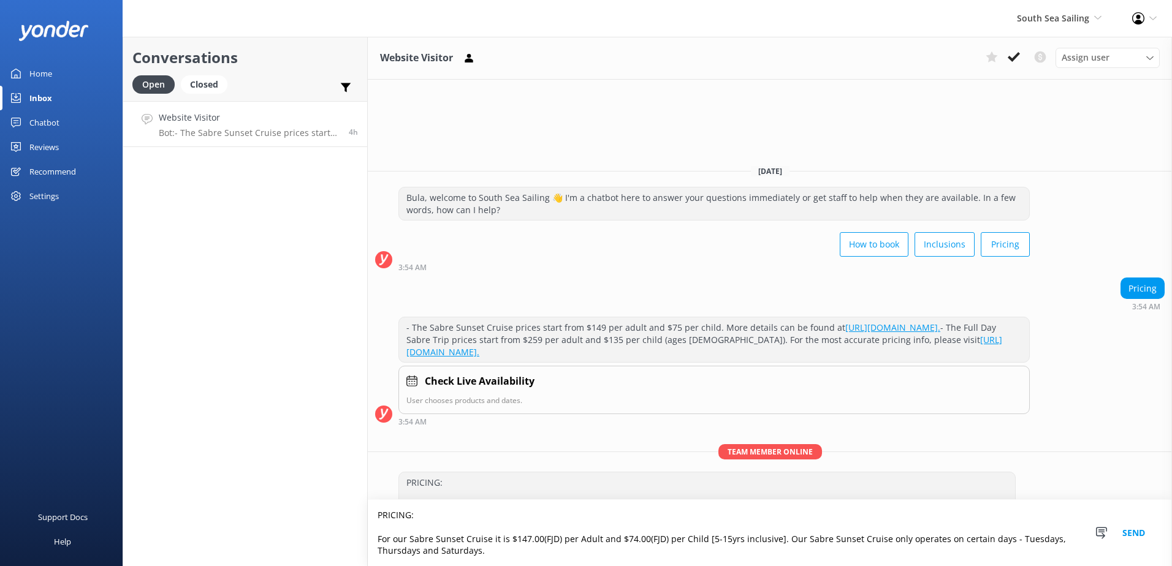
scroll to position [2, 0]
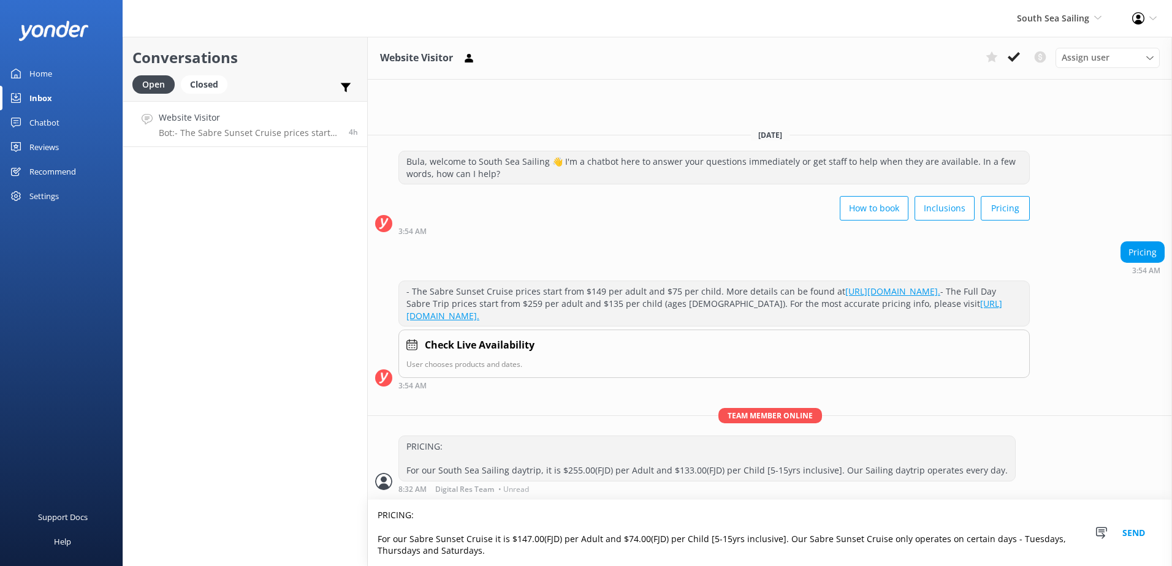
click at [516, 553] on textarea "PRICING: For our Sabre Sunset Cruise it is $147.00(FJD) per Adult and $74.00(FJ…" at bounding box center [770, 533] width 804 height 66
type textarea "PRICING: For our Sabre Sunset Cruise it is $147.00(FJD) per Adult and $74.00(FJ…"
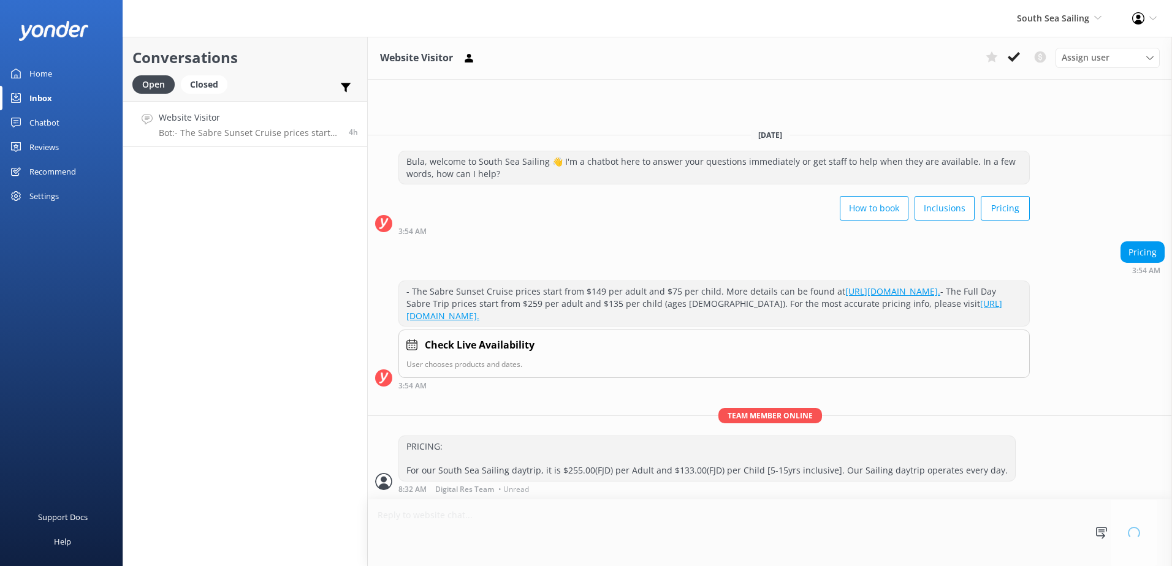
scroll to position [1, 0]
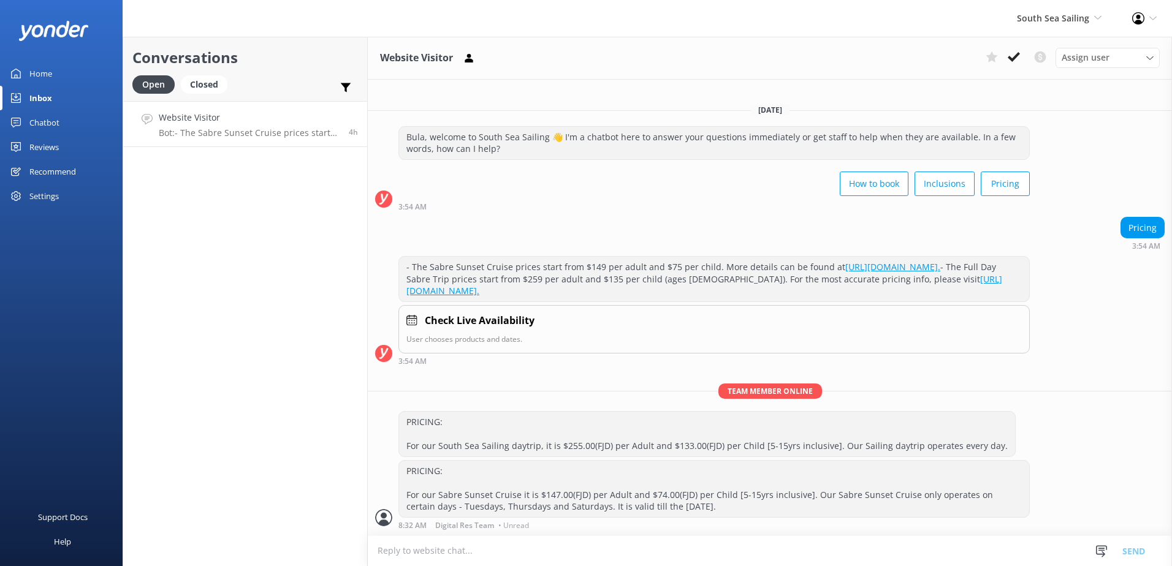
click at [291, 124] on h4 "Website Visitor" at bounding box center [249, 117] width 181 height 13
click at [1018, 58] on icon at bounding box center [1014, 57] width 12 height 12
